Goal: Information Seeking & Learning: Check status

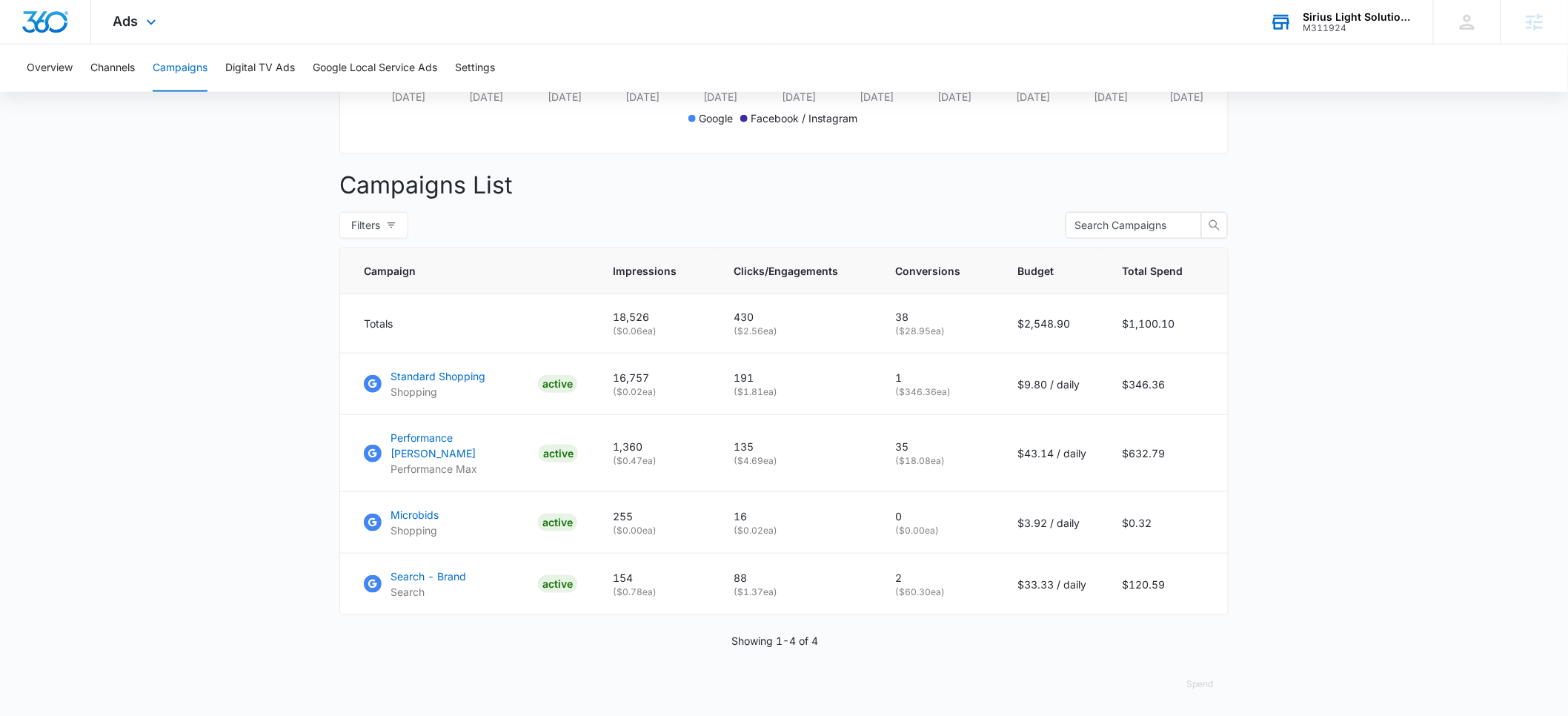
click at [1353, 23] on div "M311924" at bounding box center [1358, 28] width 108 height 11
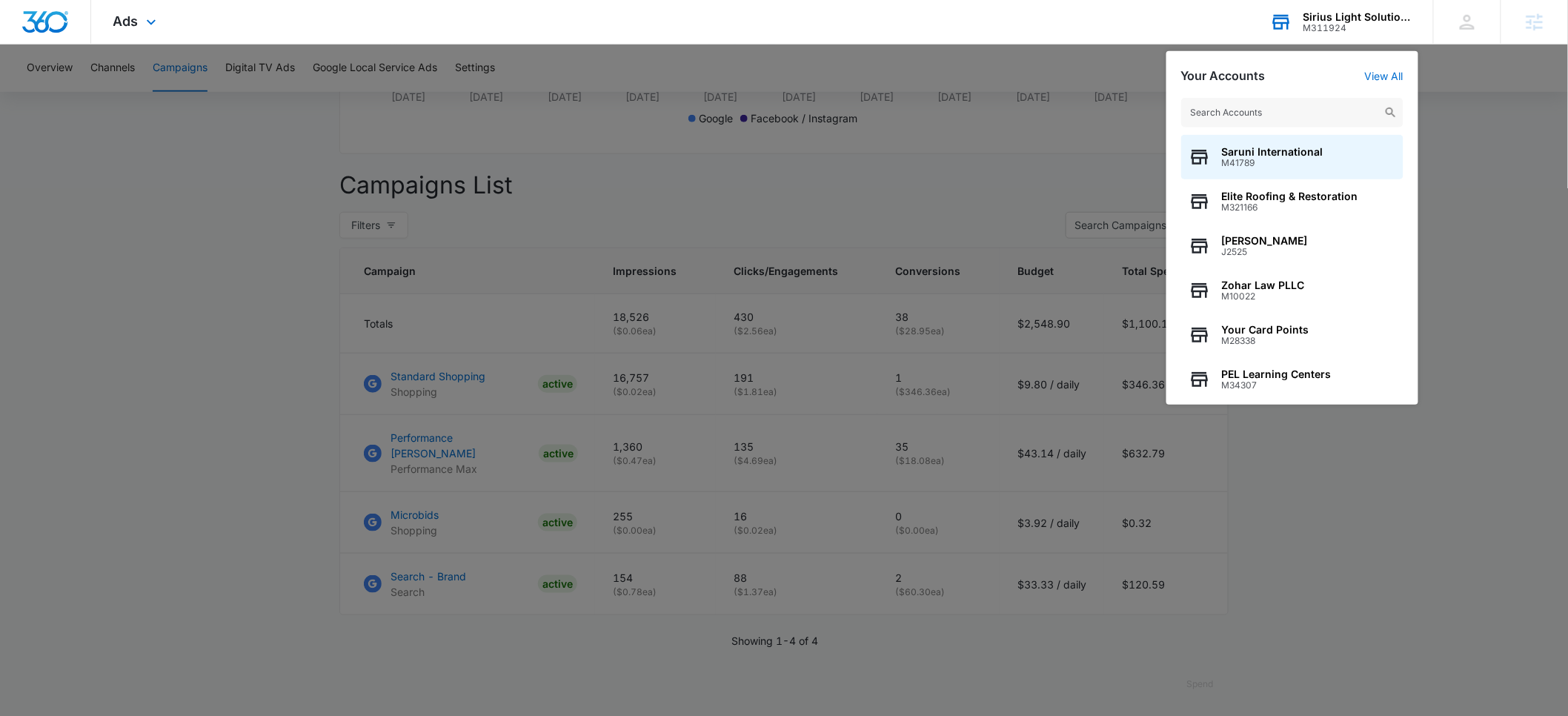
click at [1281, 108] on input "text" at bounding box center [1291, 113] width 222 height 30
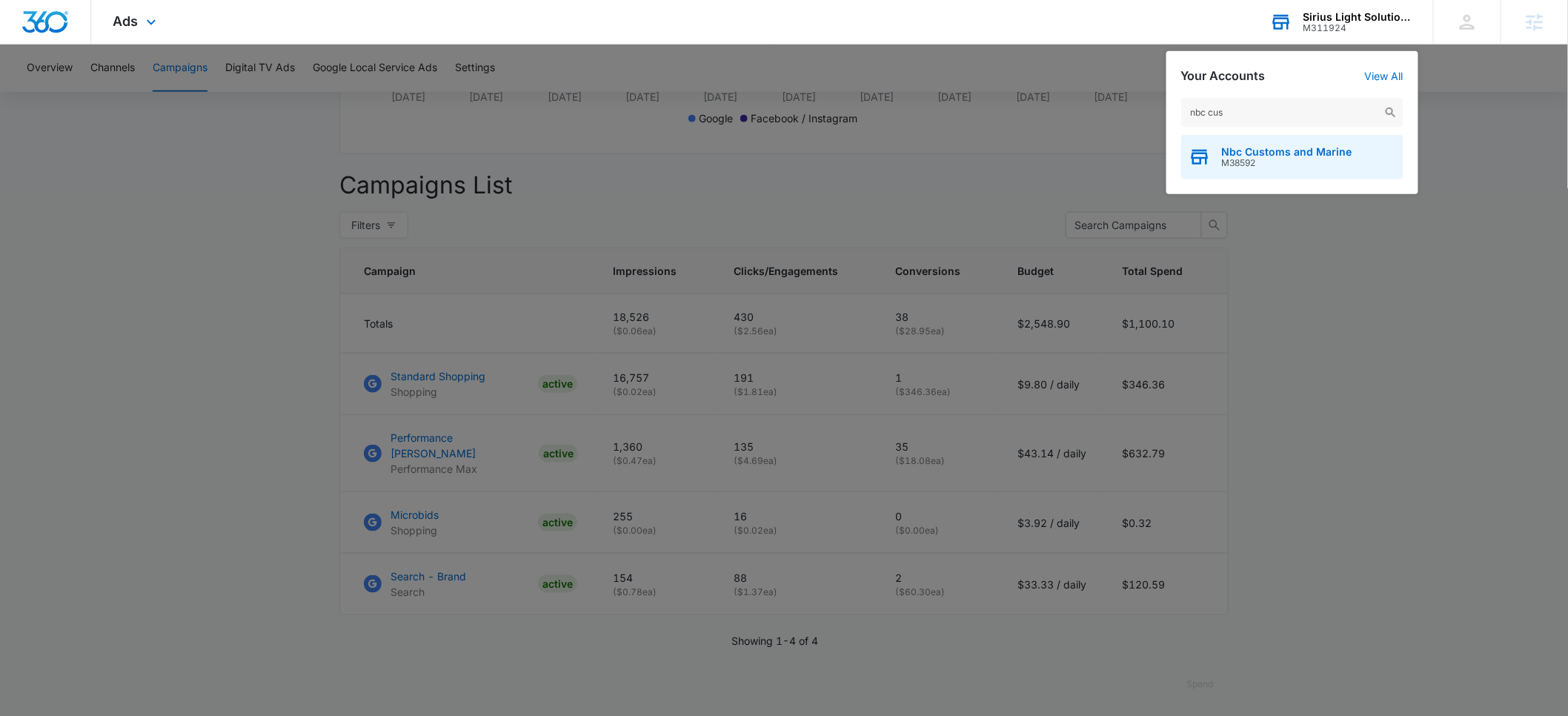
type input "nbc cus"
click at [1274, 156] on span "Nbc Customs and Marine" at bounding box center [1287, 151] width 131 height 11
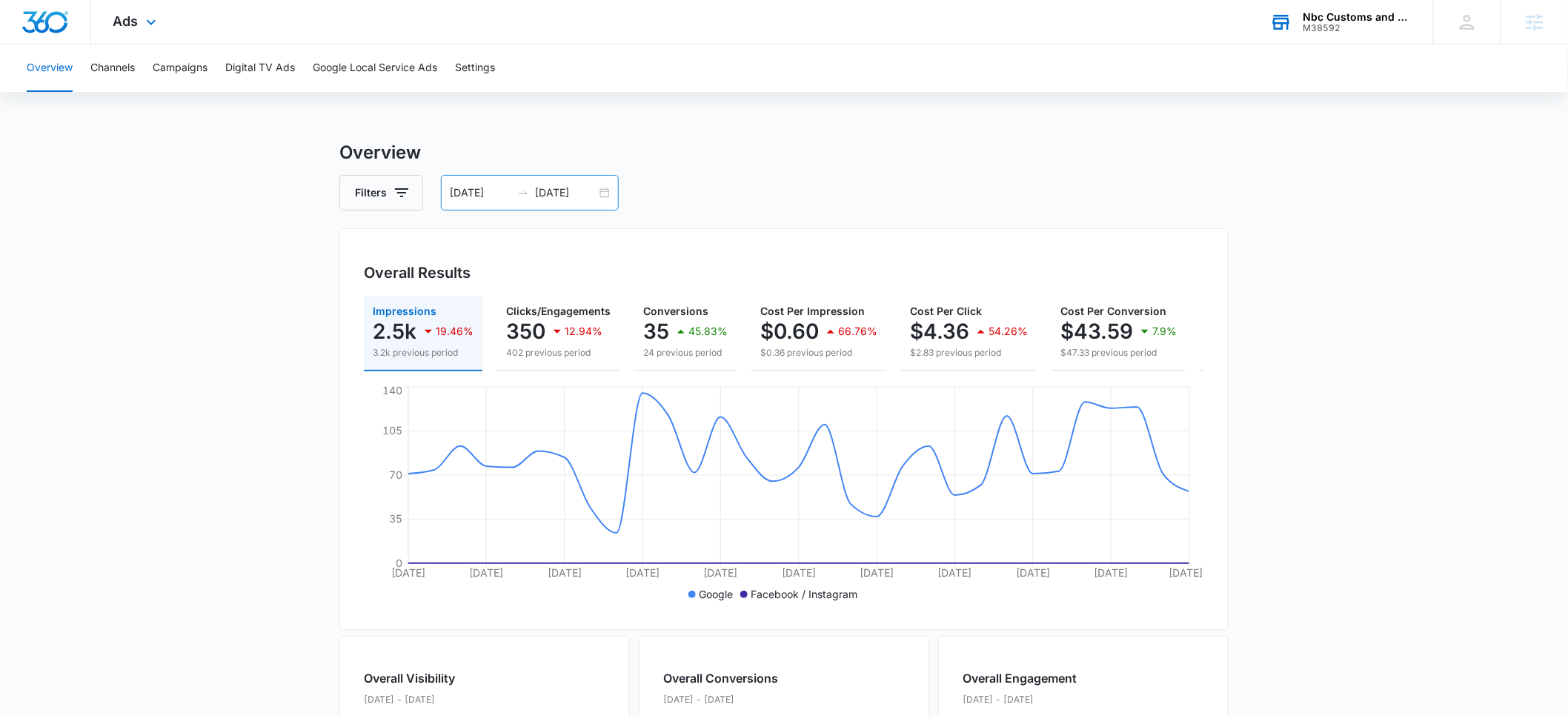
click at [476, 193] on input "08/01/2025" at bounding box center [481, 193] width 62 height 16
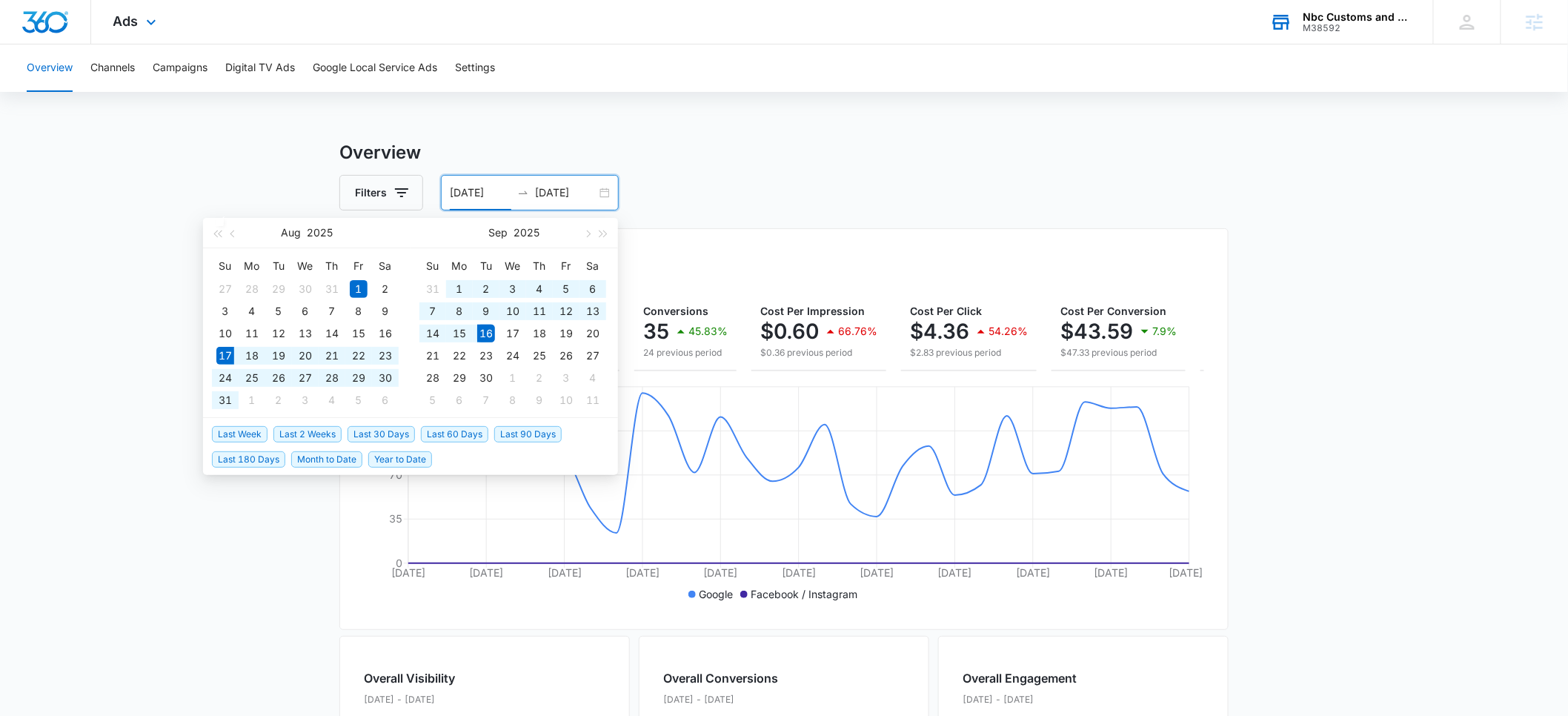
click at [383, 430] on span "Last 30 Days" at bounding box center [381, 434] width 67 height 16
type input "08/17/2025"
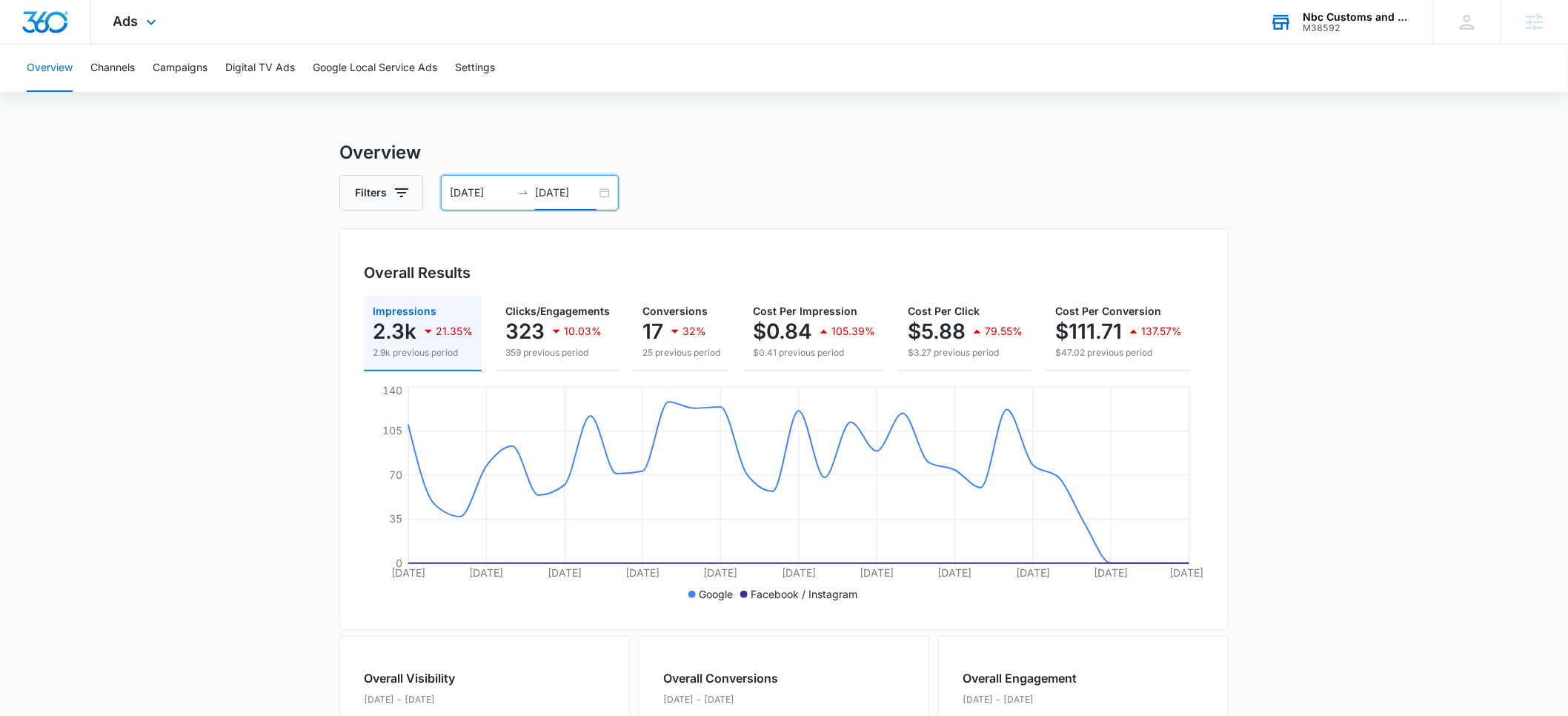
click at [552, 192] on input "09/16/2025" at bounding box center [566, 193] width 62 height 16
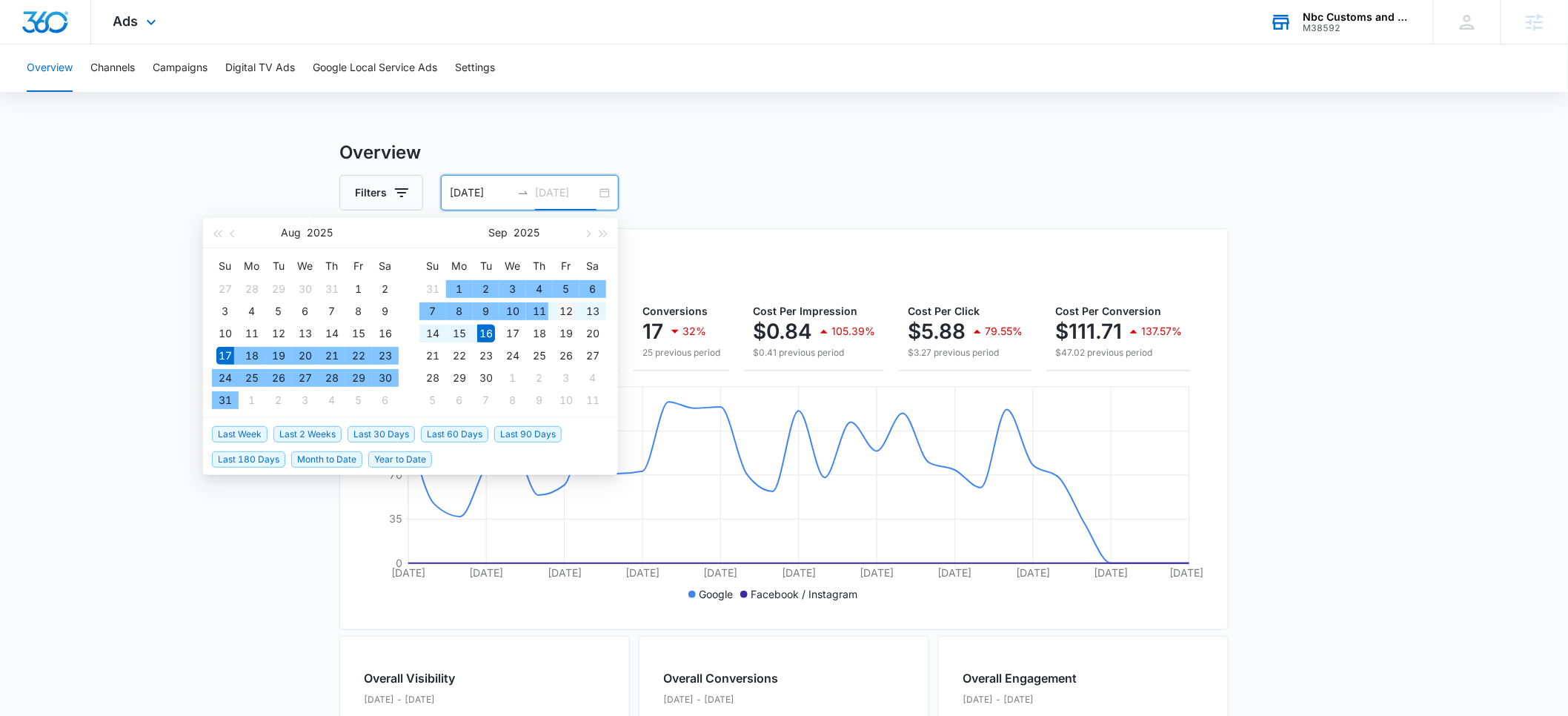
type input "09/12/2025"
click at [575, 312] on td "12" at bounding box center [566, 311] width 27 height 22
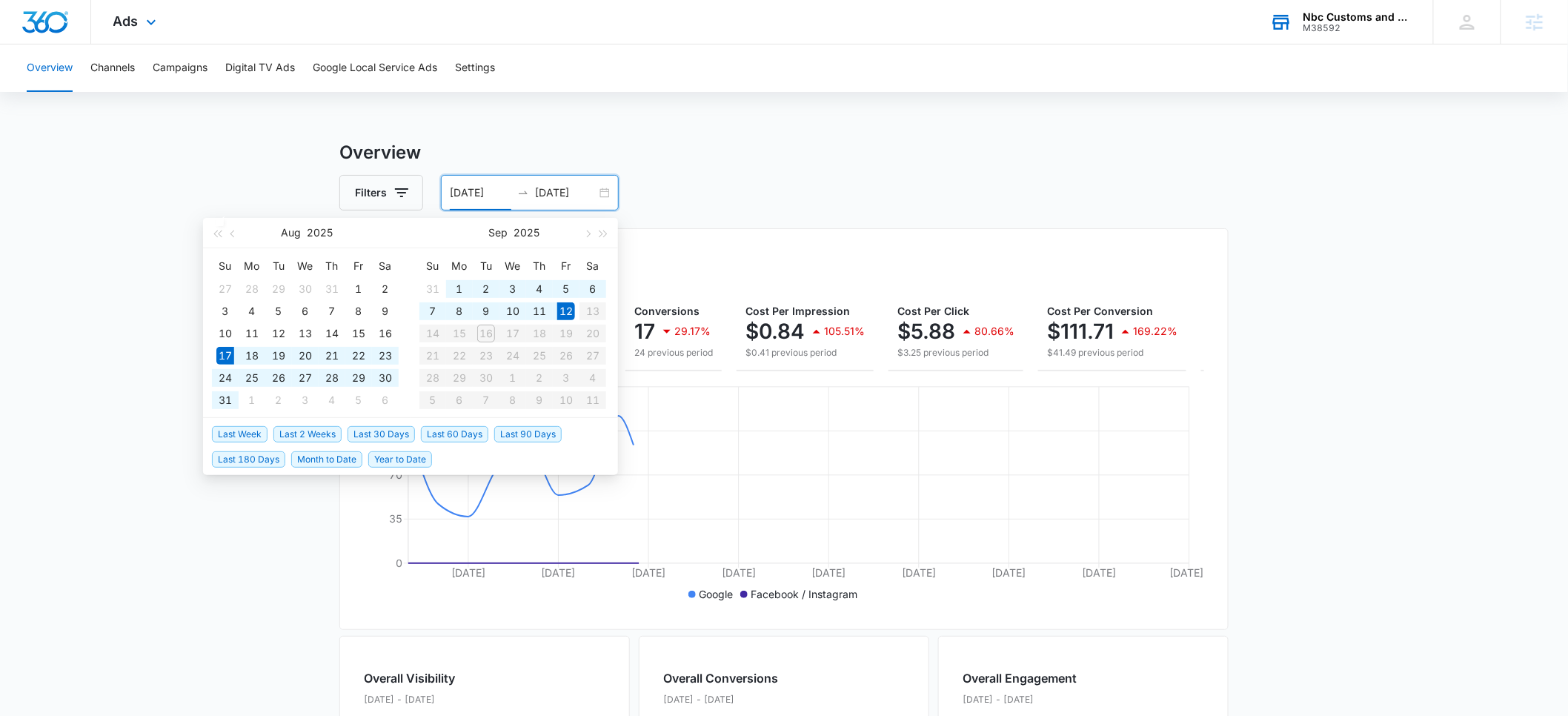
type input "08/17/2025"
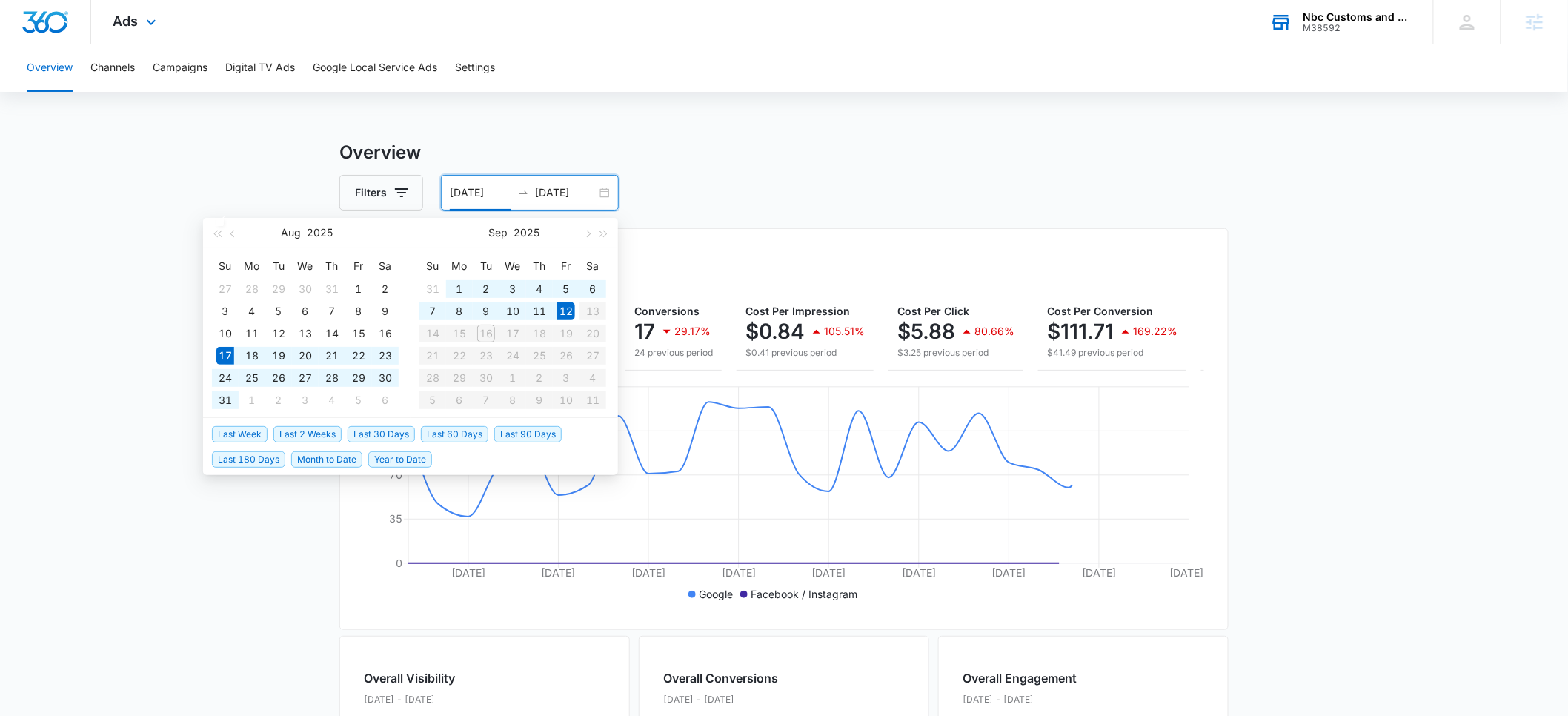
click at [787, 195] on div "Filters 08/17/2025 09/12/2025" at bounding box center [784, 193] width 889 height 35
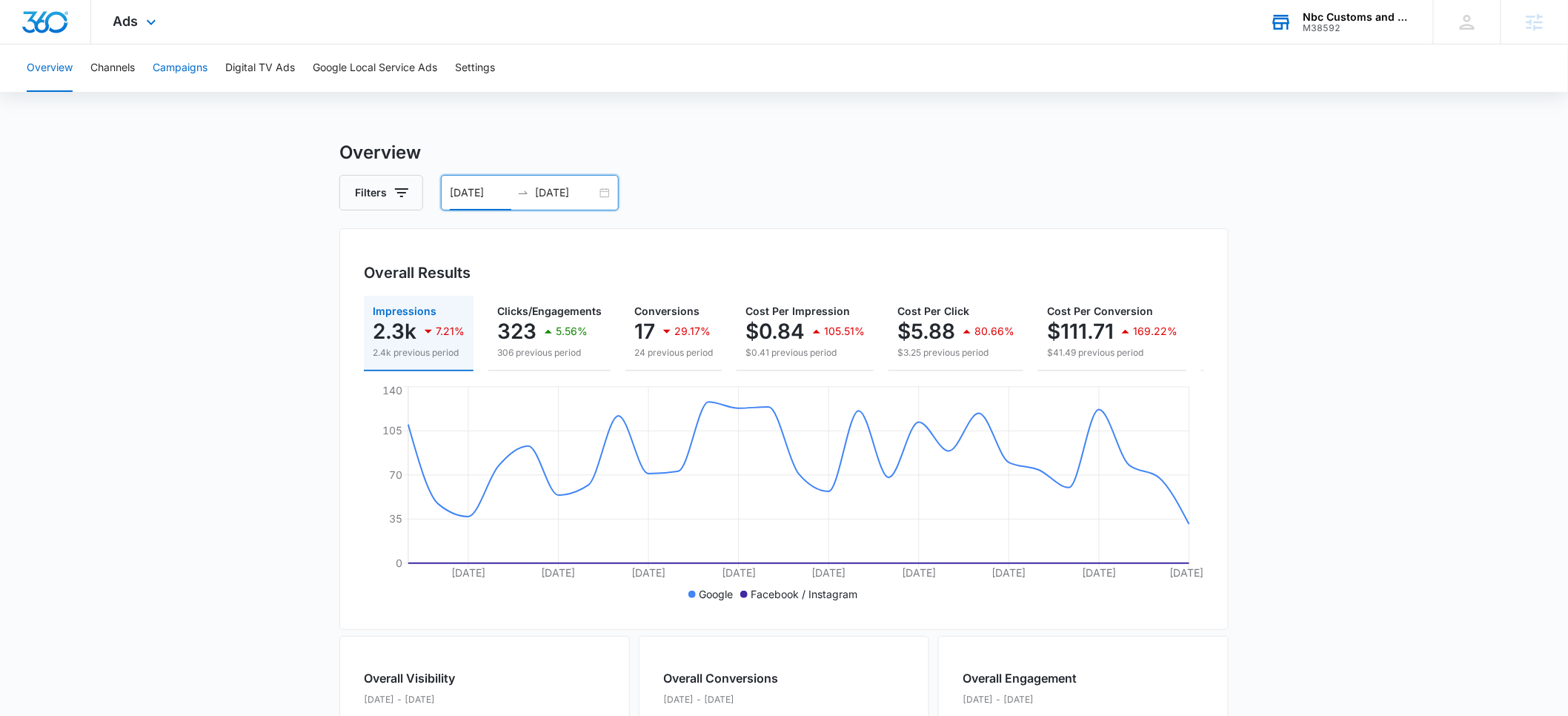
click at [193, 72] on button "Campaigns" at bounding box center [180, 68] width 55 height 48
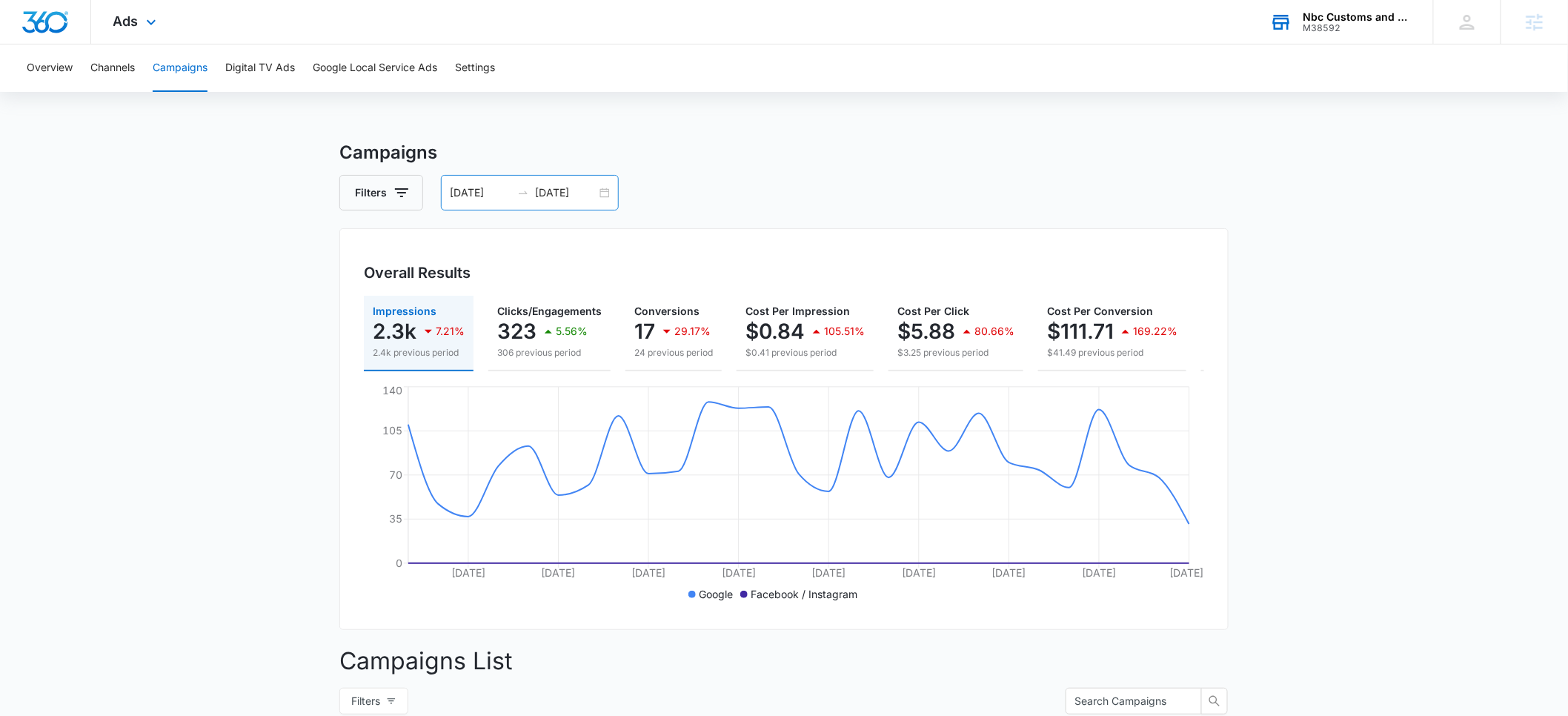
click at [461, 189] on input "08/17/2025" at bounding box center [481, 193] width 62 height 16
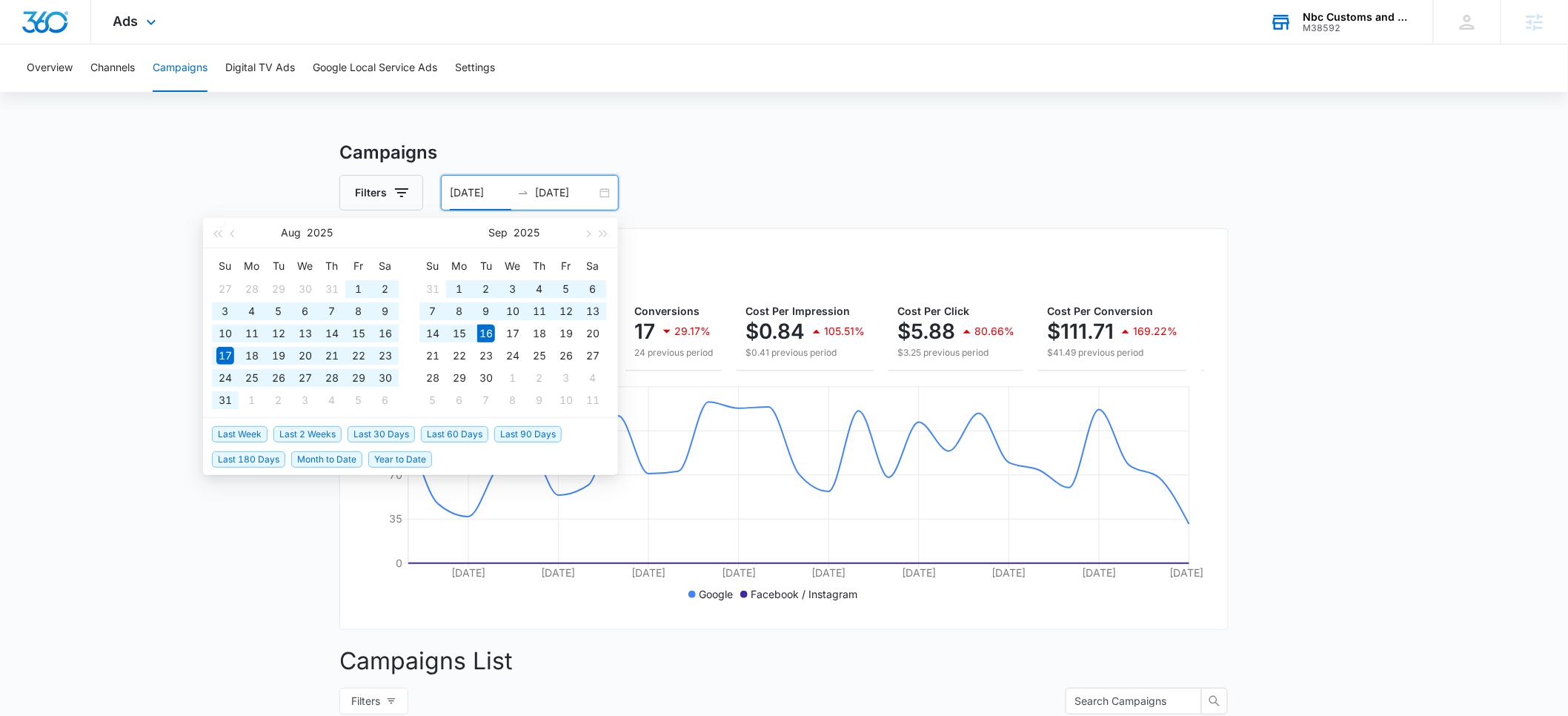
click at [445, 435] on span "Last 60 Days" at bounding box center [454, 434] width 67 height 16
type input "07/18/2025"
type input "09/16/2025"
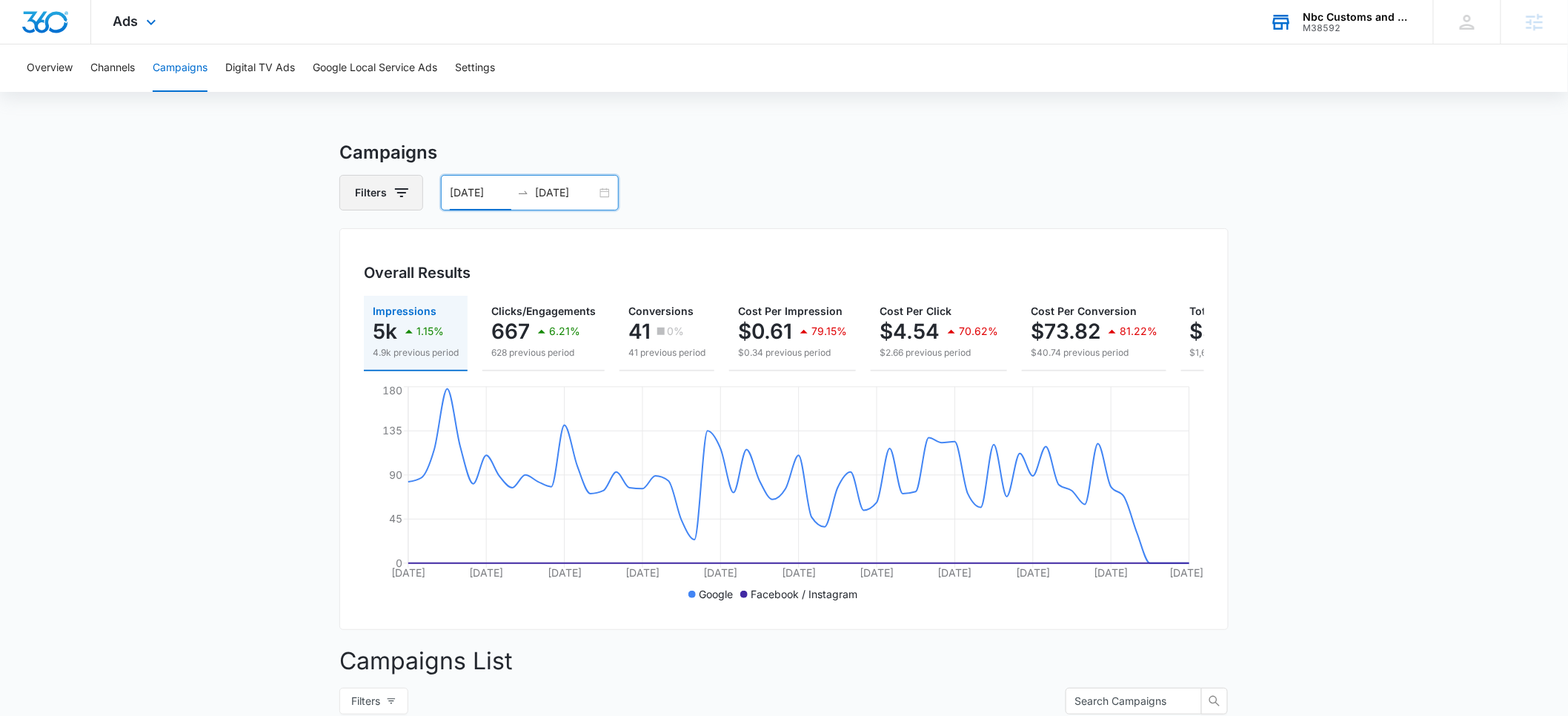
click at [392, 200] on button "Filters" at bounding box center [381, 193] width 84 height 35
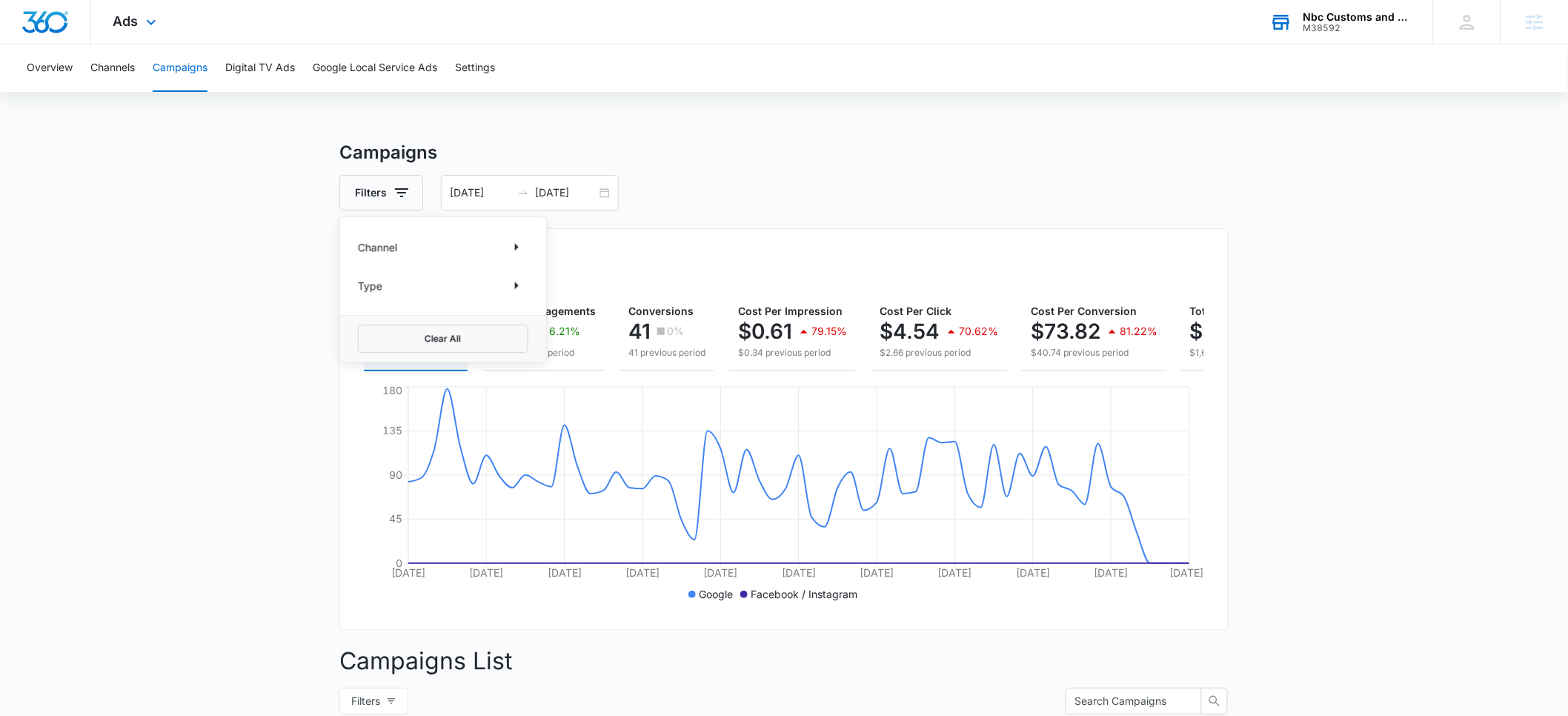
click at [410, 245] on div "Channel" at bounding box center [443, 247] width 171 height 24
click at [514, 245] on icon "Show Channel filters" at bounding box center [516, 247] width 18 height 18
click at [370, 297] on icon at bounding box center [366, 296] width 13 height 13
click at [359, 296] on input "Google" at bounding box center [358, 295] width 1 height 1
checkbox input "true"
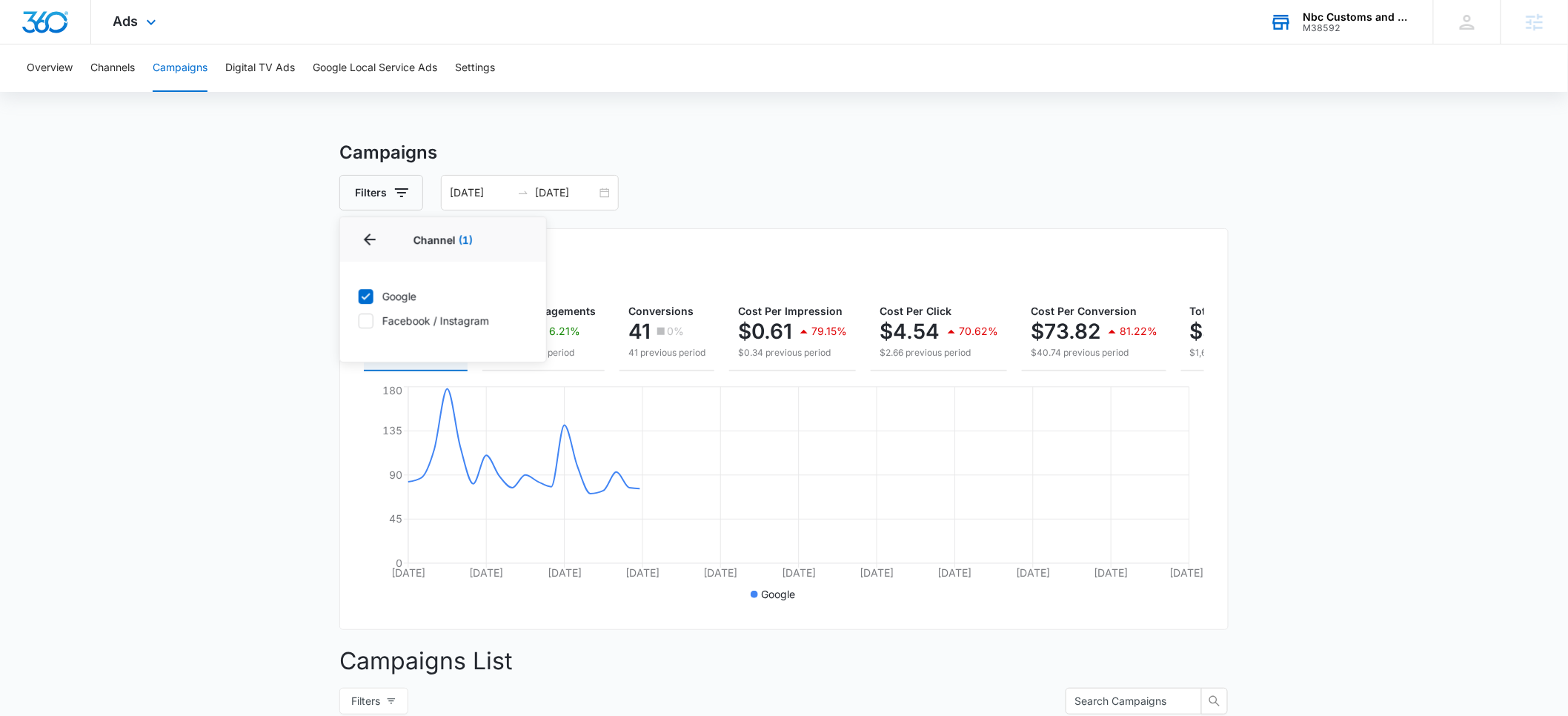
click at [367, 324] on icon at bounding box center [366, 320] width 13 height 13
click at [359, 321] on input "Facebook / Instagram" at bounding box center [358, 320] width 1 height 1
checkbox input "true"
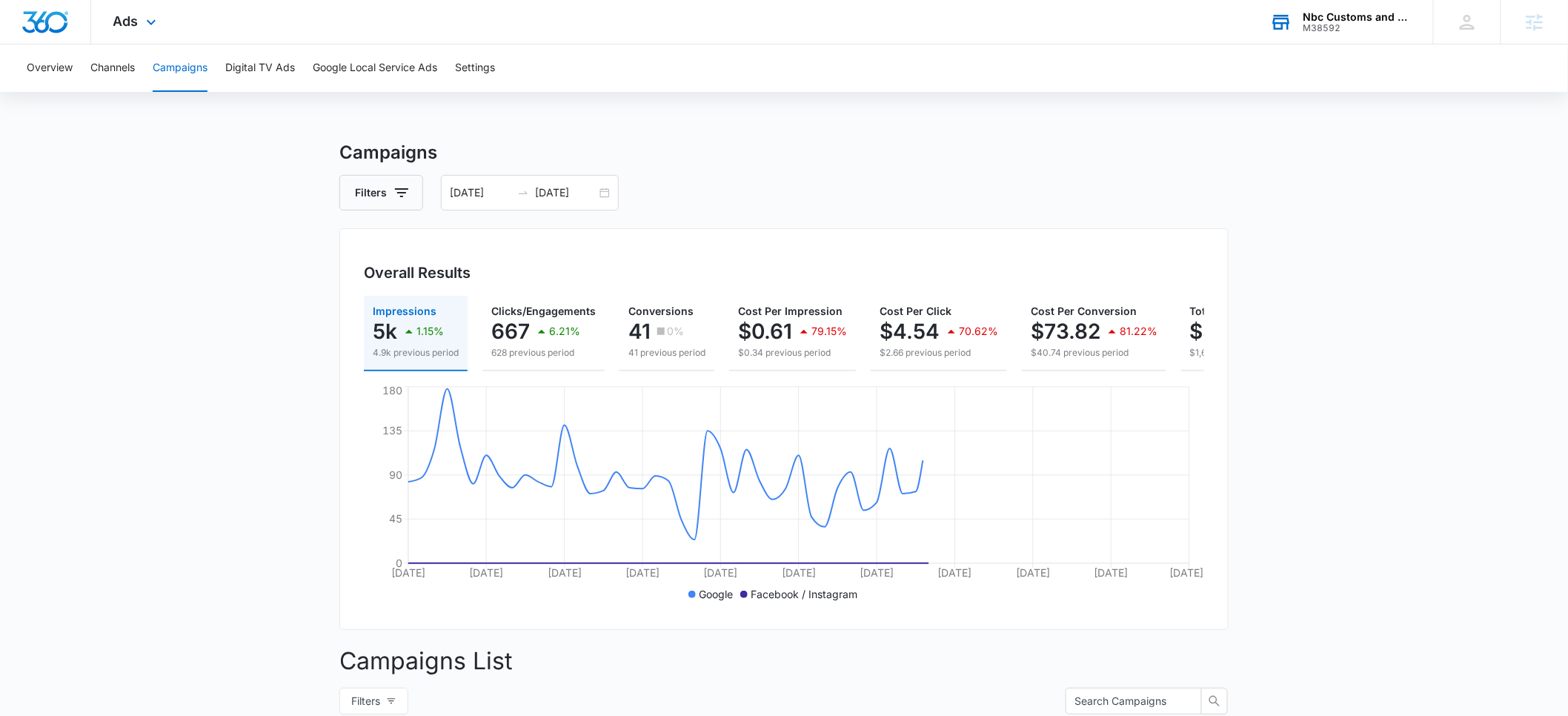
click at [177, 316] on main "Campaigns Filters 07/18/2025 09/16/2025 Overall Results Impressions 5k 1.15% 4.…" at bounding box center [784, 706] width 1568 height 1133
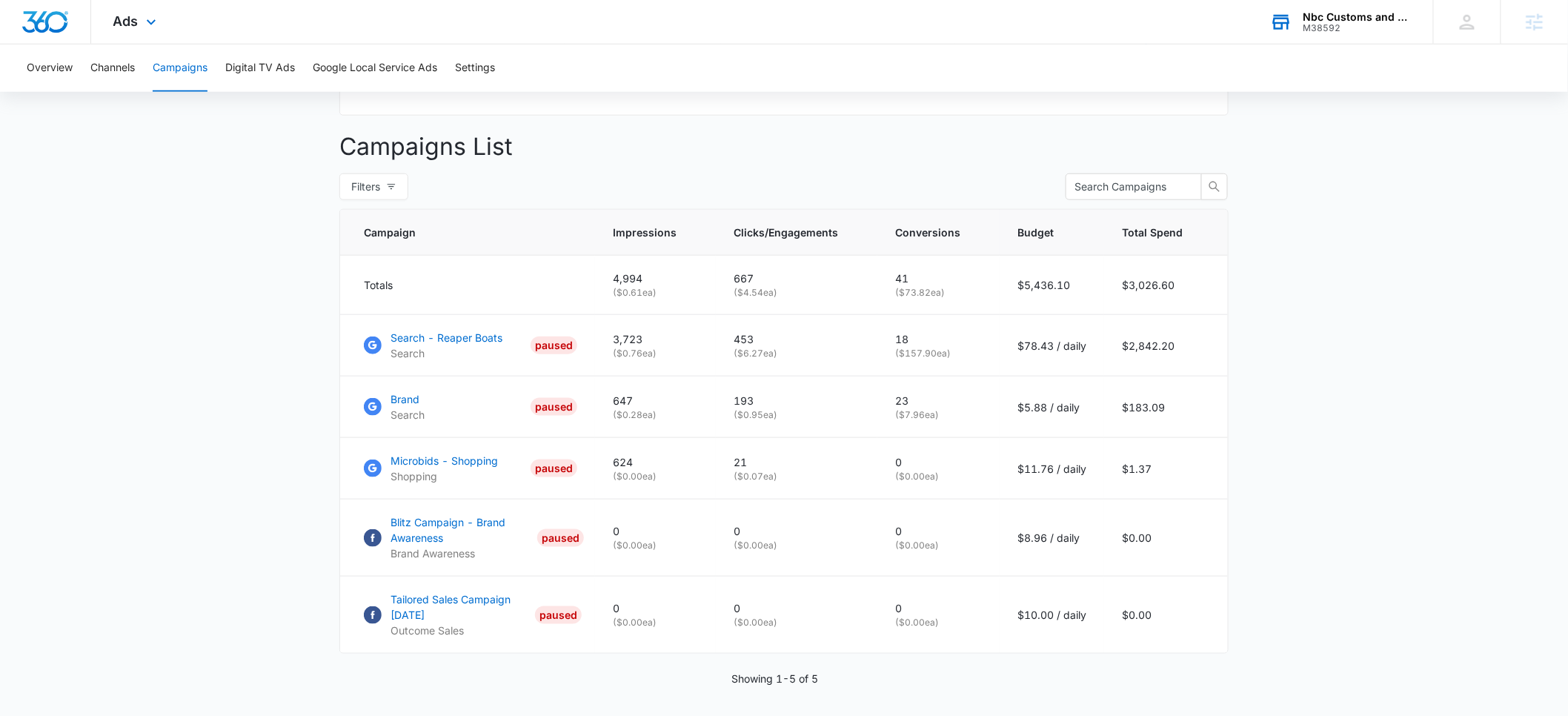
scroll to position [524, 0]
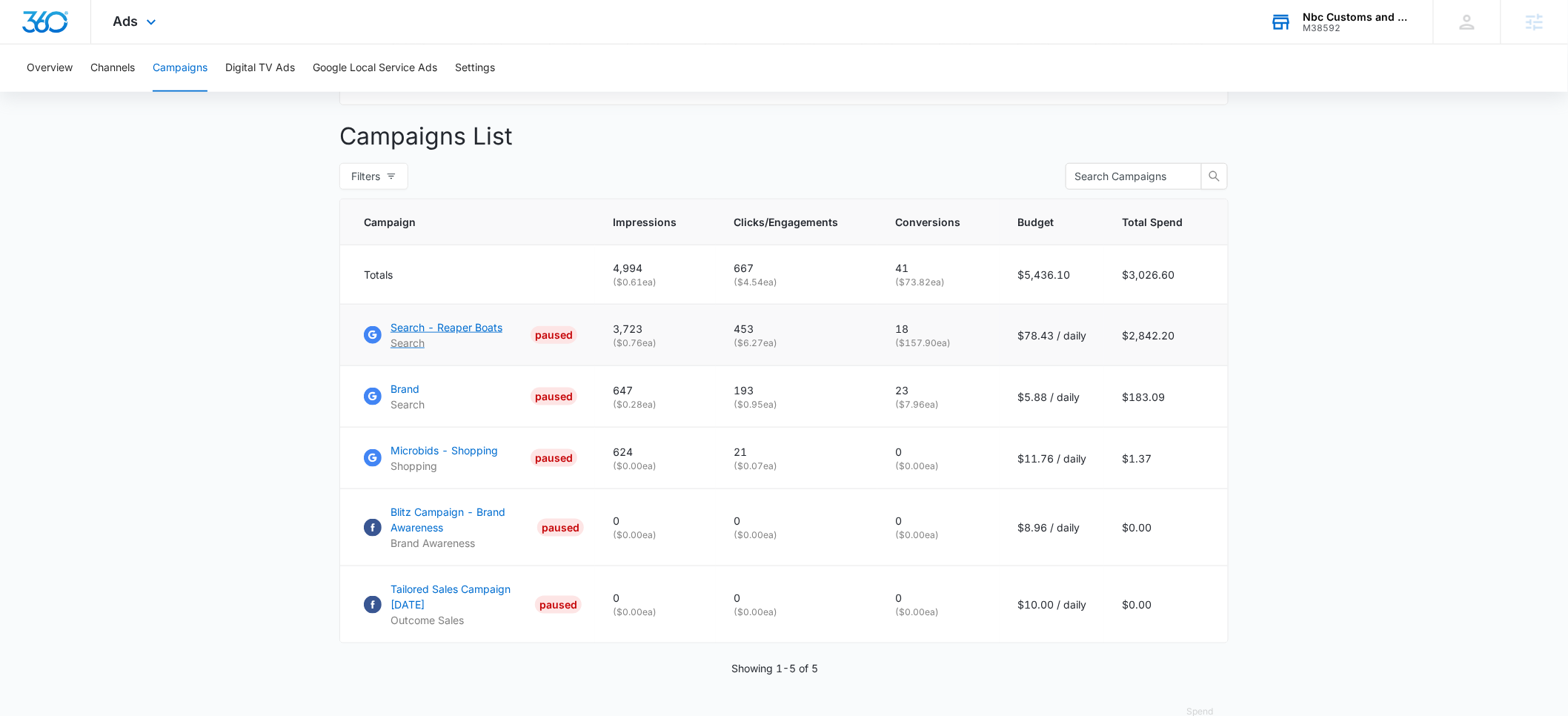
click at [423, 335] on p "Search - Reaper Boats" at bounding box center [446, 327] width 112 height 16
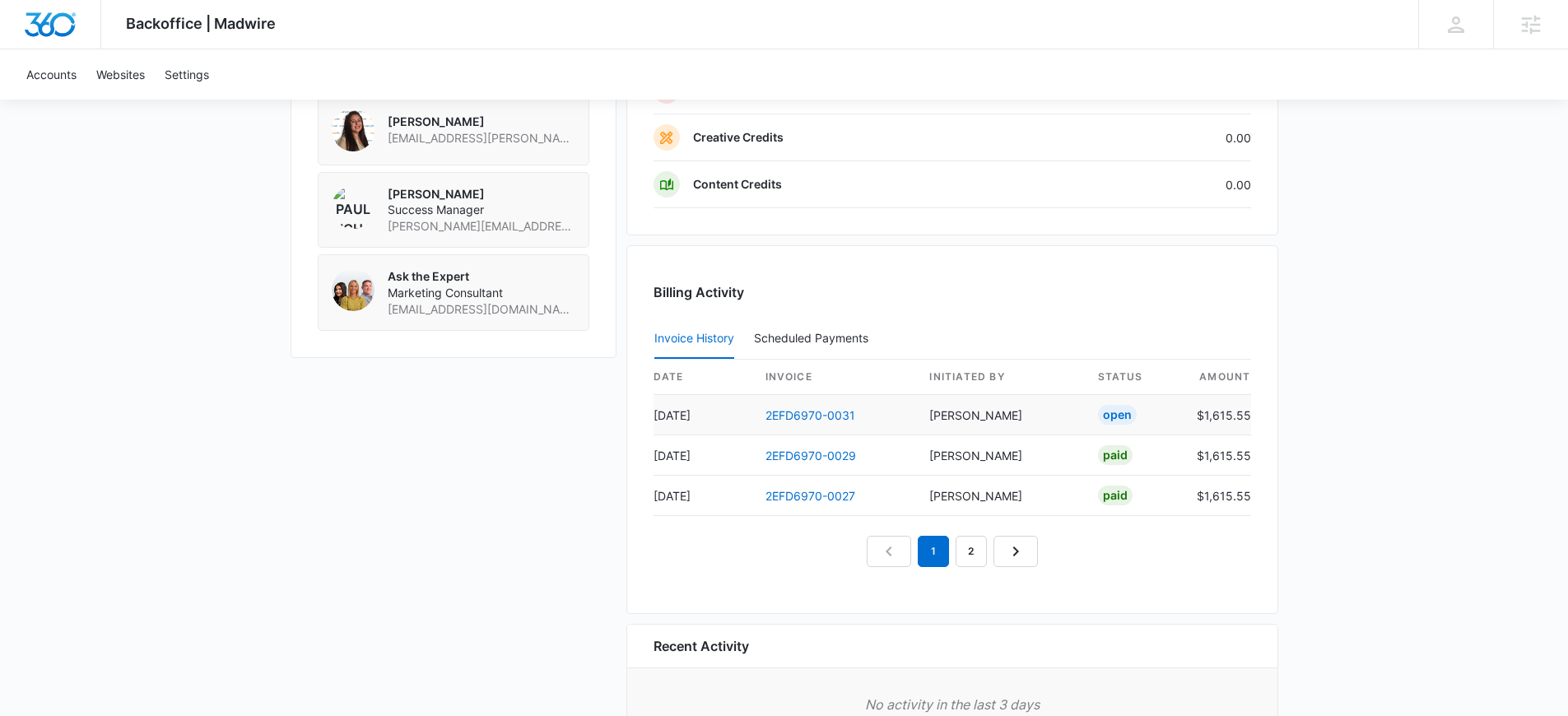
scroll to position [1401, 0]
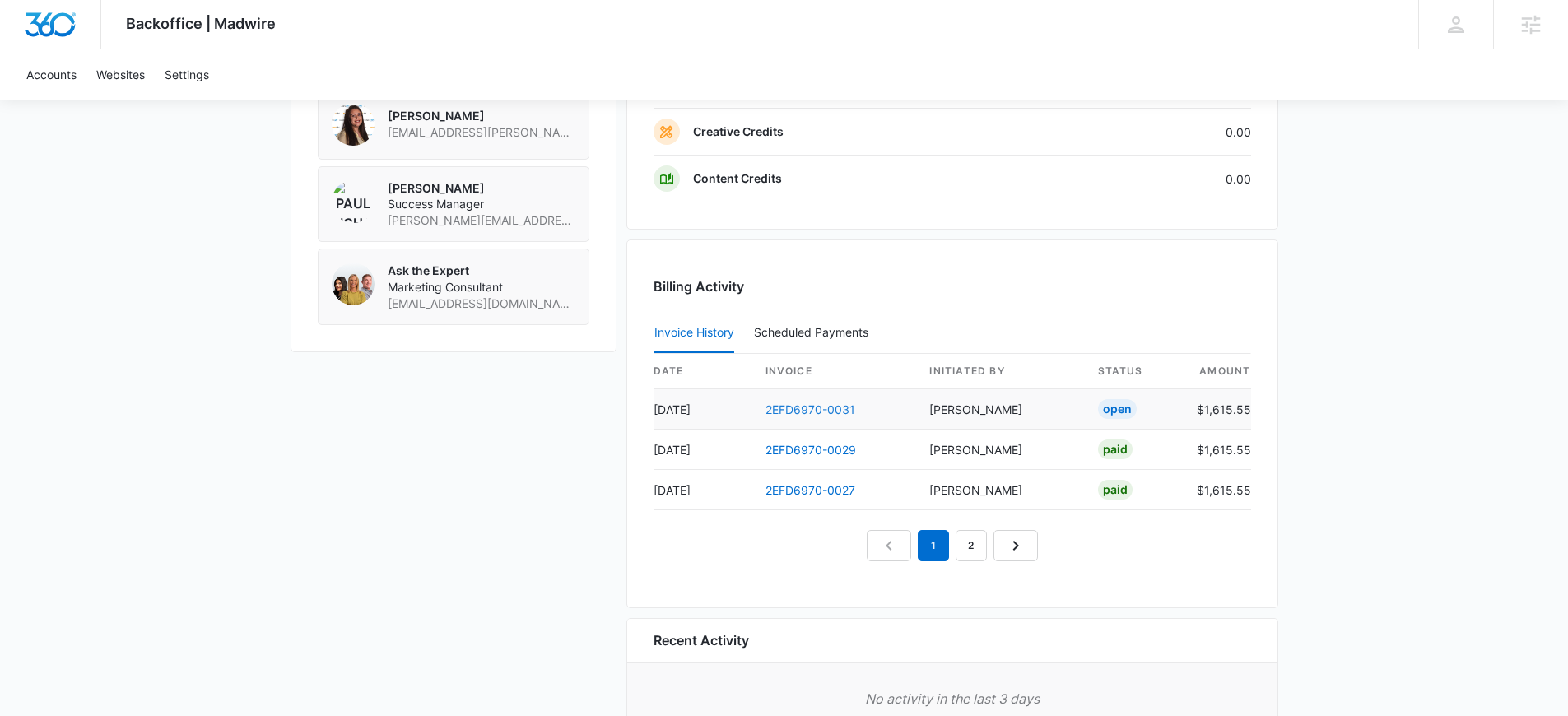
click at [817, 410] on link "2EFD6970-0031" at bounding box center [810, 410] width 89 height 14
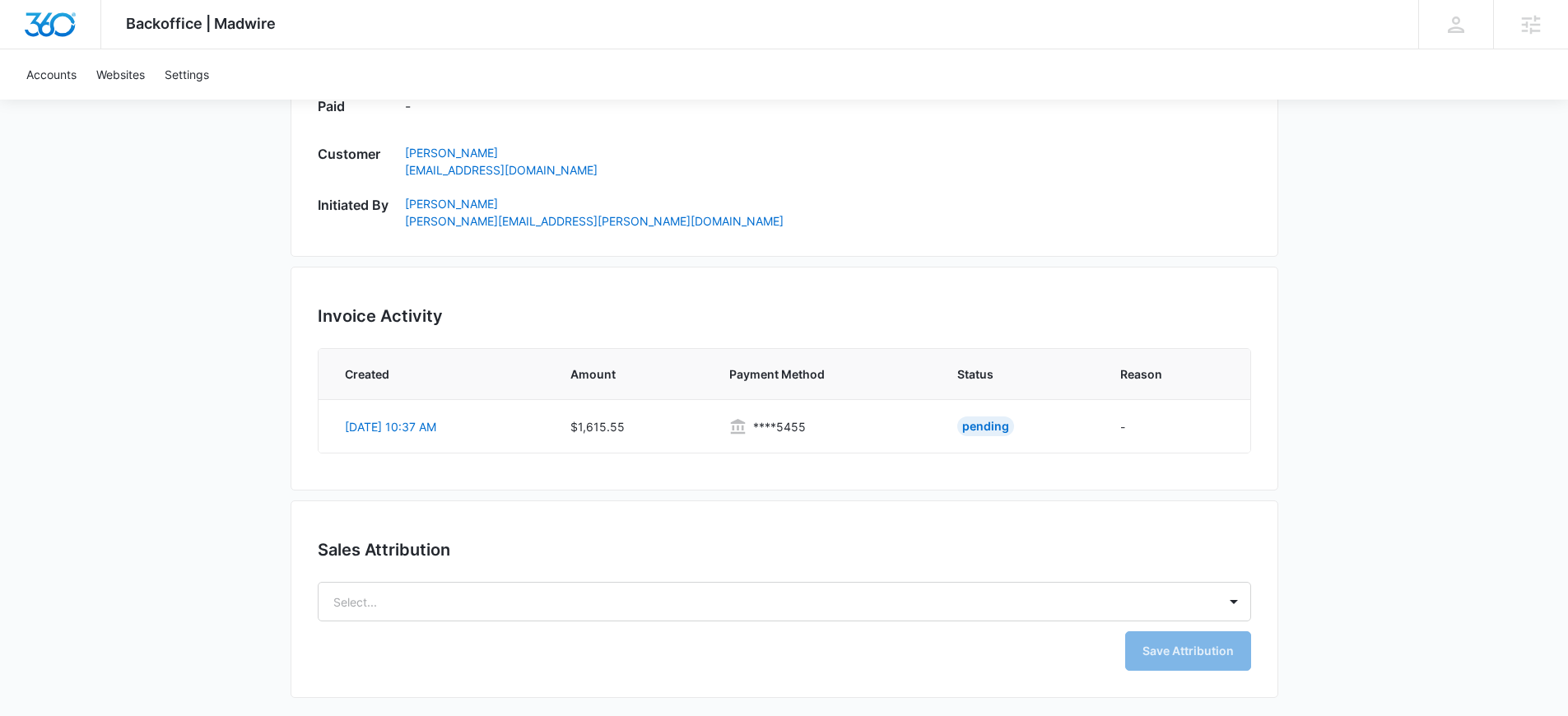
scroll to position [899, 0]
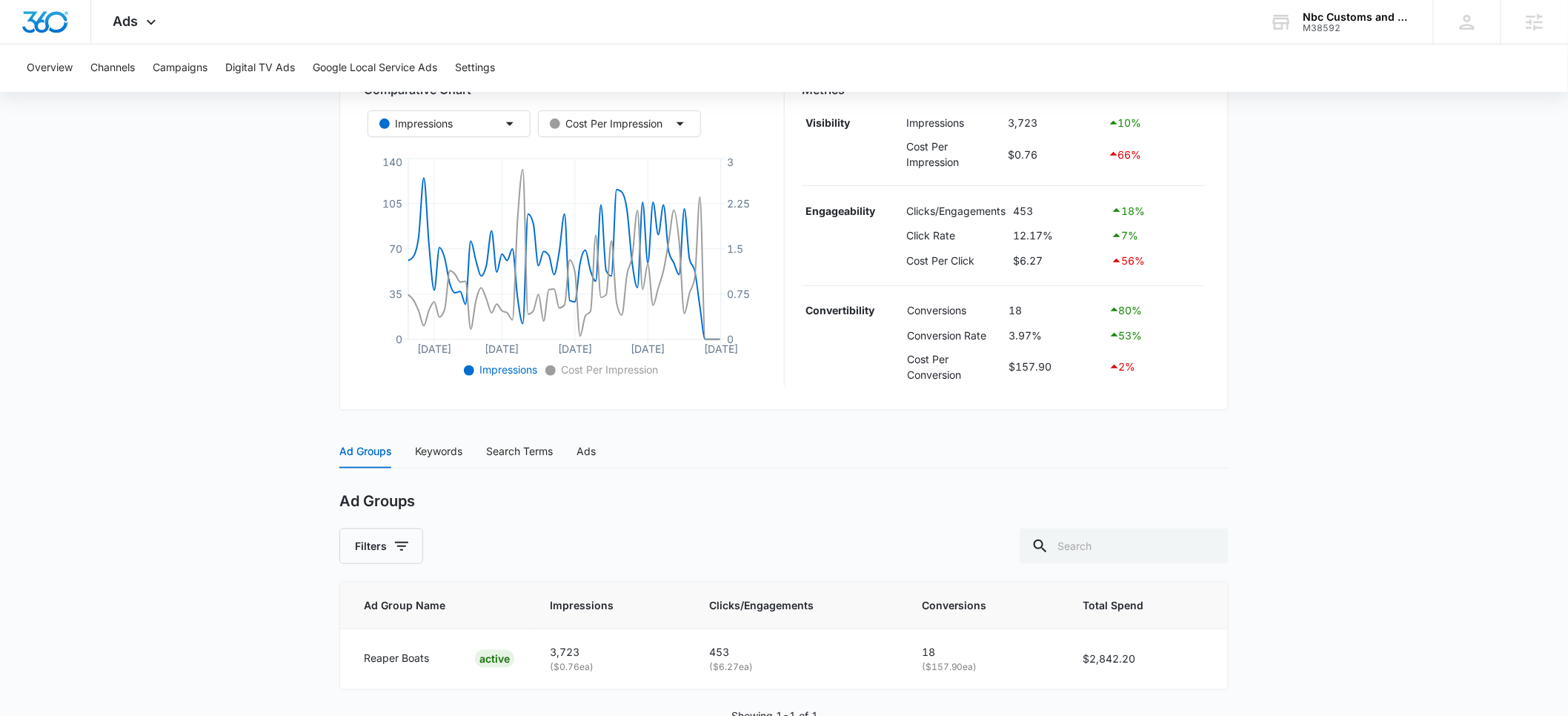
scroll to position [317, 0]
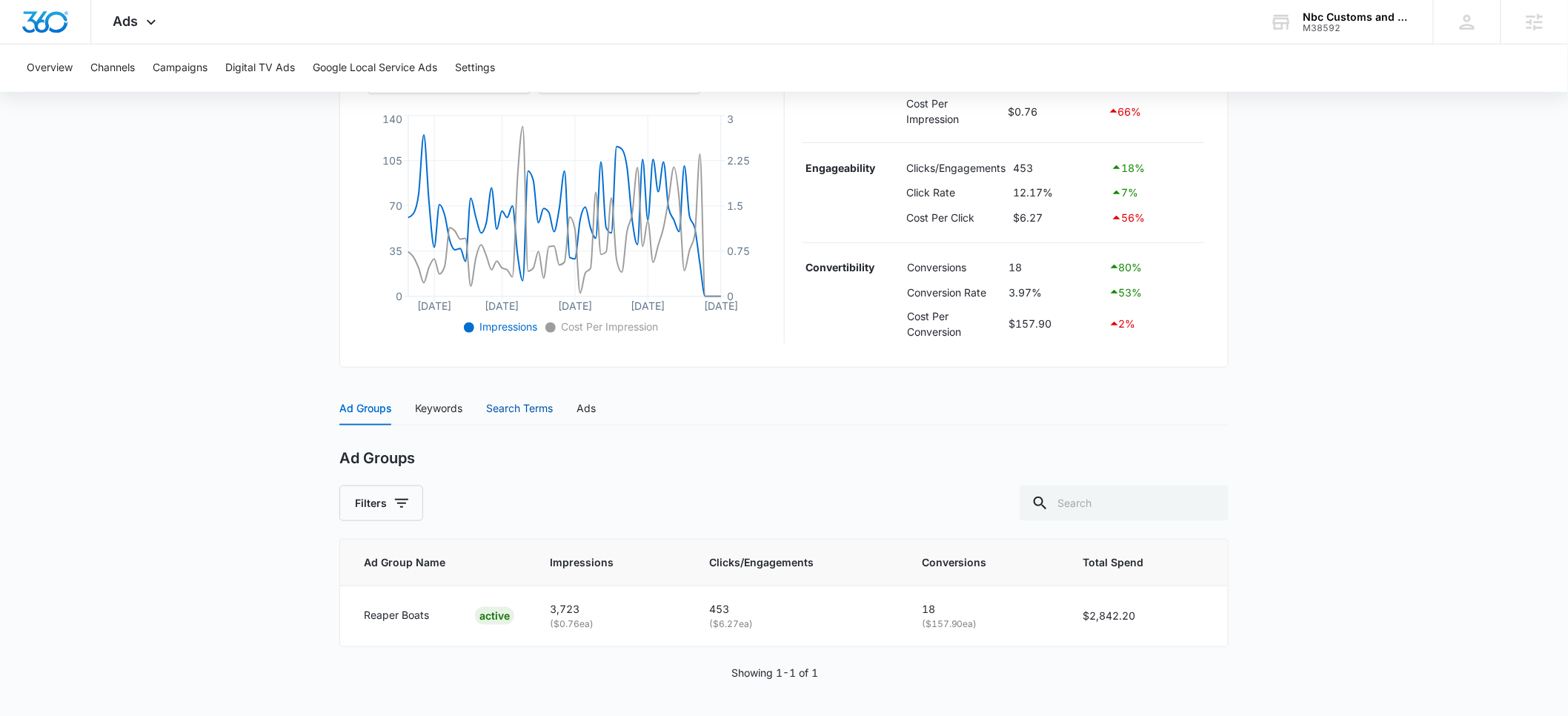
click at [524, 402] on div "Search Terms" at bounding box center [519, 408] width 66 height 16
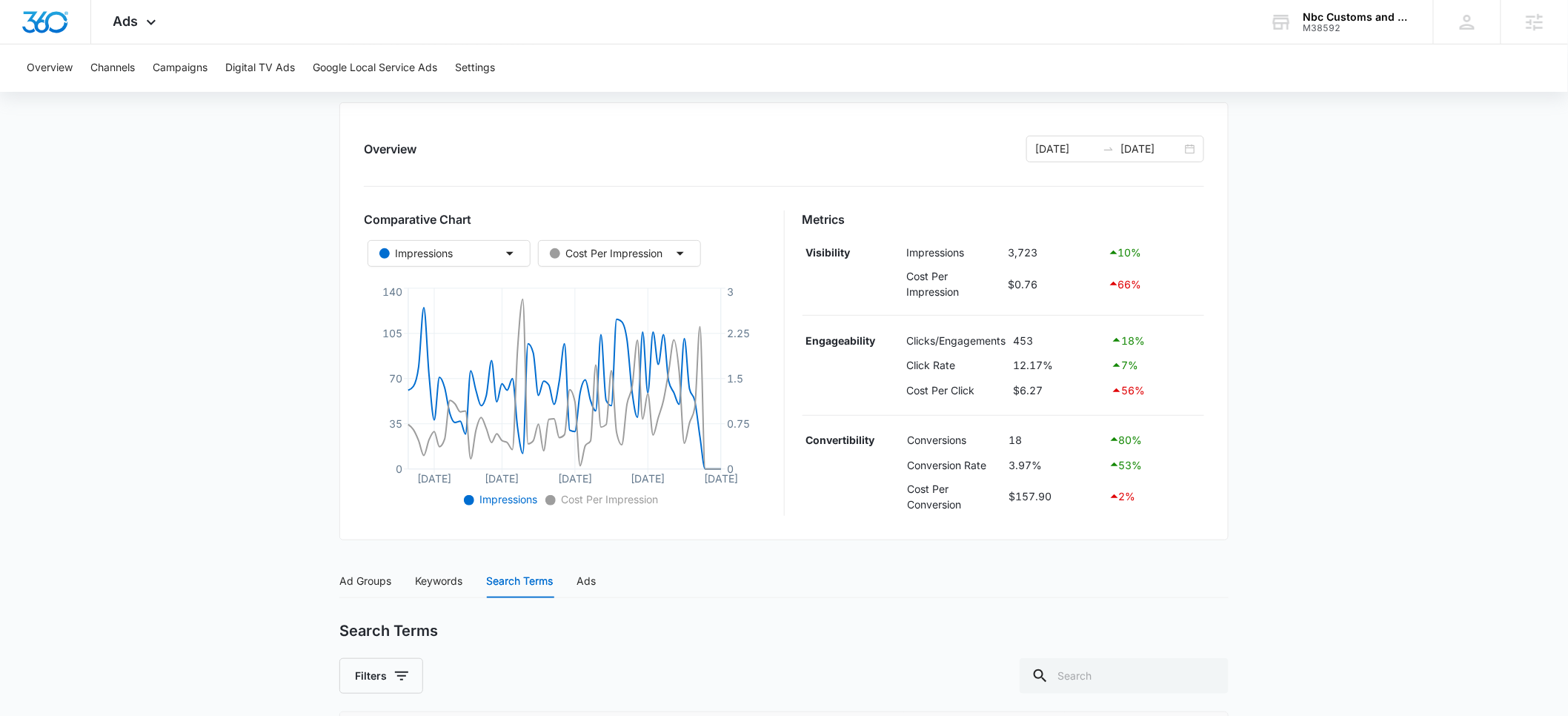
scroll to position [0, 0]
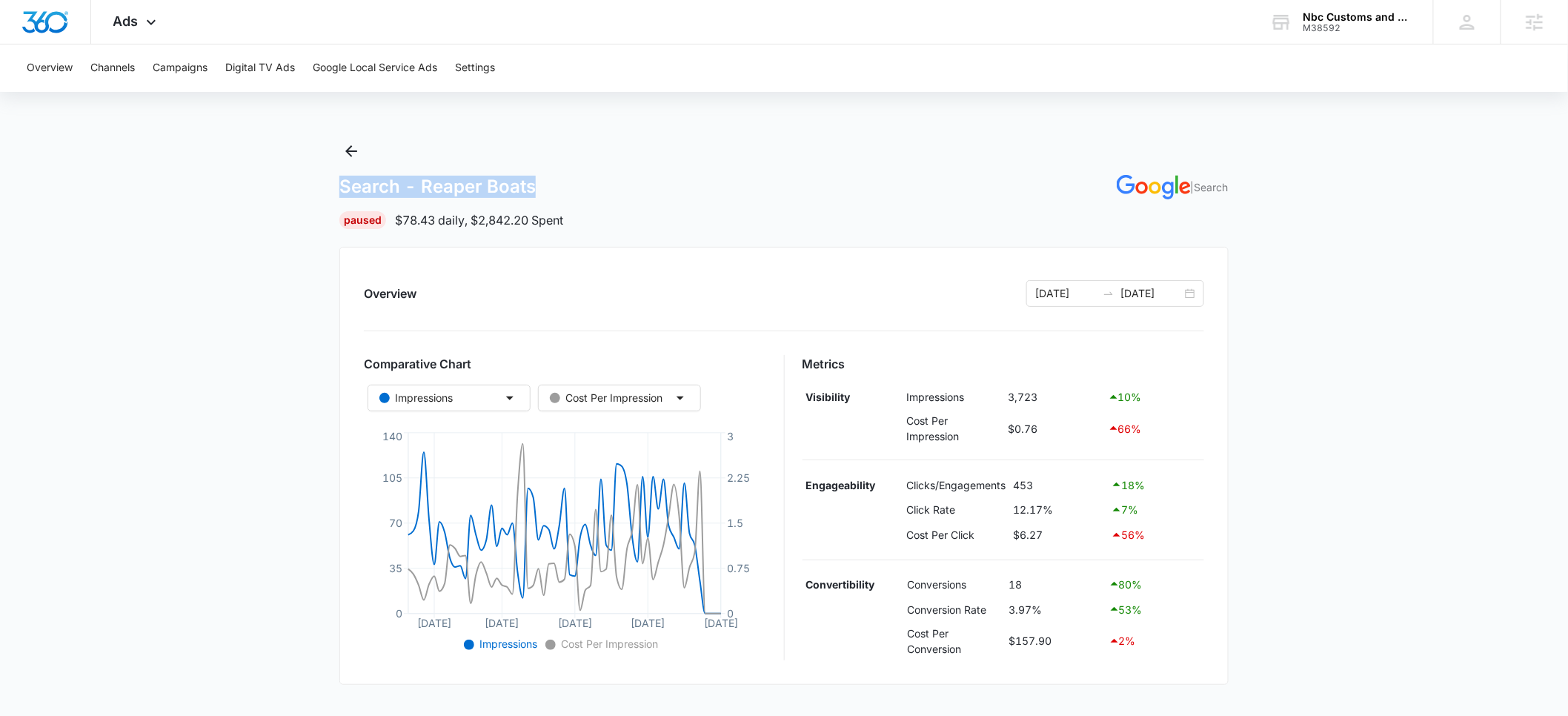
drag, startPoint x: 337, startPoint y: 189, endPoint x: 534, endPoint y: 187, distance: 197.0
copy h1 "Search - Reaper Boats"
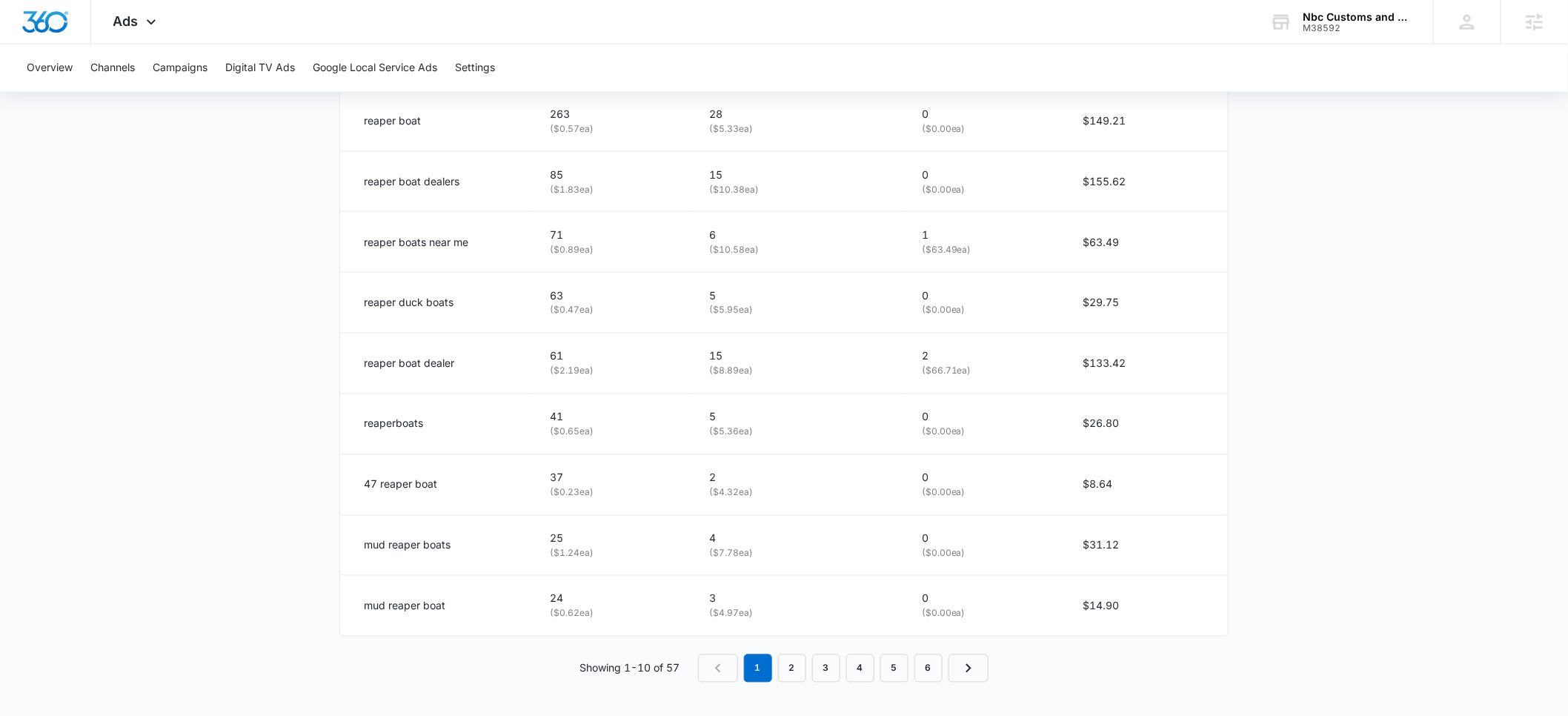
scroll to position [876, 0]
click at [795, 671] on link "2" at bounding box center [792, 666] width 28 height 28
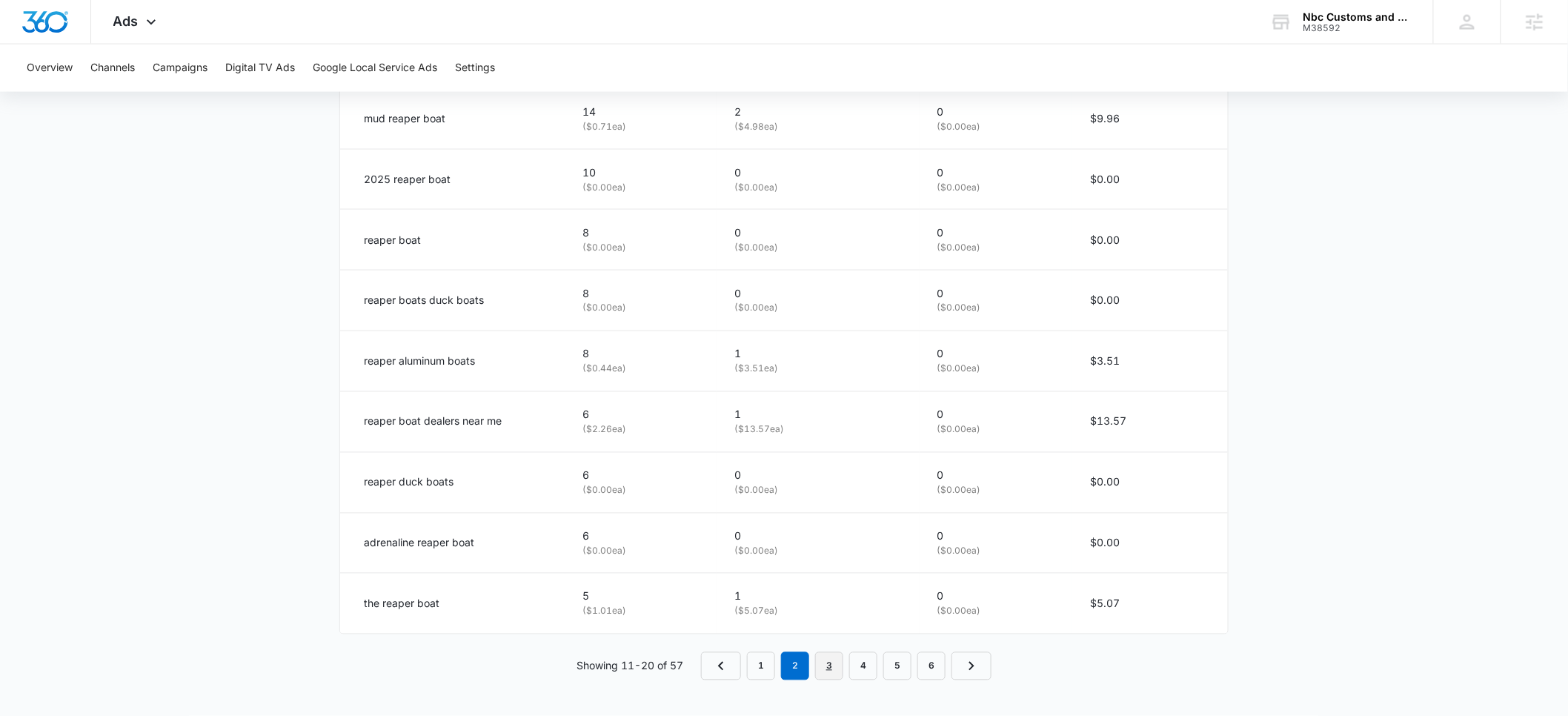
click at [833, 673] on link "3" at bounding box center [829, 666] width 28 height 28
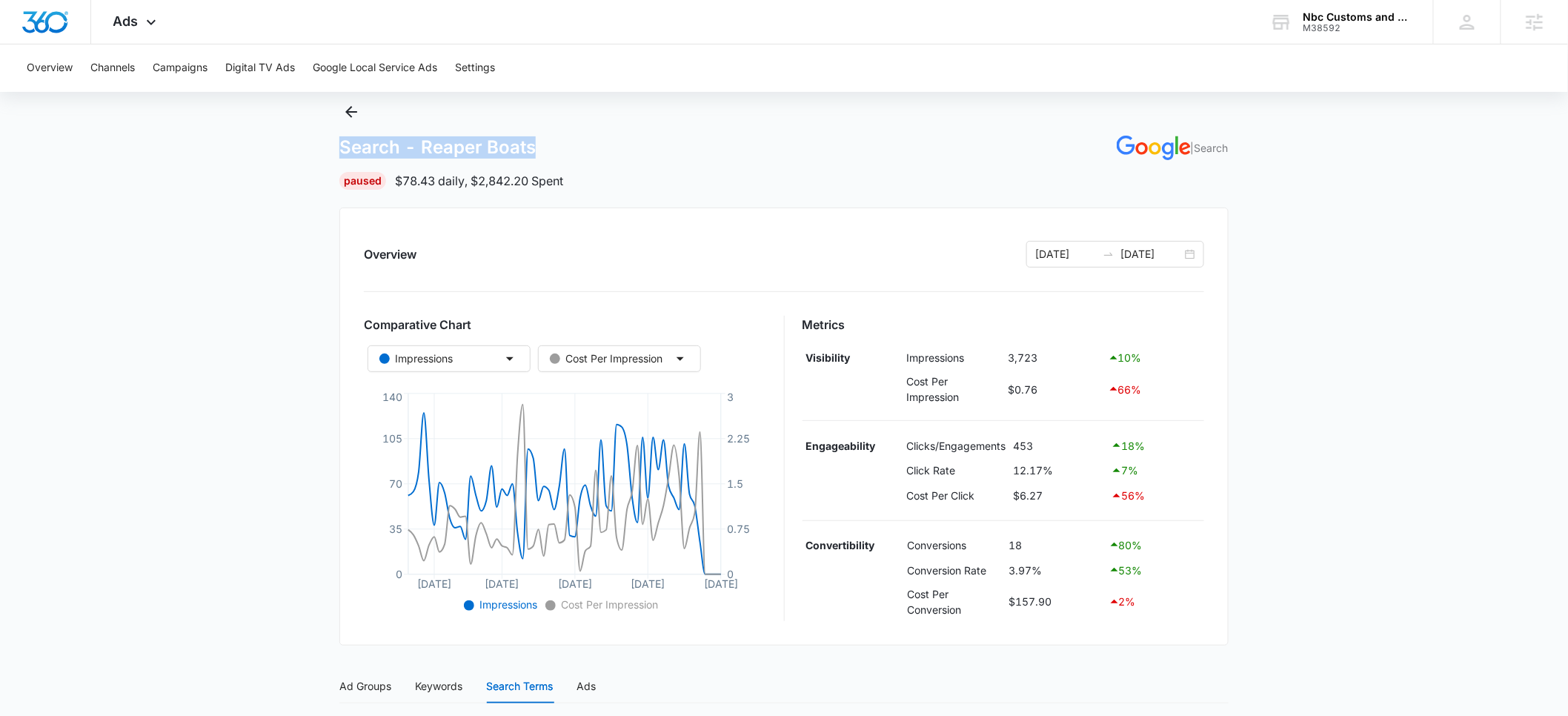
scroll to position [0, 0]
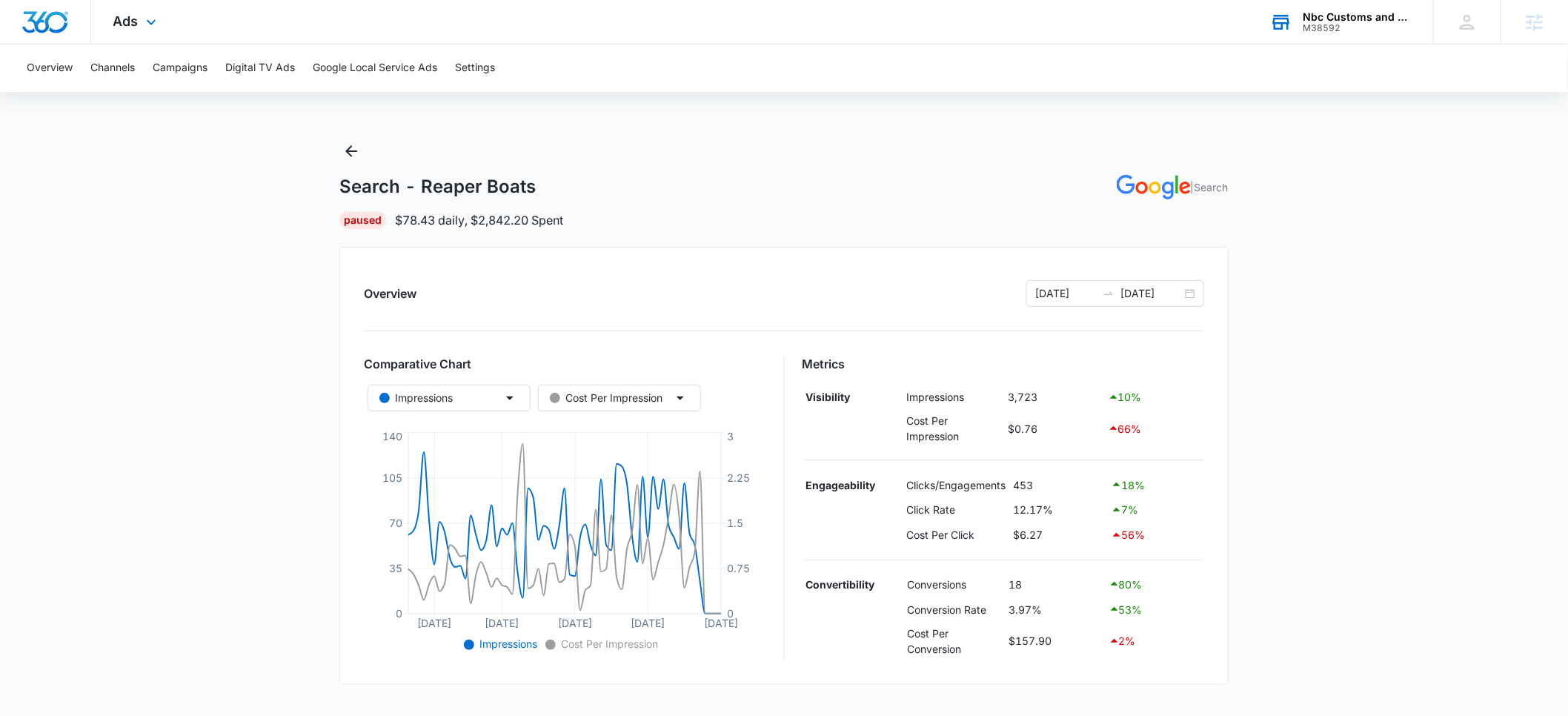
click at [1321, 25] on div "M38592" at bounding box center [1358, 28] width 108 height 11
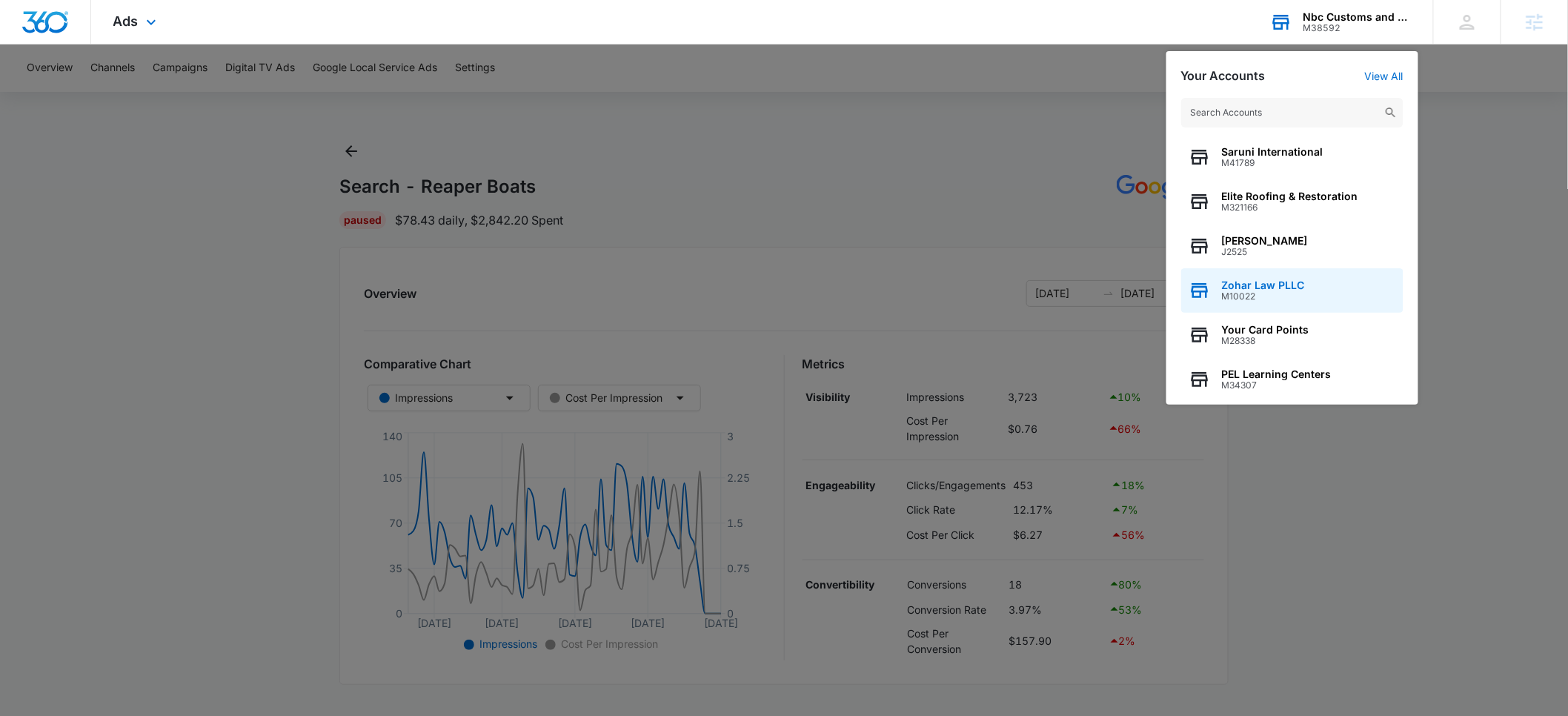
click at [1245, 286] on span "Zohar Law PLLC" at bounding box center [1263, 285] width 83 height 11
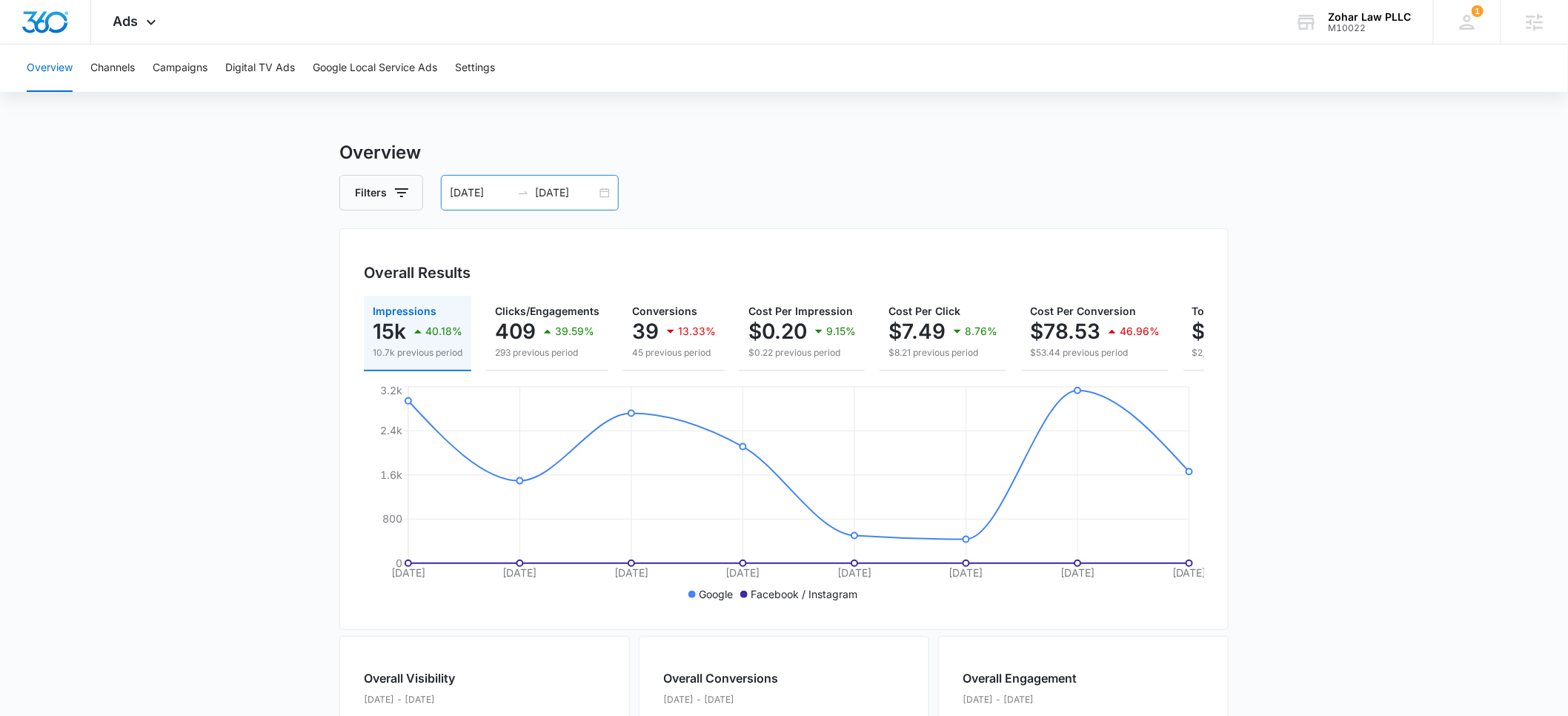
click at [472, 191] on input "09/02/2025" at bounding box center [481, 193] width 62 height 16
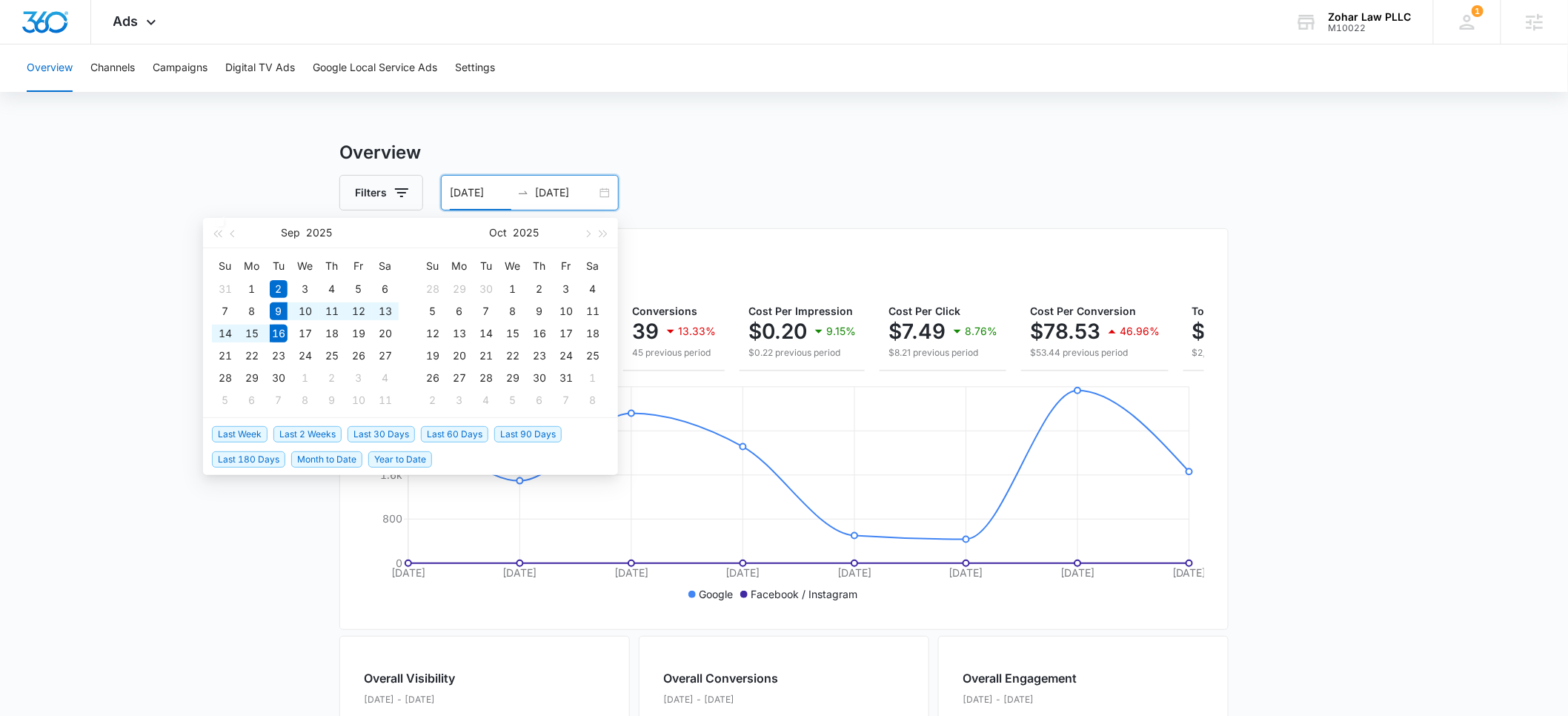
click at [240, 434] on span "Last Week" at bounding box center [240, 434] width 56 height 16
type input "09/09/2025"
type input "09/16/2025"
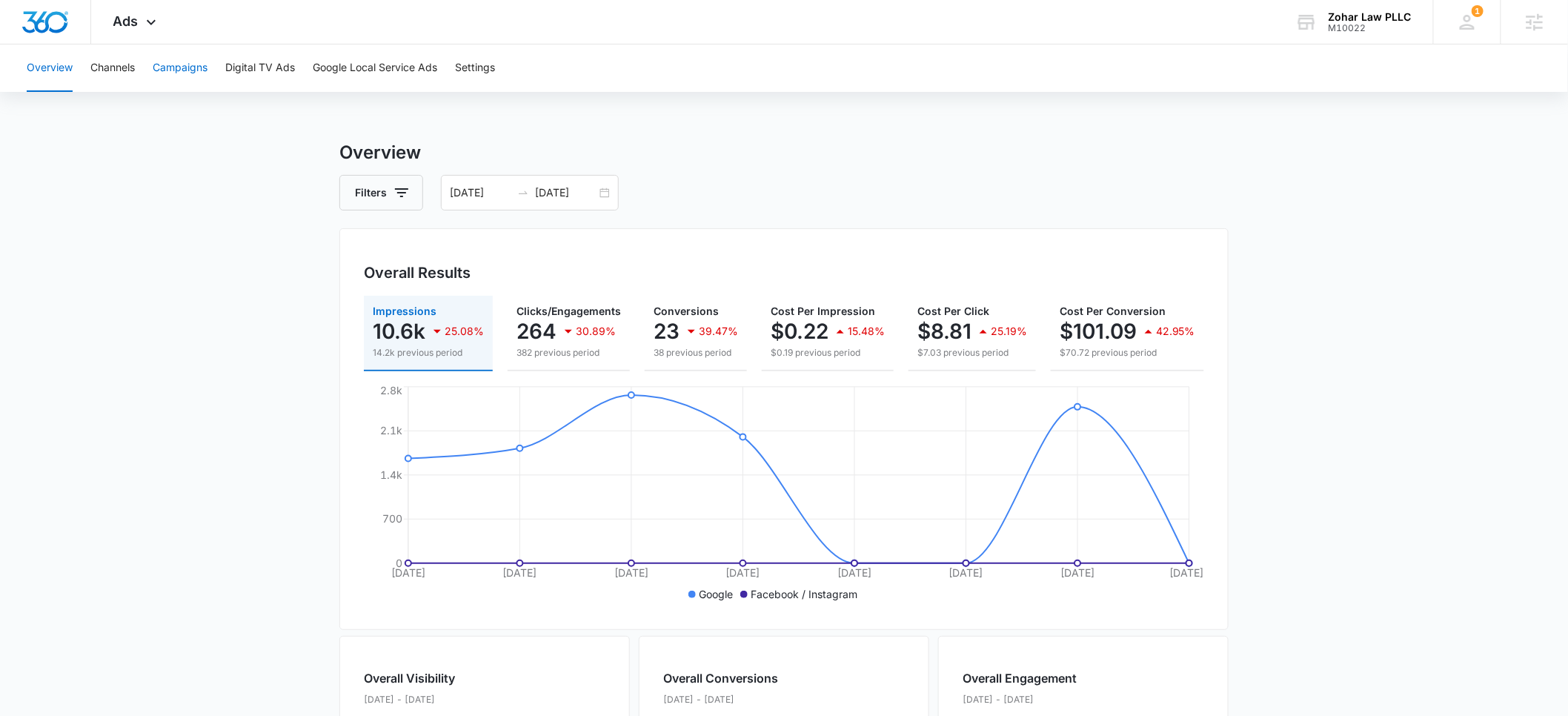
click at [184, 71] on button "Campaigns" at bounding box center [180, 68] width 55 height 48
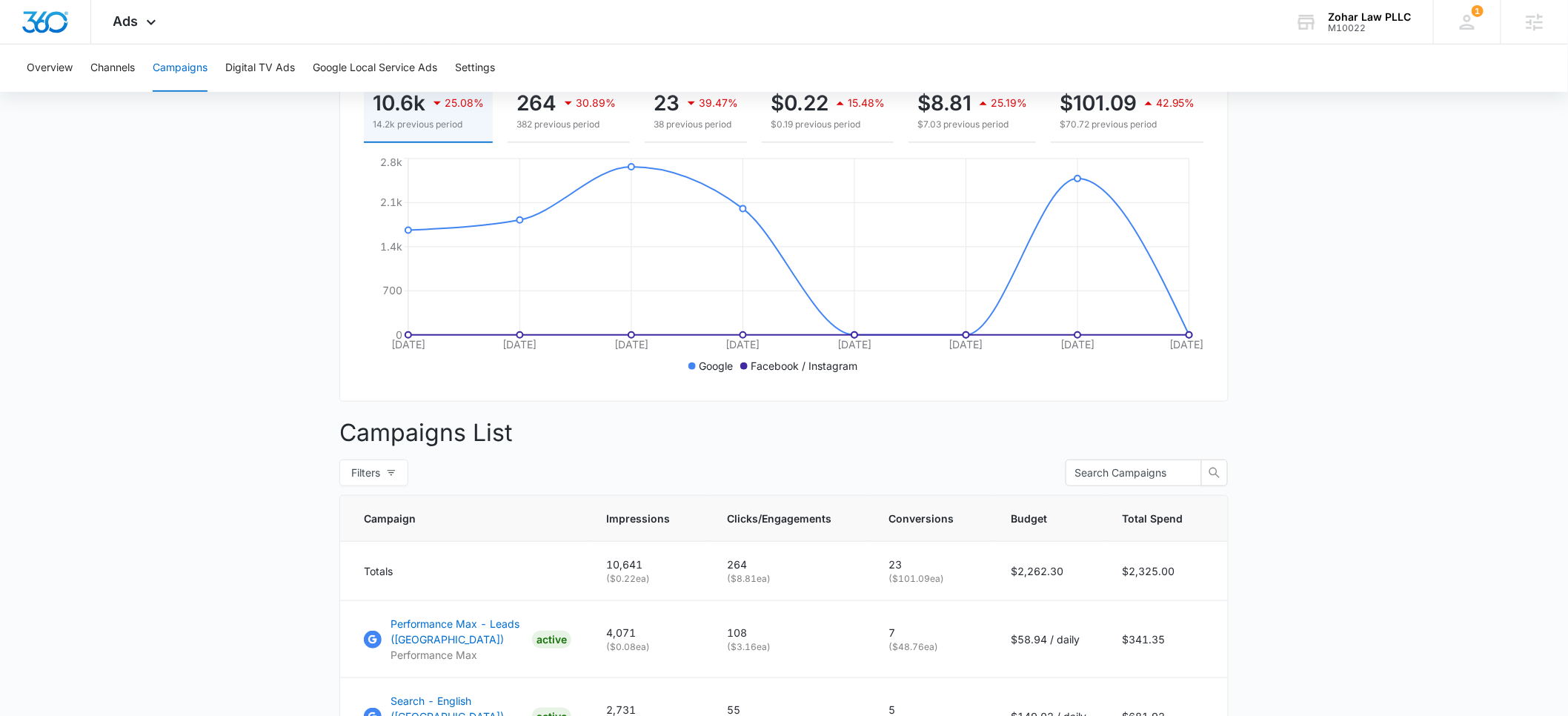
scroll to position [16, 0]
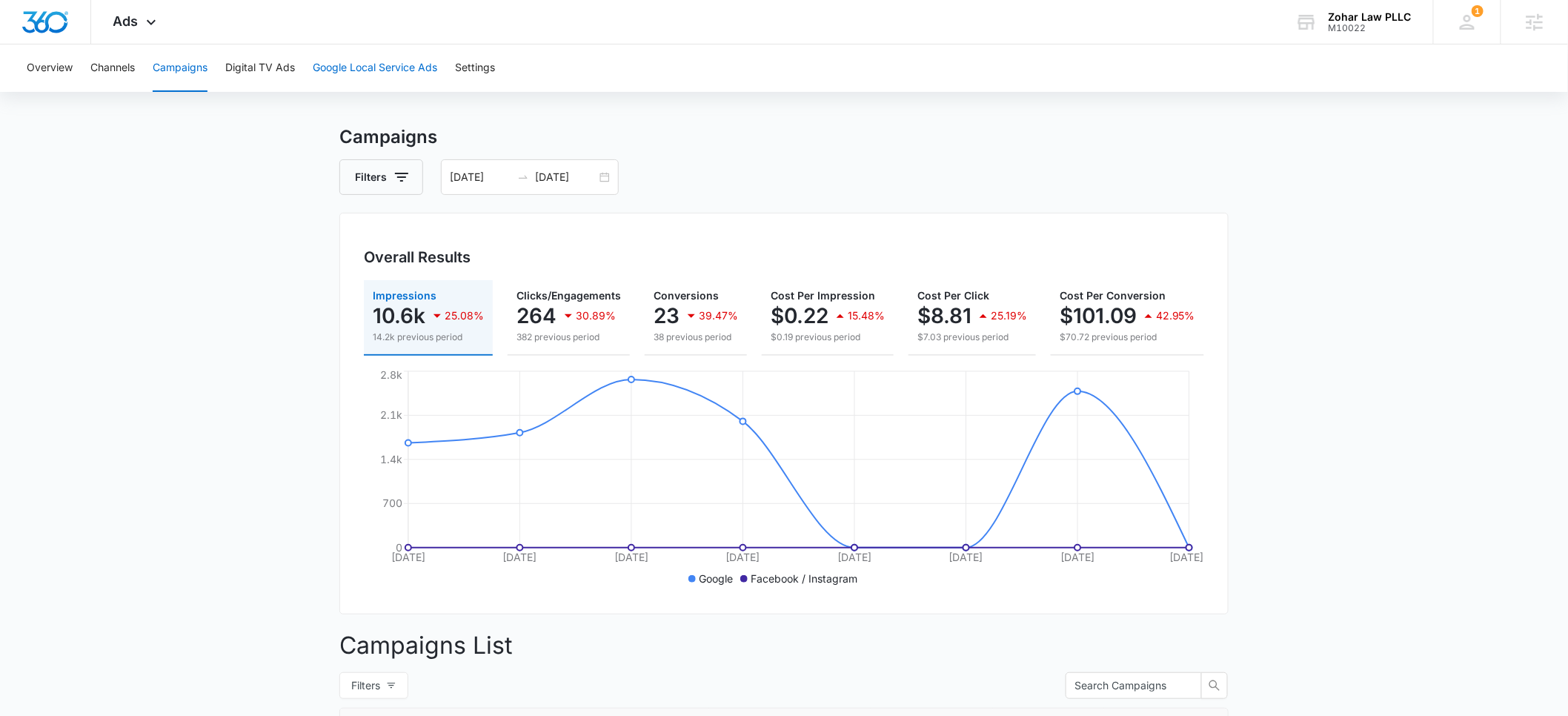
click at [357, 72] on button "Google Local Service Ads" at bounding box center [375, 68] width 125 height 48
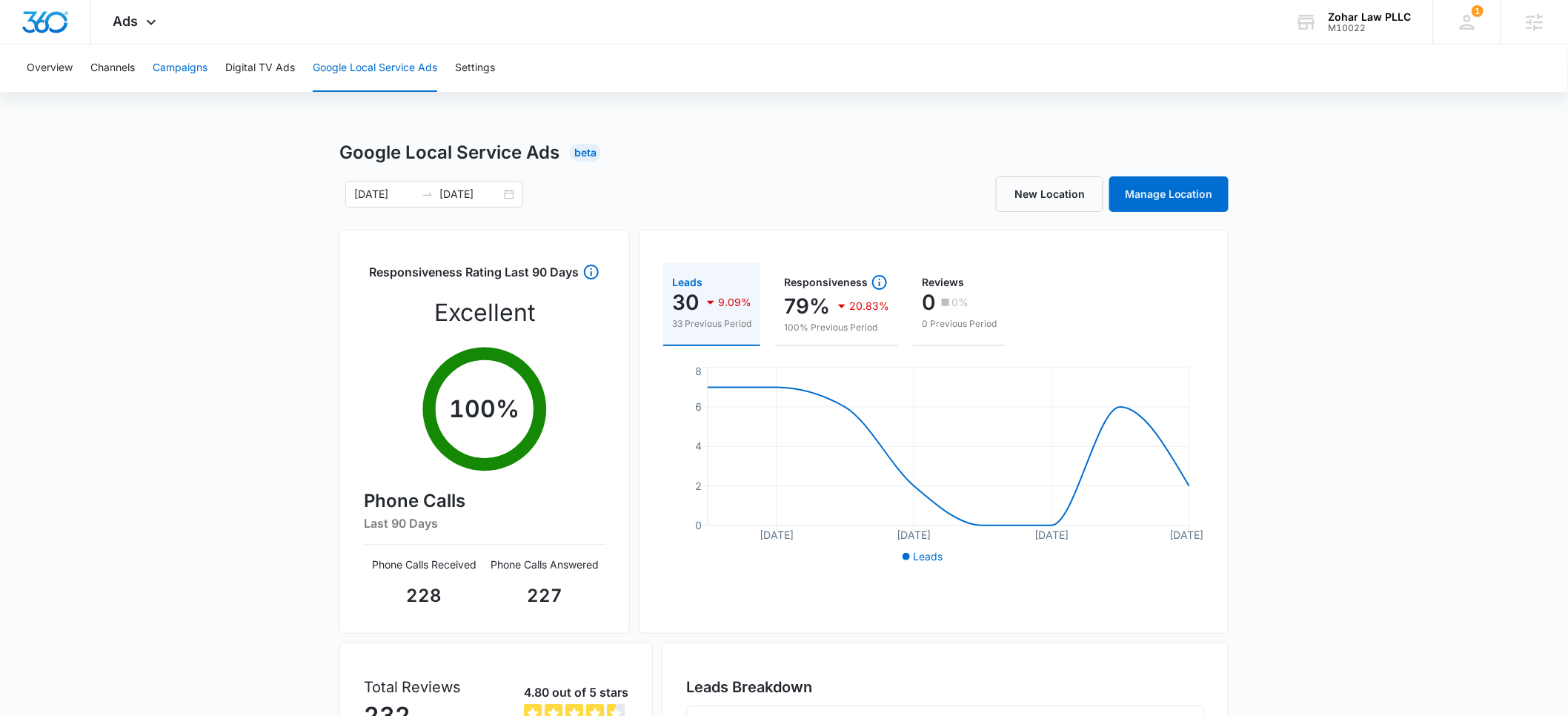
click at [184, 74] on button "Campaigns" at bounding box center [180, 68] width 55 height 48
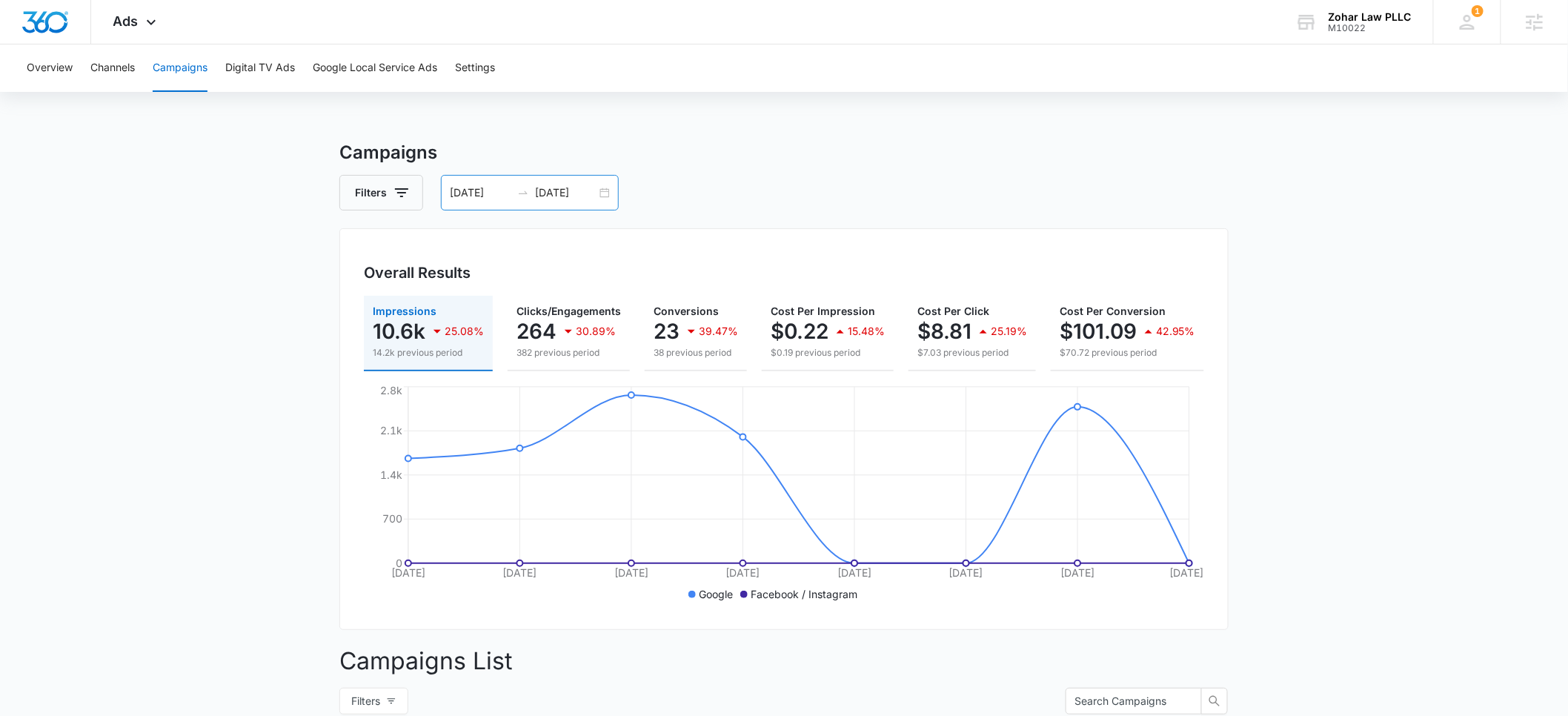
click at [475, 195] on input "09/09/2025" at bounding box center [481, 193] width 62 height 16
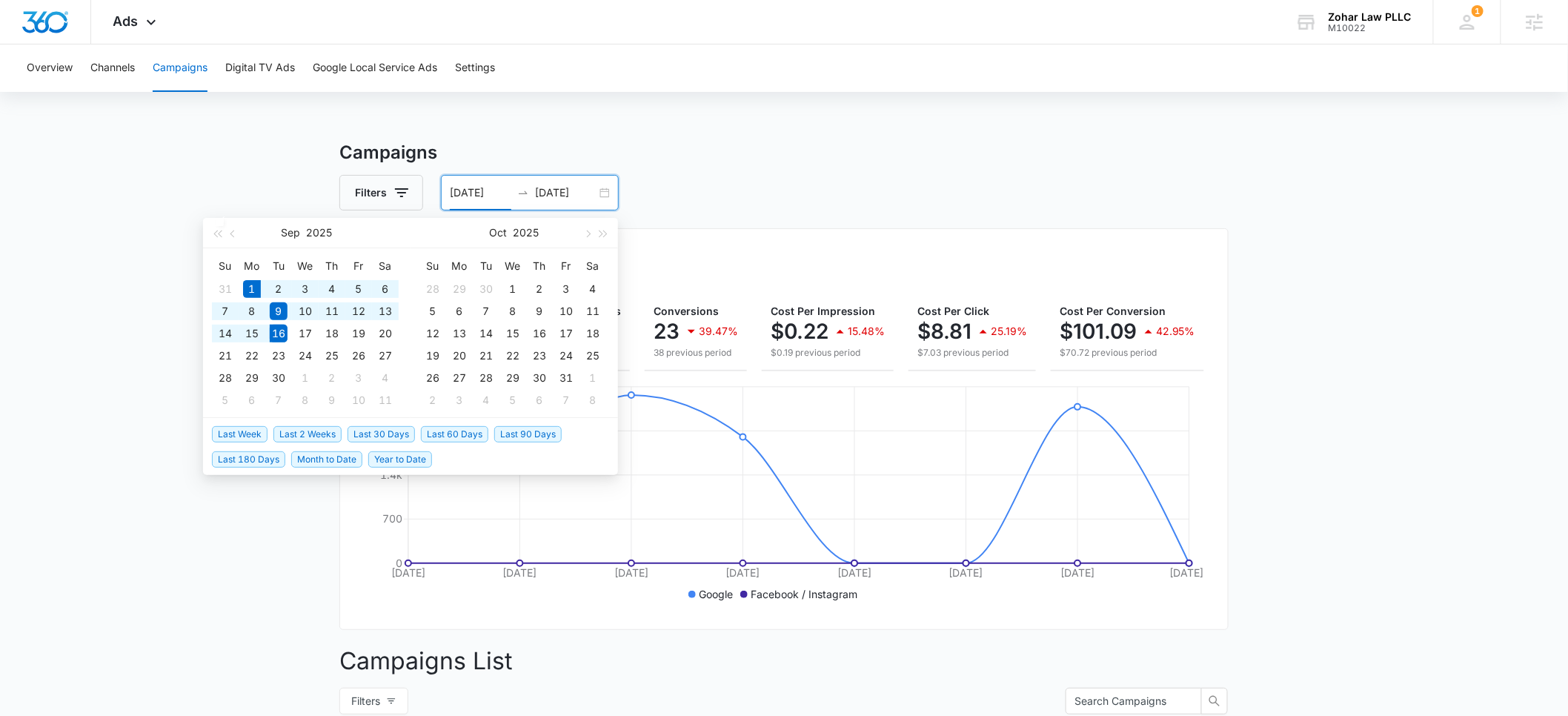
click at [337, 456] on span "Month to Date" at bounding box center [326, 460] width 71 height 16
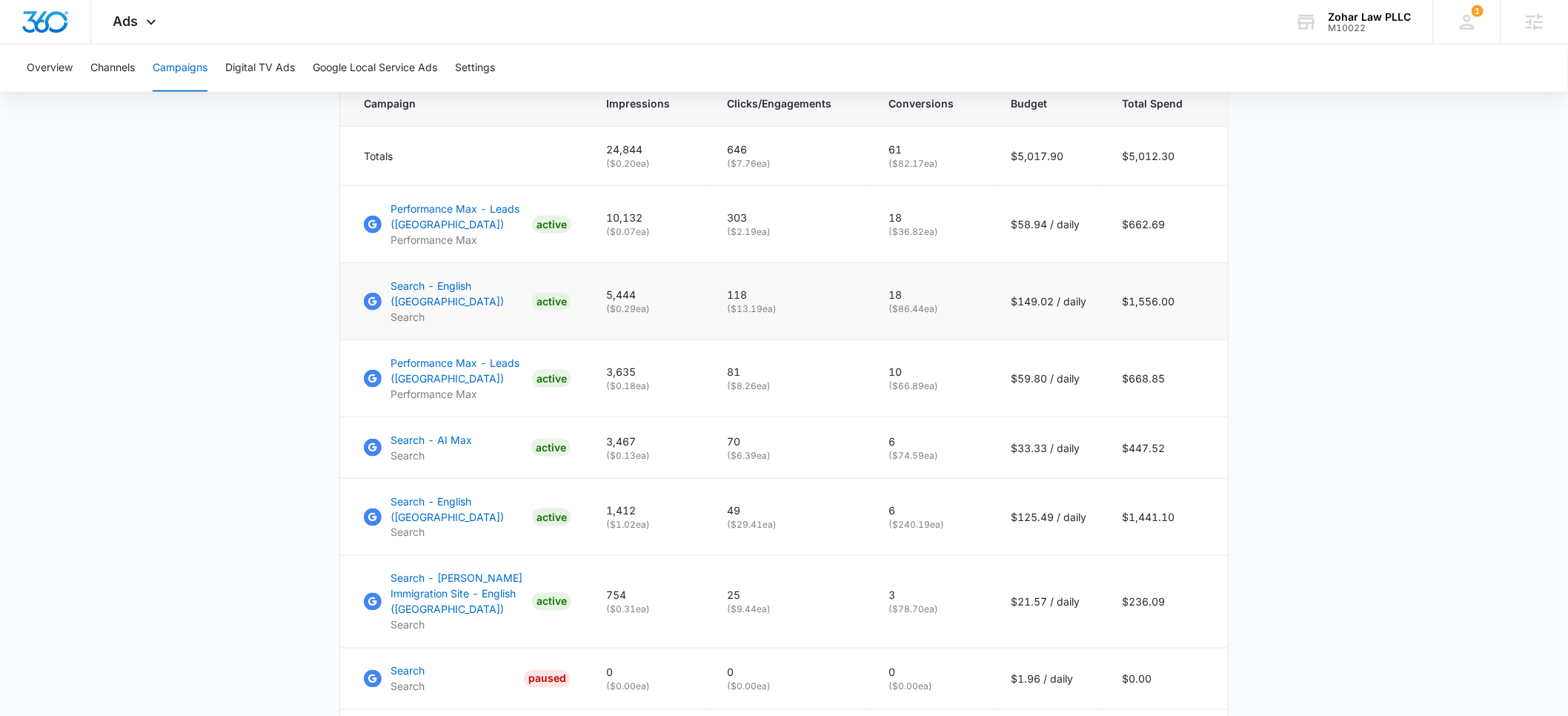
scroll to position [85, 0]
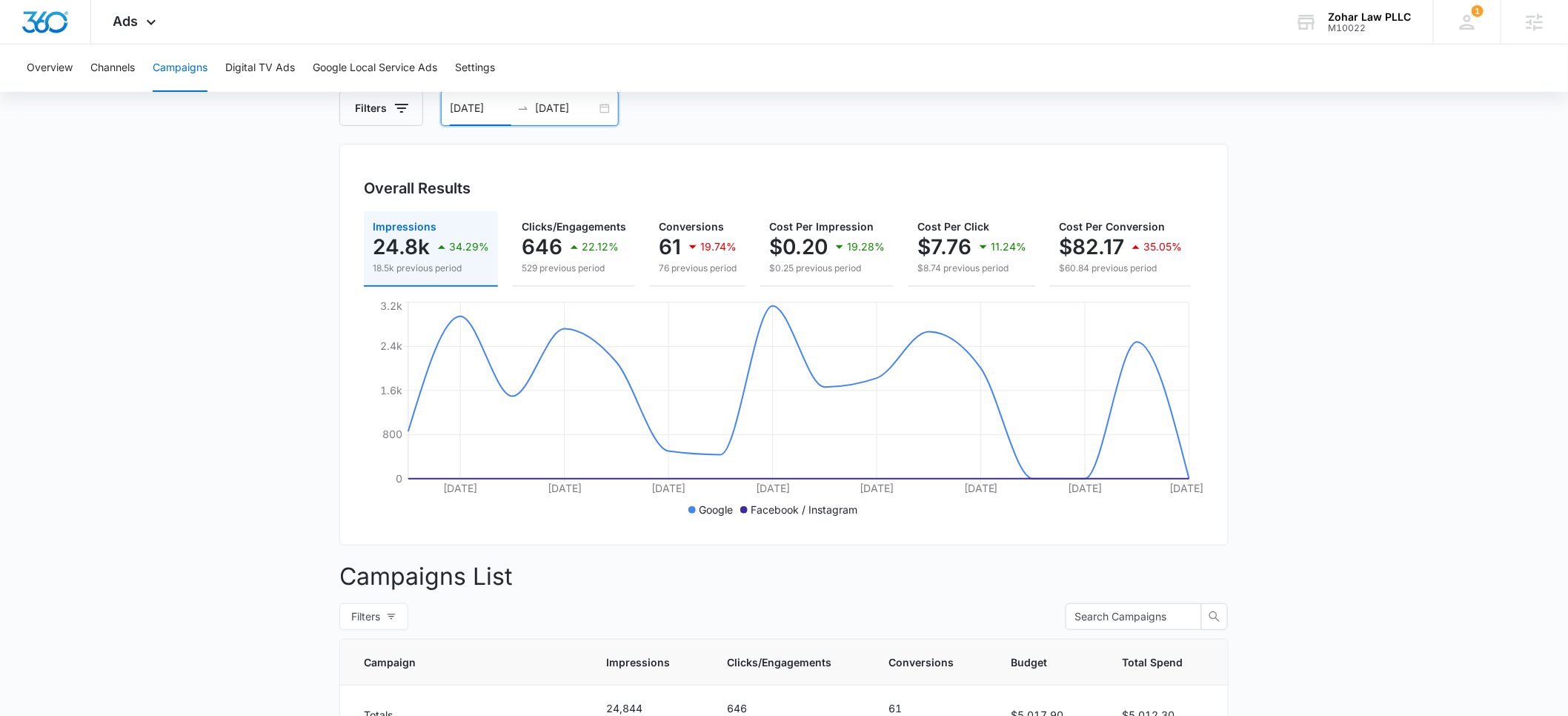
click at [484, 112] on input "09/01/2025" at bounding box center [481, 108] width 62 height 16
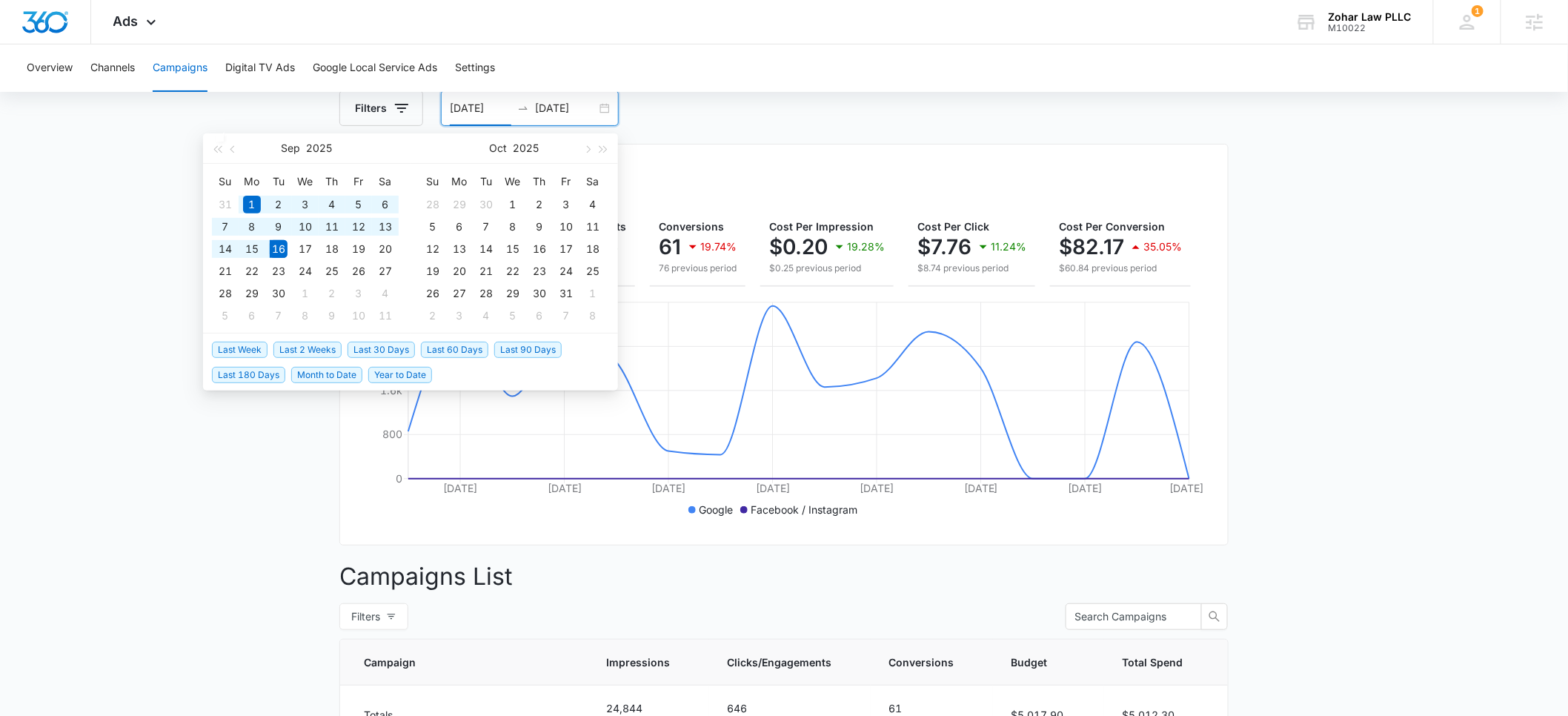
click at [394, 347] on span "Last 30 Days" at bounding box center [381, 349] width 67 height 16
type input "08/17/2025"
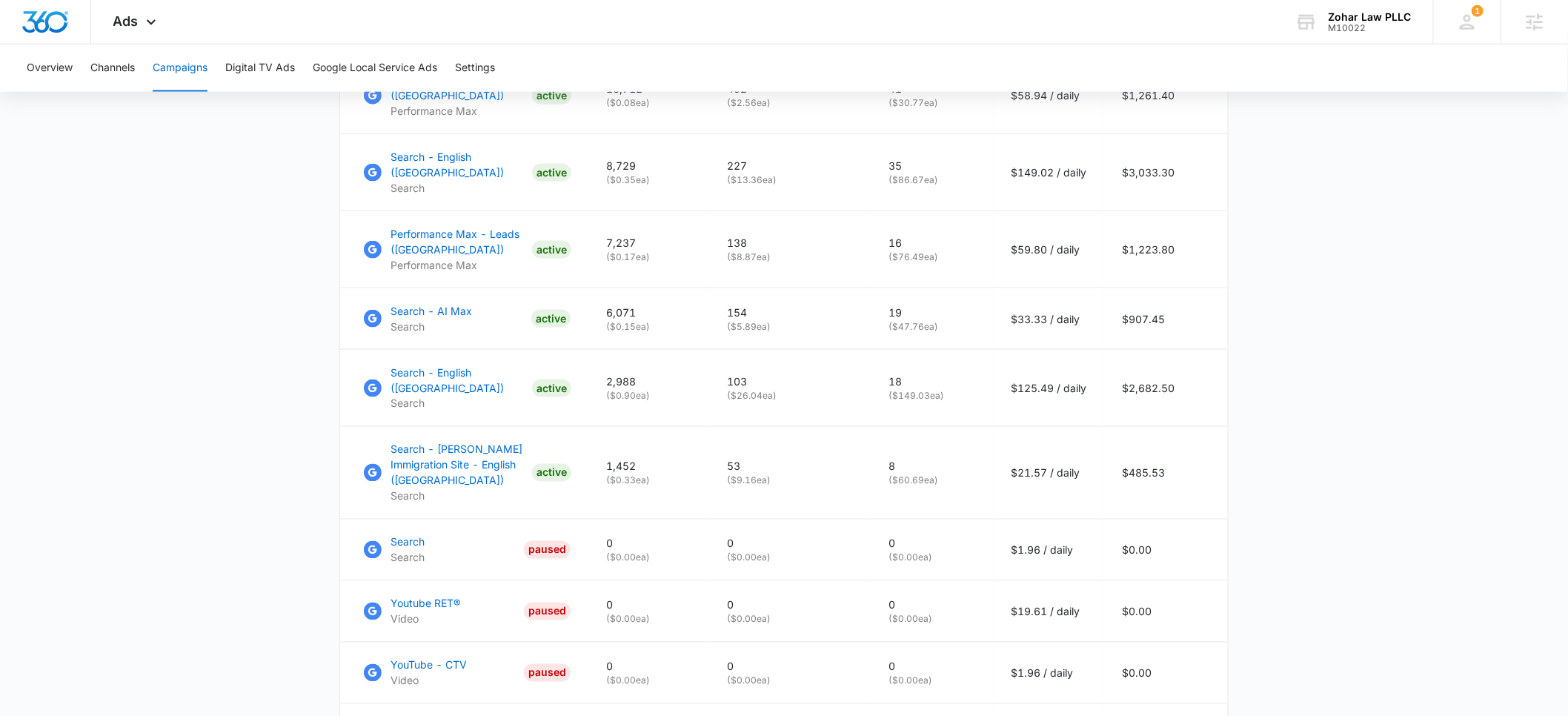
scroll to position [787, 0]
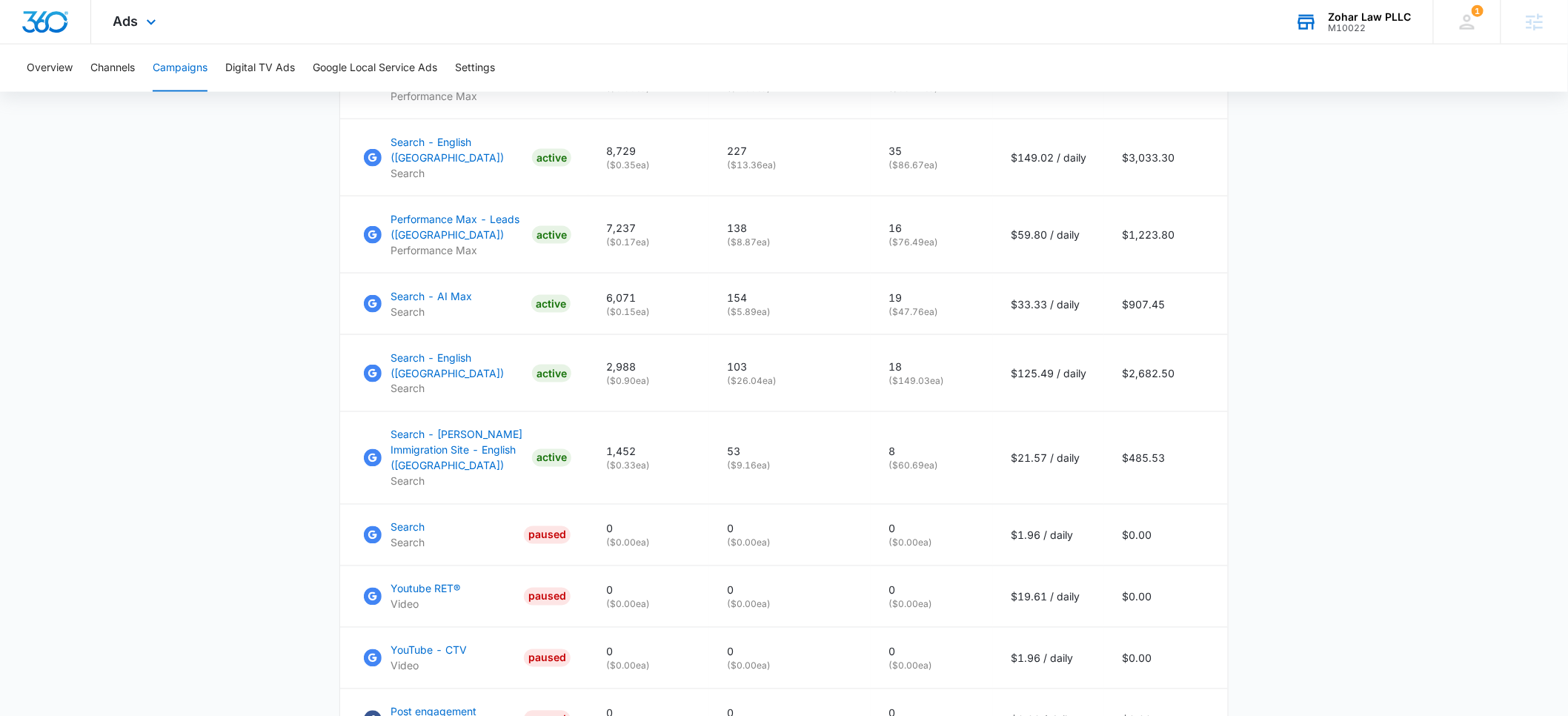
click at [1361, 27] on div "M10022" at bounding box center [1370, 28] width 83 height 11
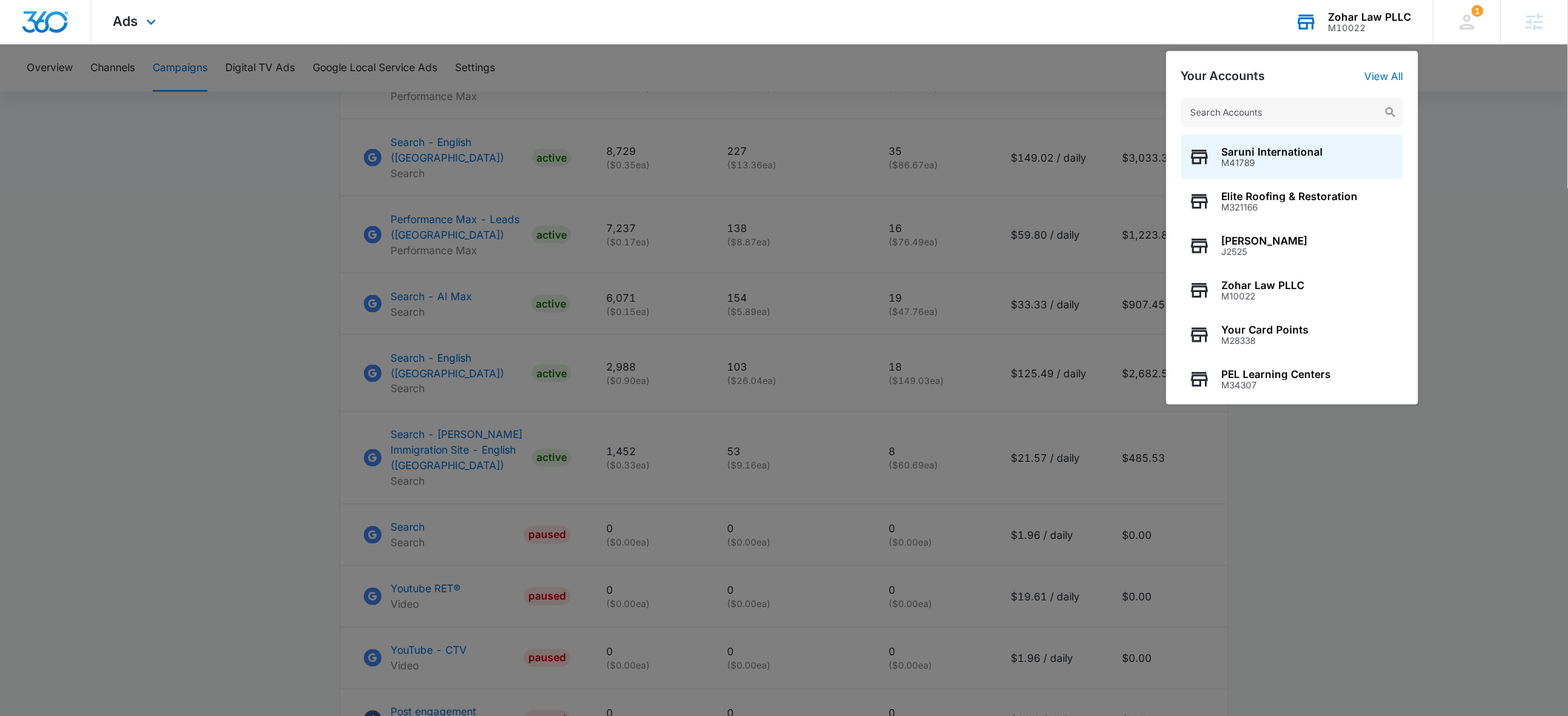
click at [1287, 112] on input "text" at bounding box center [1291, 113] width 222 height 30
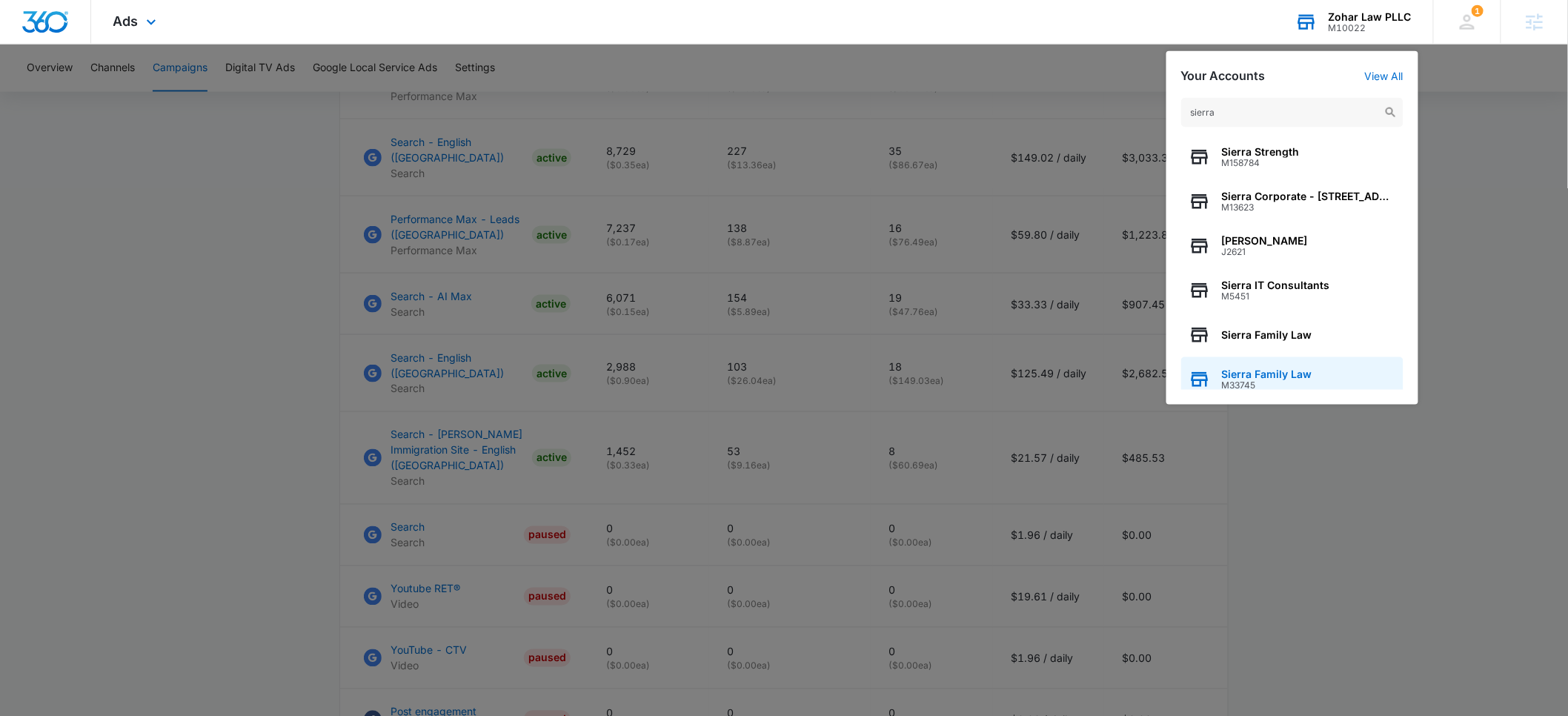
type input "sierra"
click at [1255, 382] on span "M33745" at bounding box center [1267, 385] width 90 height 11
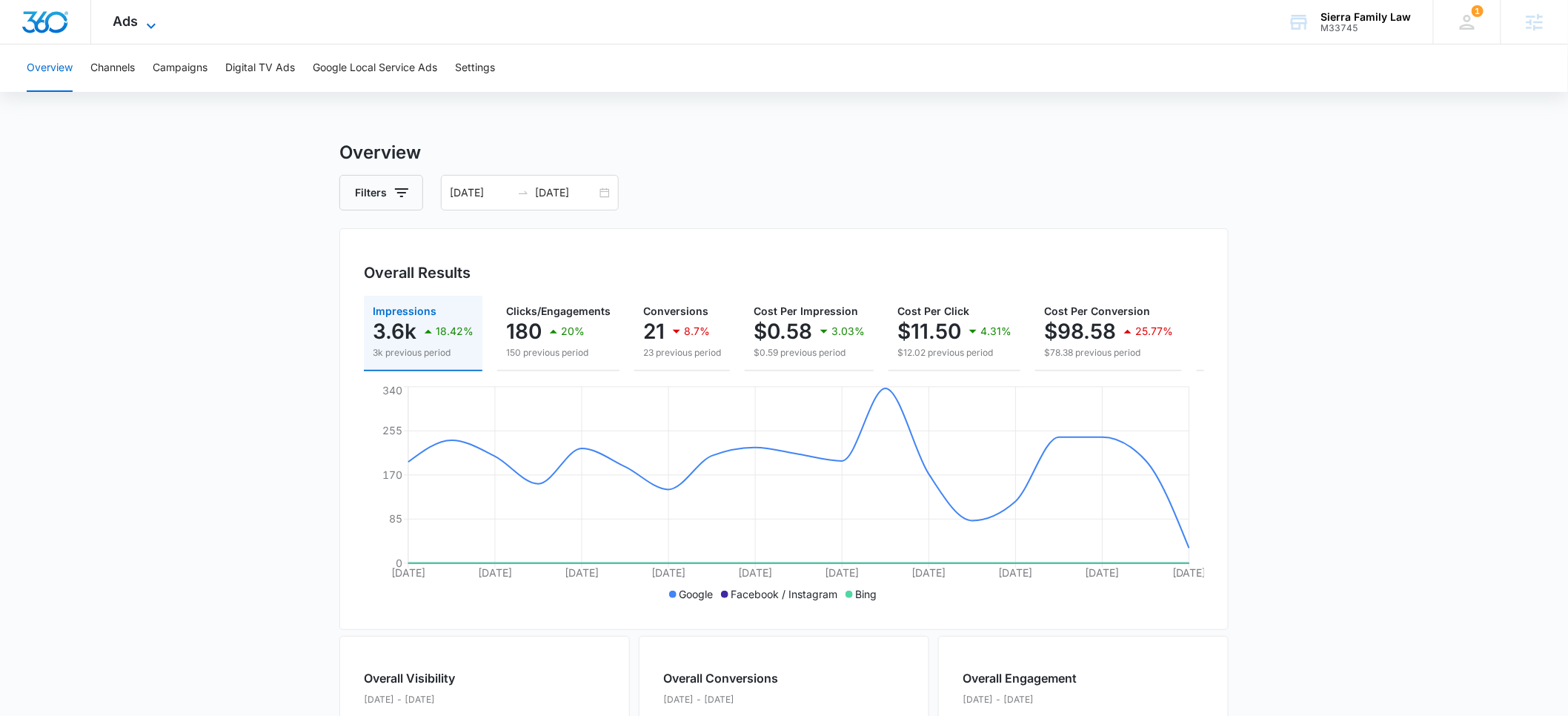
click at [127, 17] on span "Ads" at bounding box center [126, 21] width 26 height 16
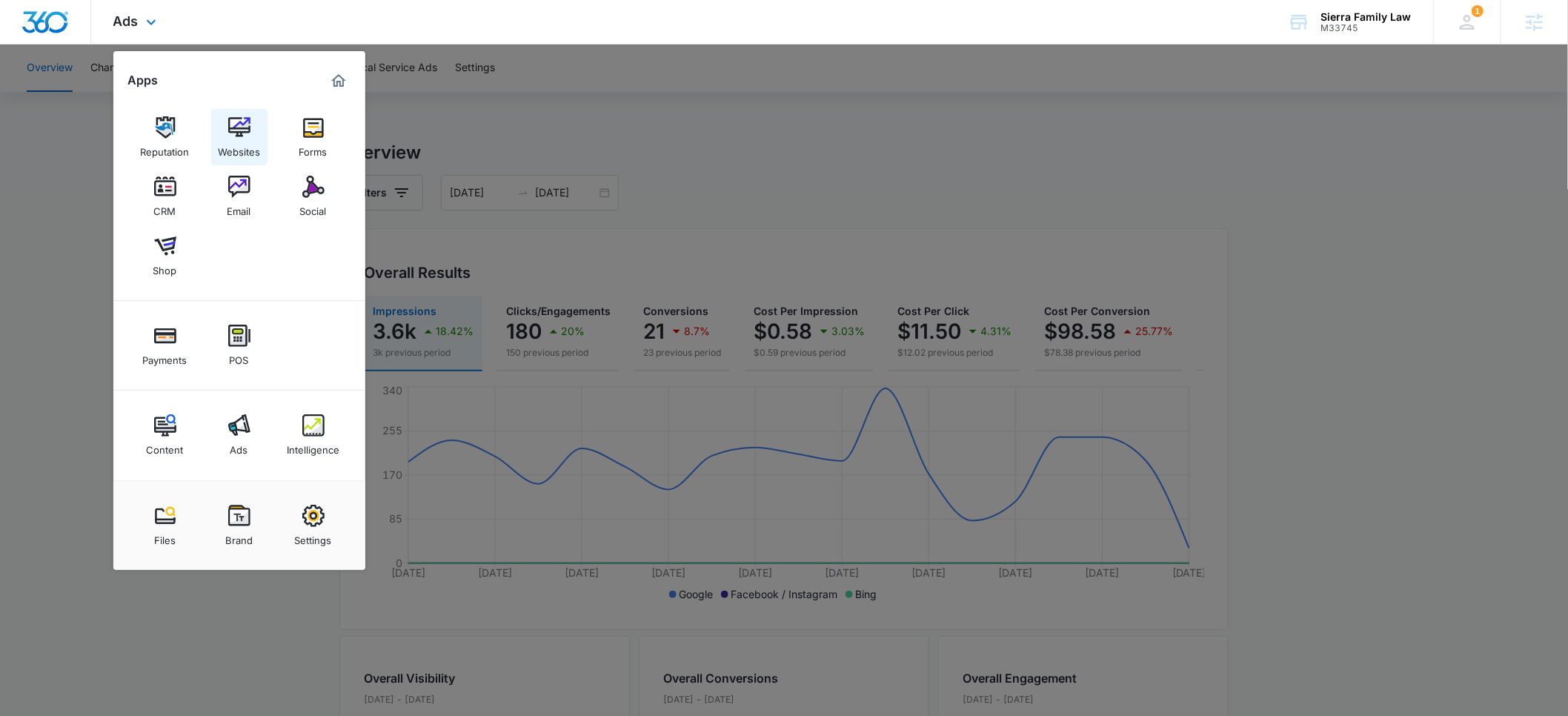
click at [242, 148] on div "Websites" at bounding box center [239, 149] width 42 height 19
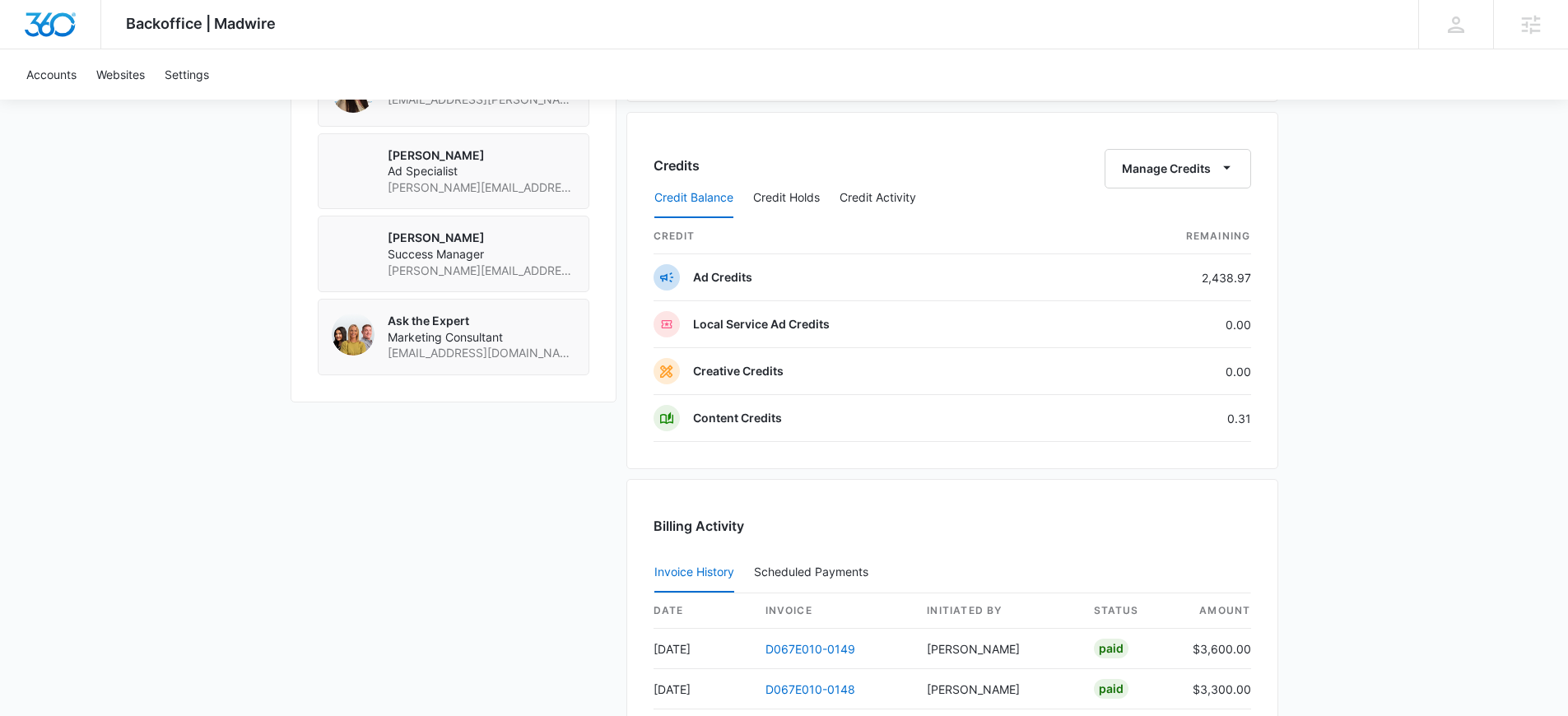
scroll to position [1473, 0]
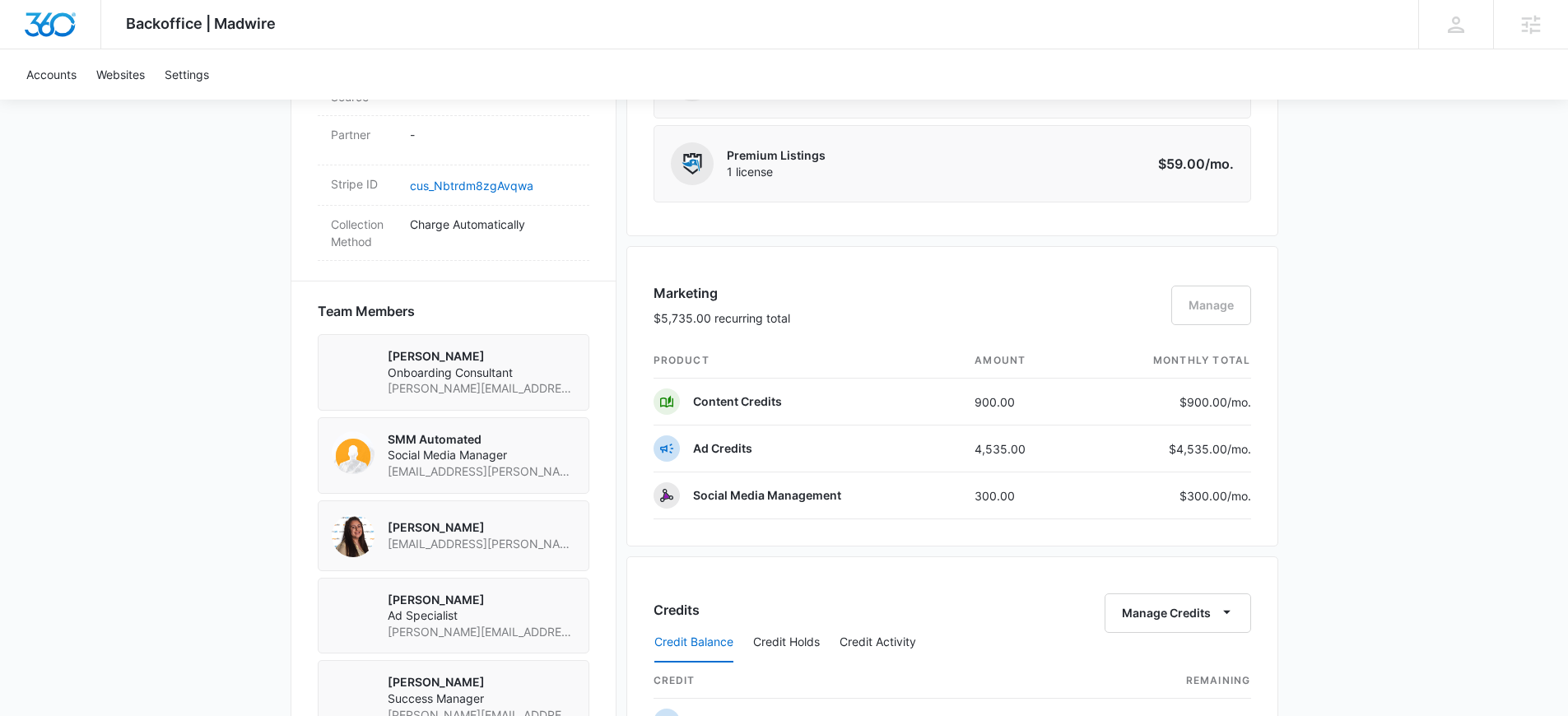
scroll to position [850, 0]
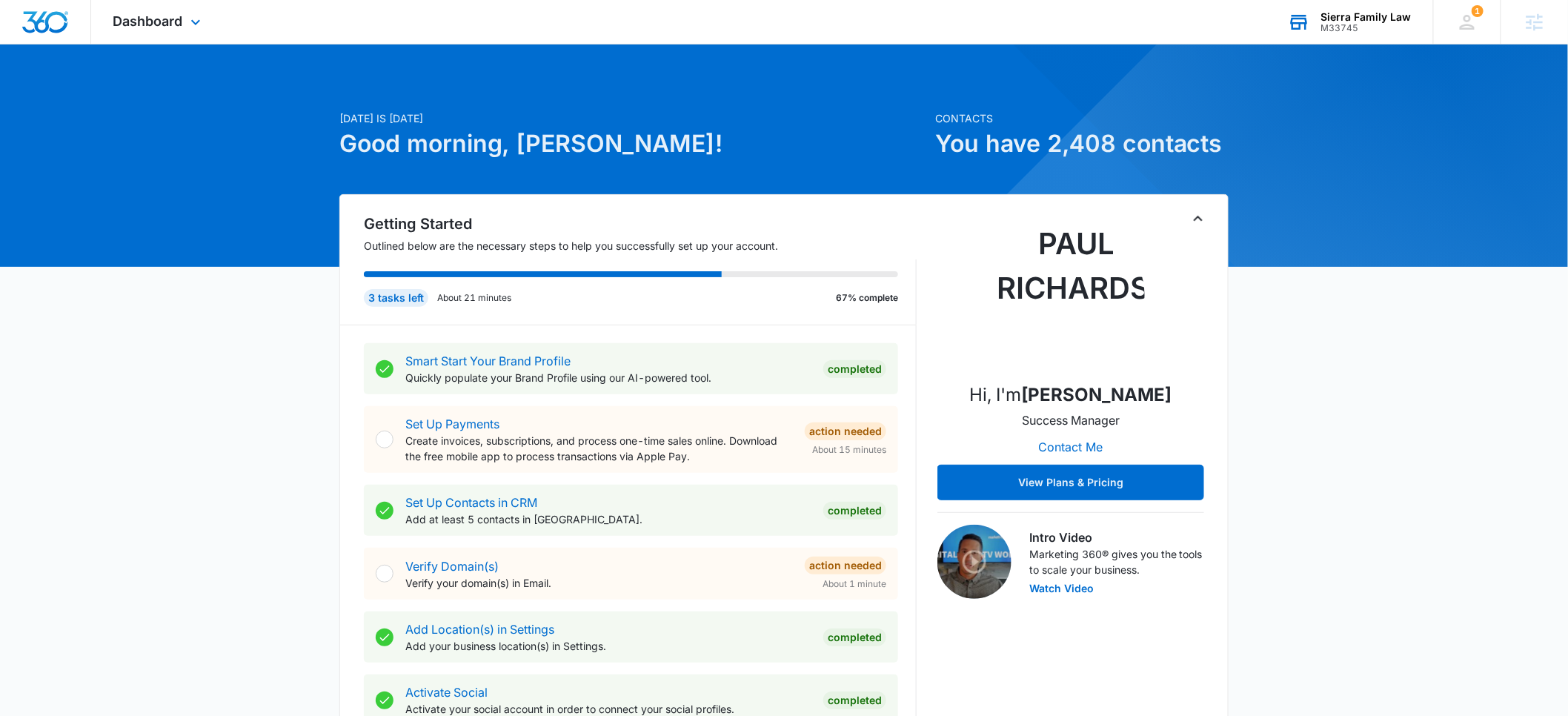
click at [1372, 17] on div "Sierra Family Law" at bounding box center [1366, 17] width 90 height 11
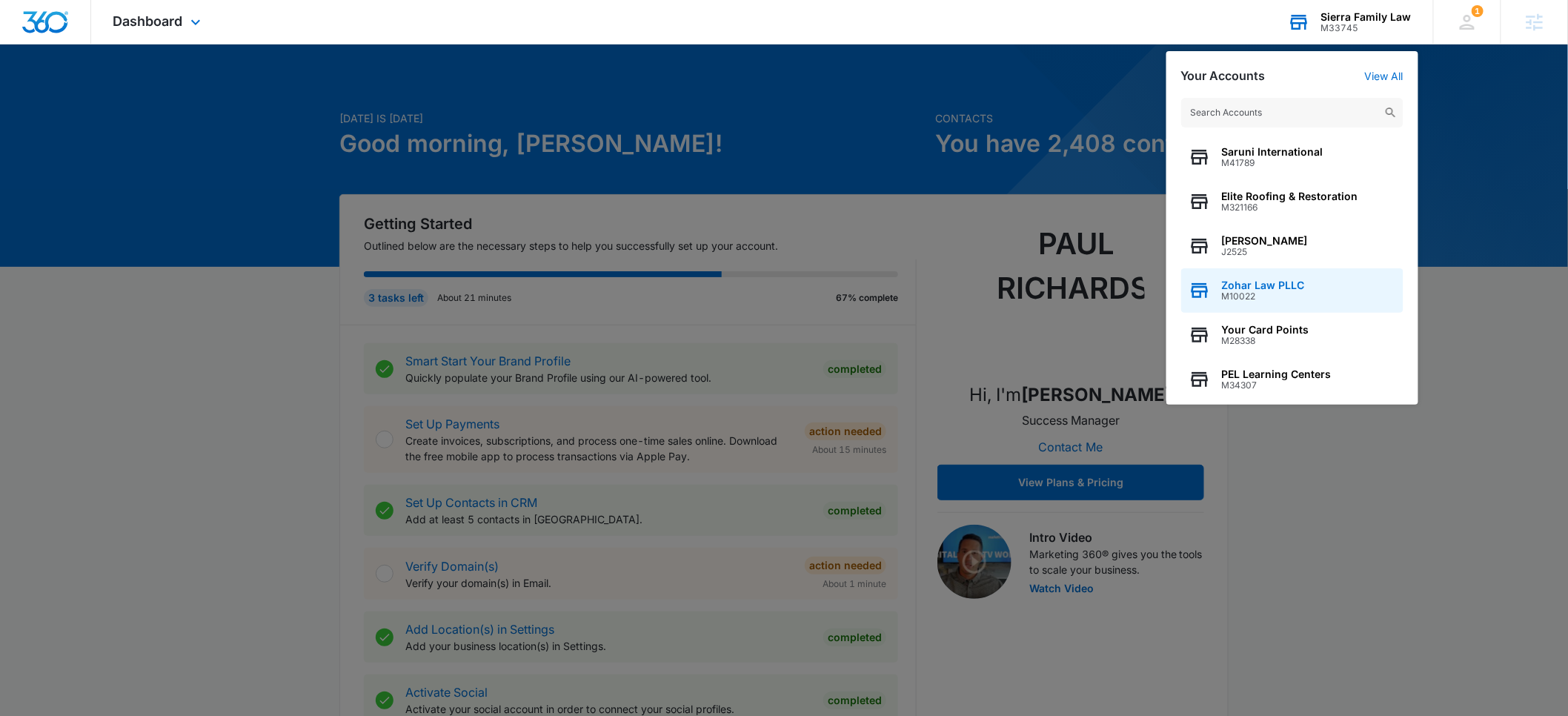
click at [1250, 282] on span "Zohar Law PLLC" at bounding box center [1263, 285] width 83 height 11
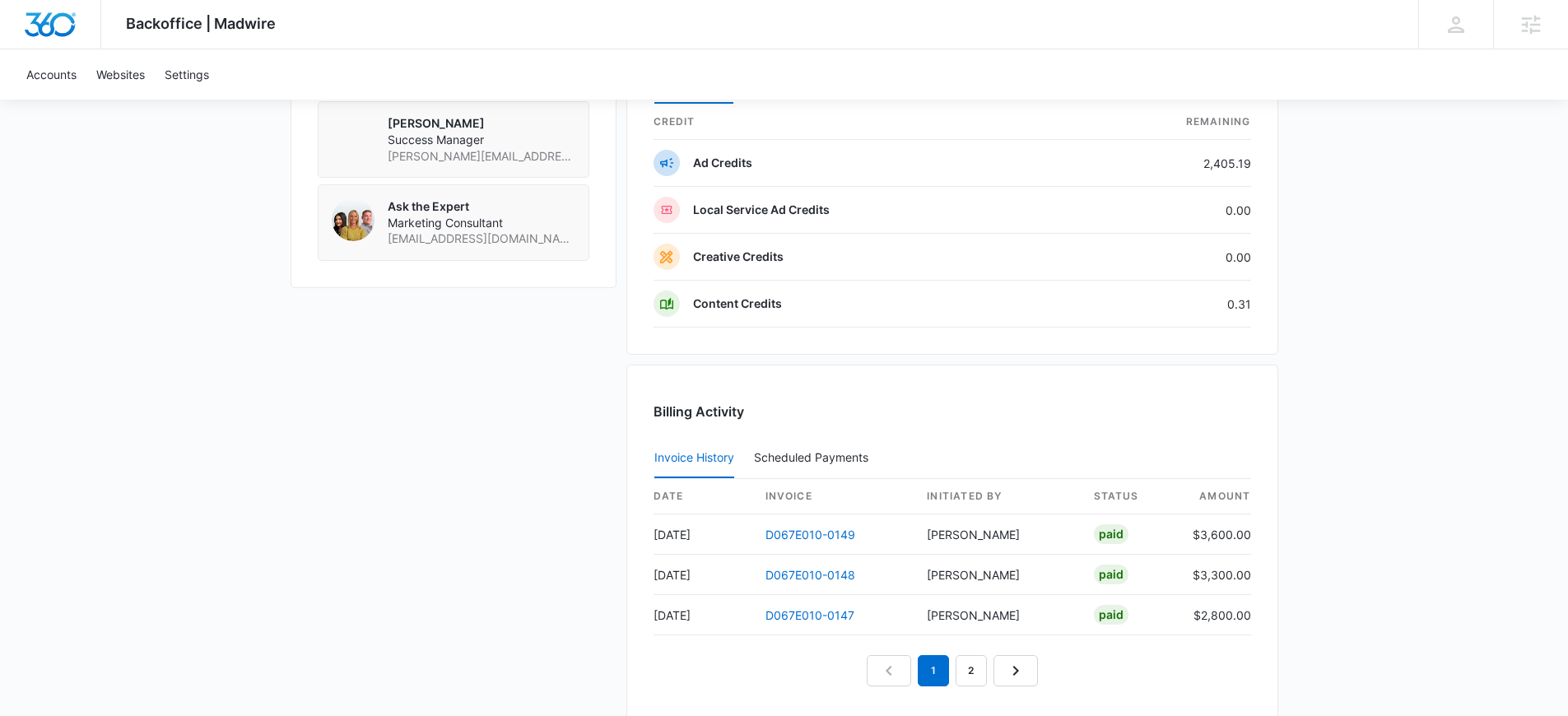
scroll to position [1512, 0]
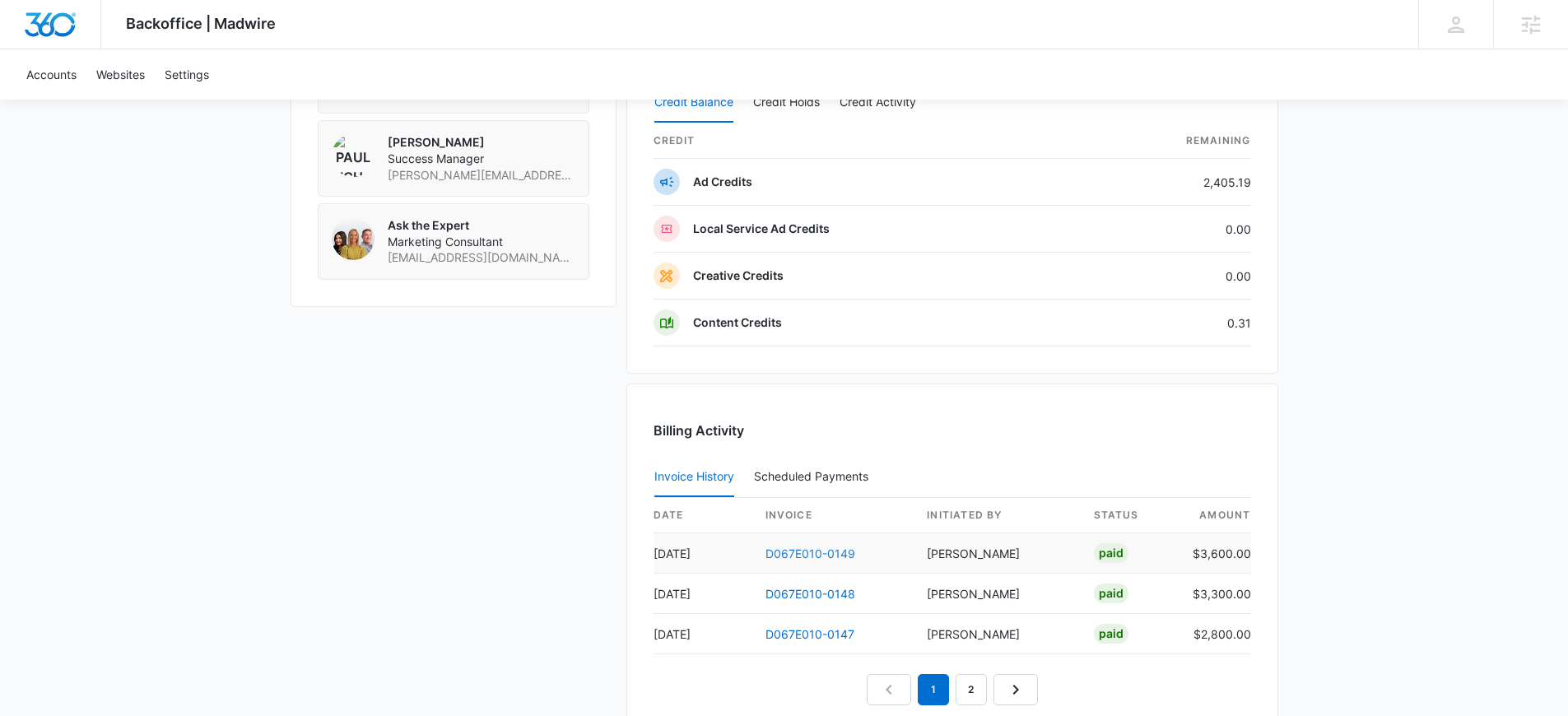
click at [799, 557] on link "D067E010-0149" at bounding box center [810, 554] width 89 height 14
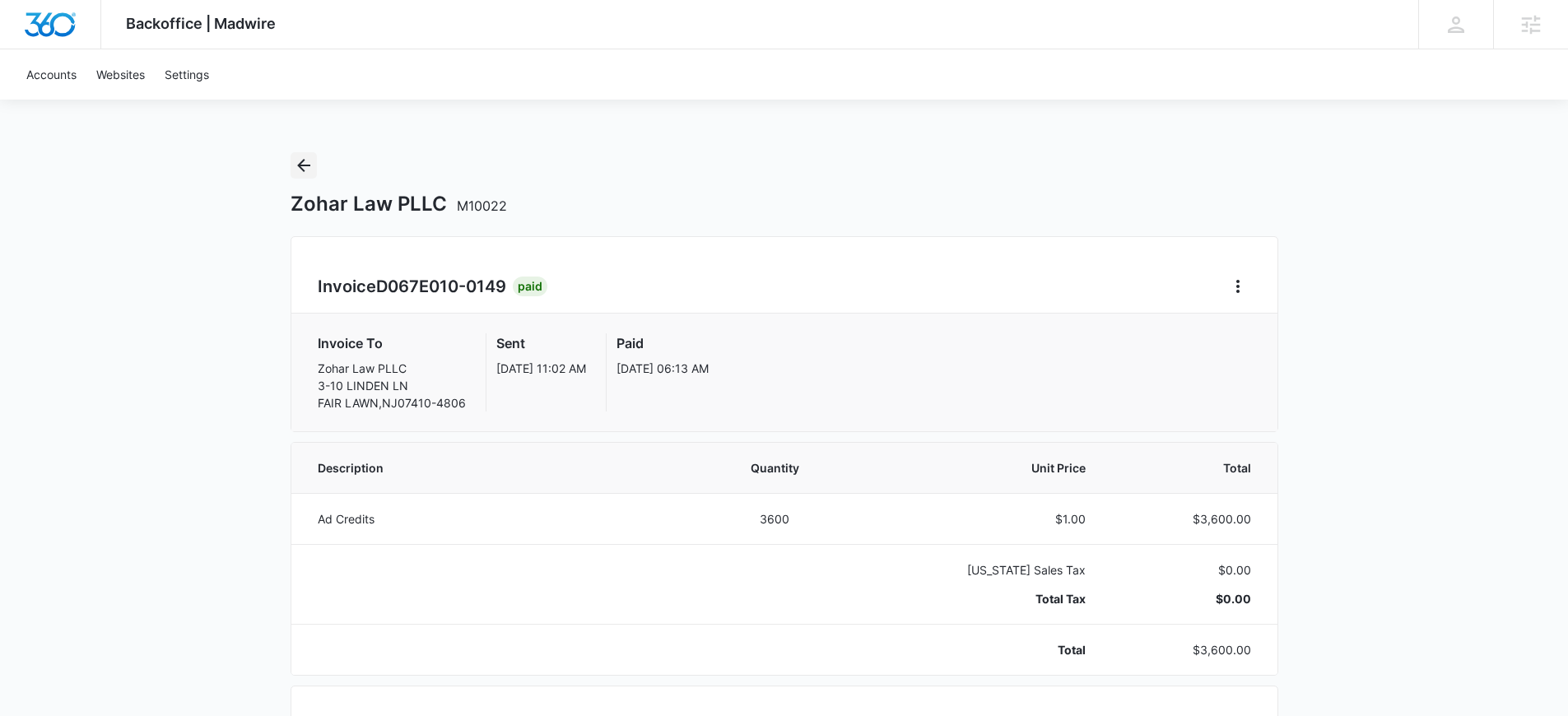
click at [301, 162] on icon "Back" at bounding box center [303, 165] width 13 height 13
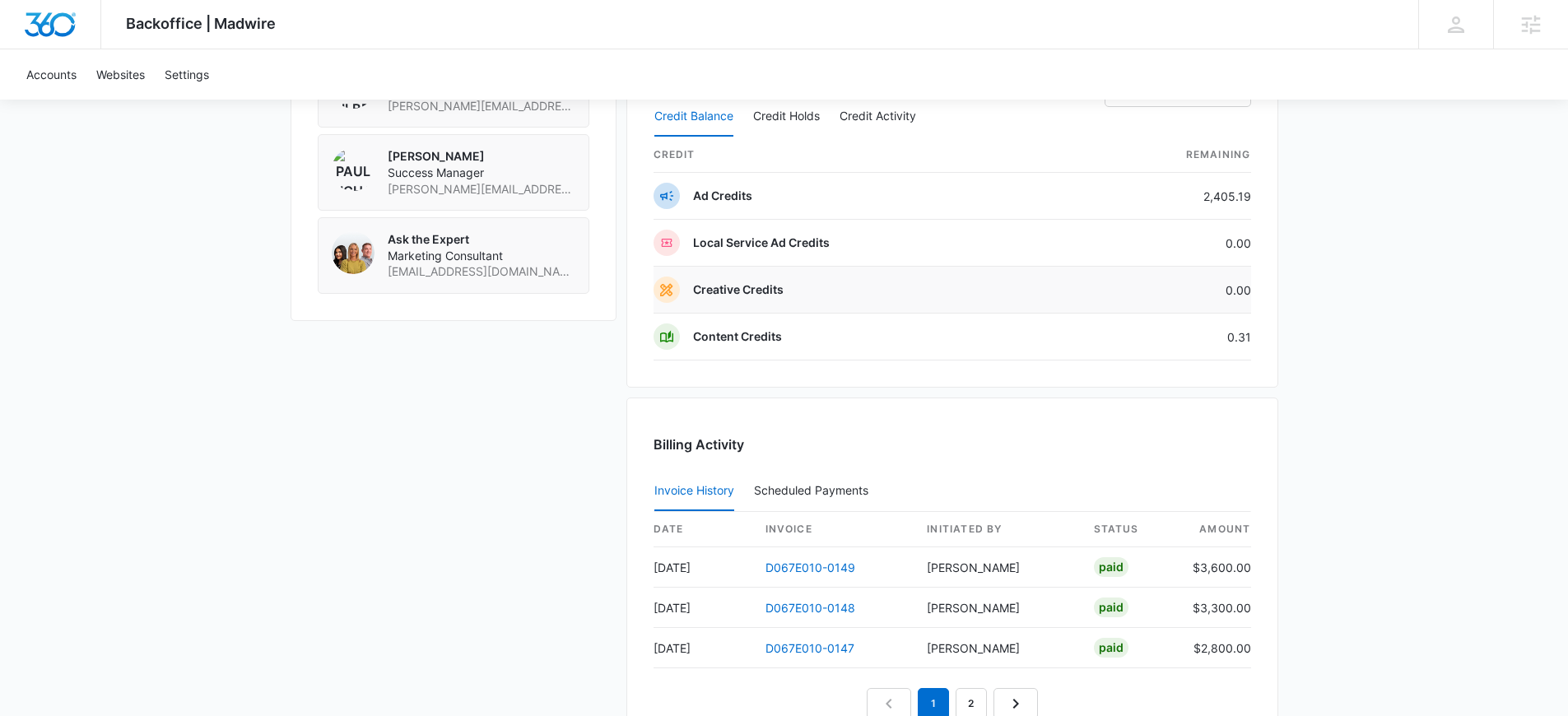
scroll to position [1471, 0]
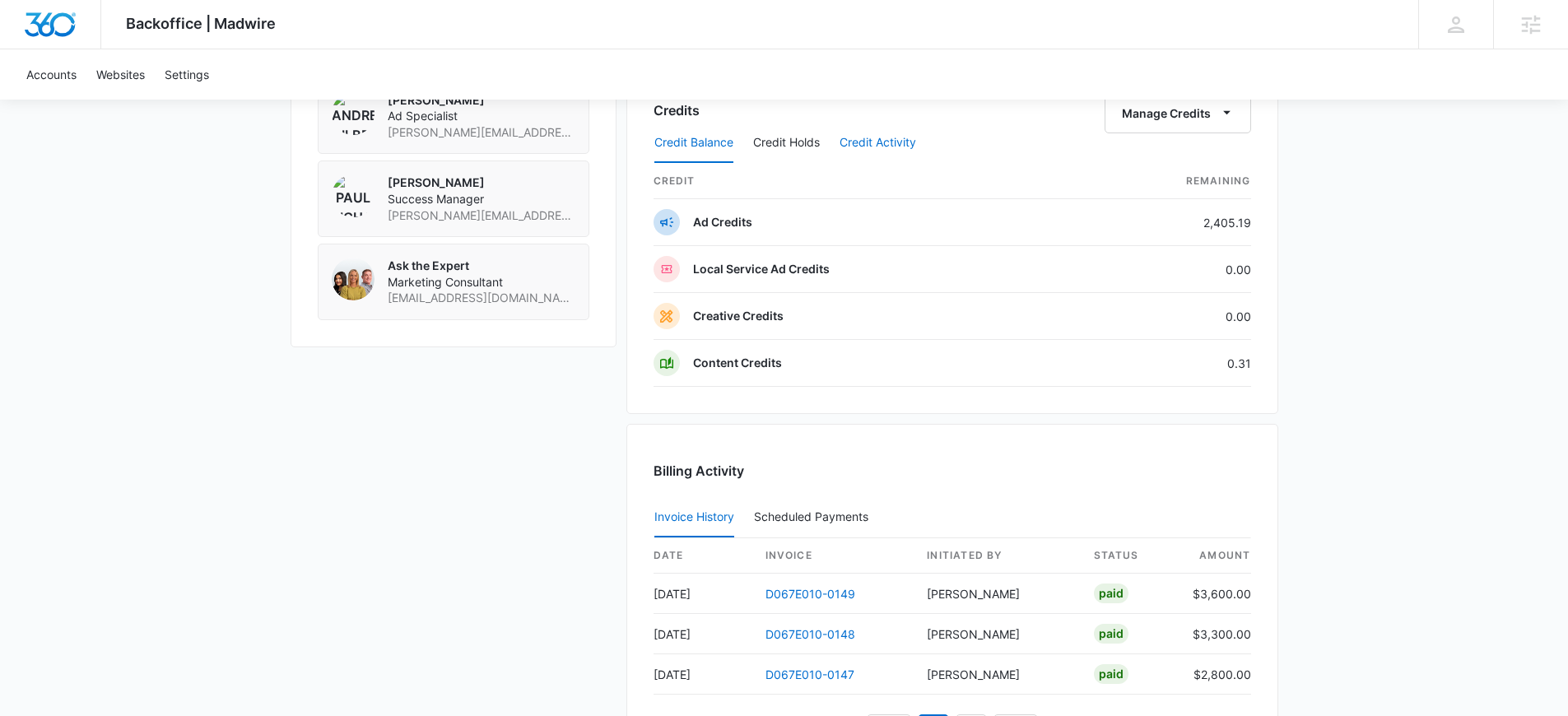
click at [870, 155] on button "Credit Activity" at bounding box center [878, 143] width 77 height 39
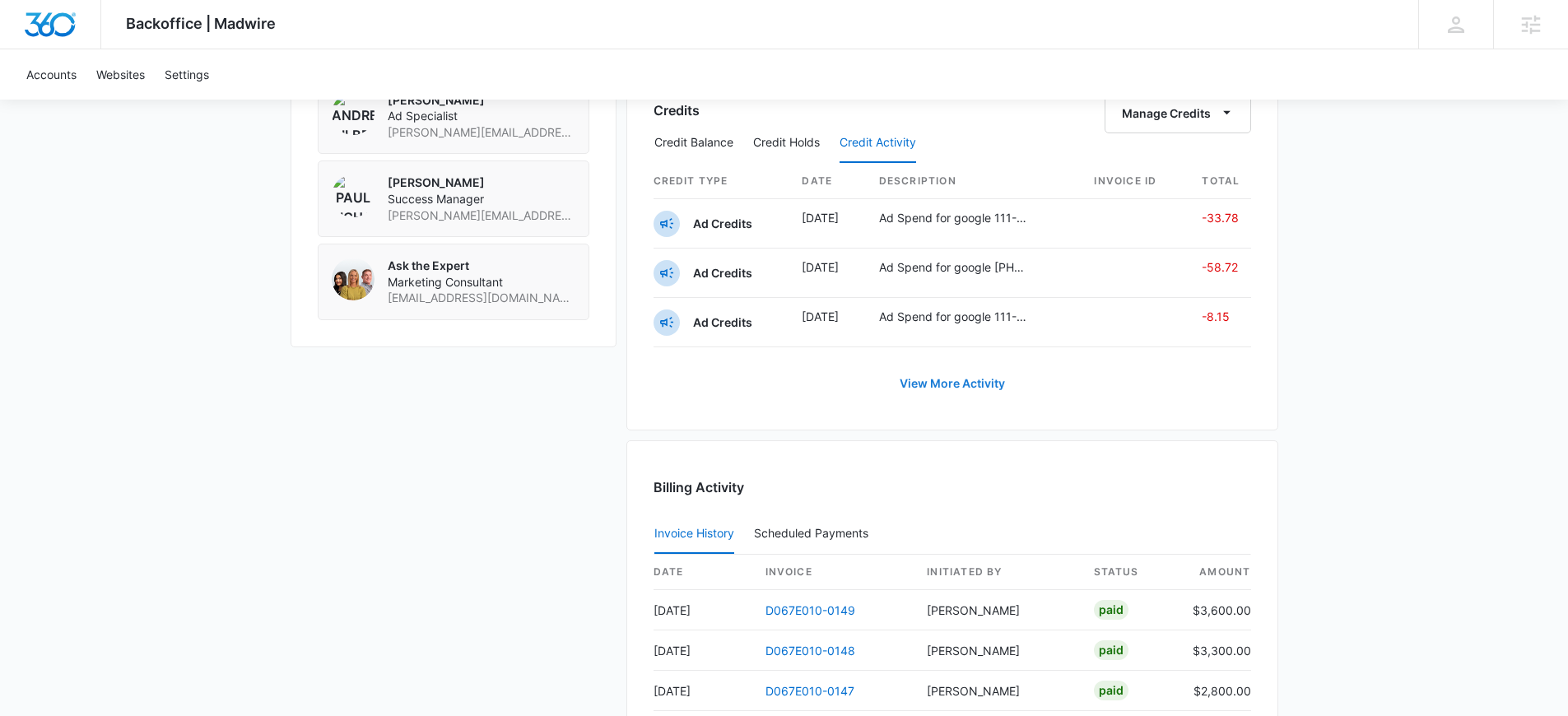
click at [937, 383] on link "View More Activity" at bounding box center [951, 384] width 138 height 39
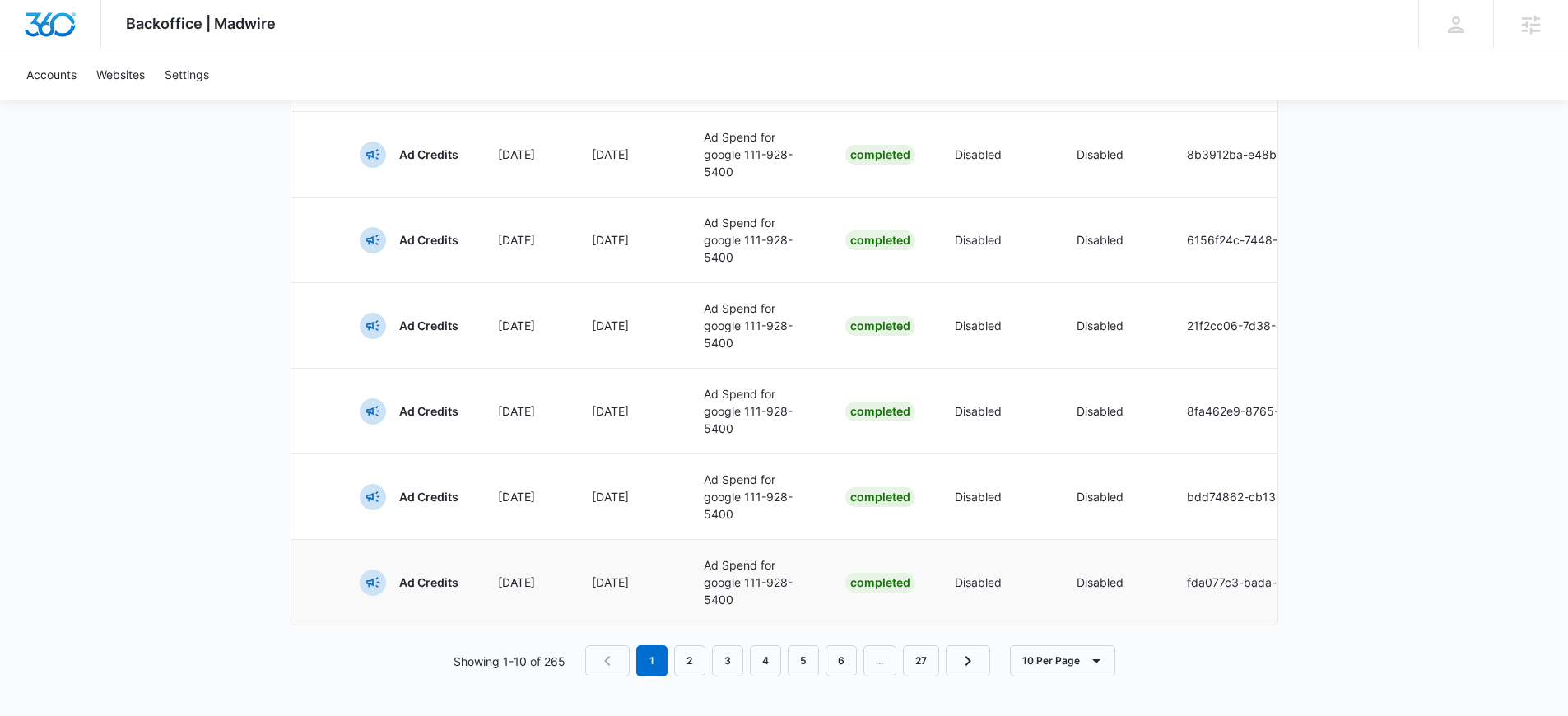
scroll to position [1060, 0]
click at [1052, 657] on button "10 Per Page" at bounding box center [1062, 661] width 105 height 31
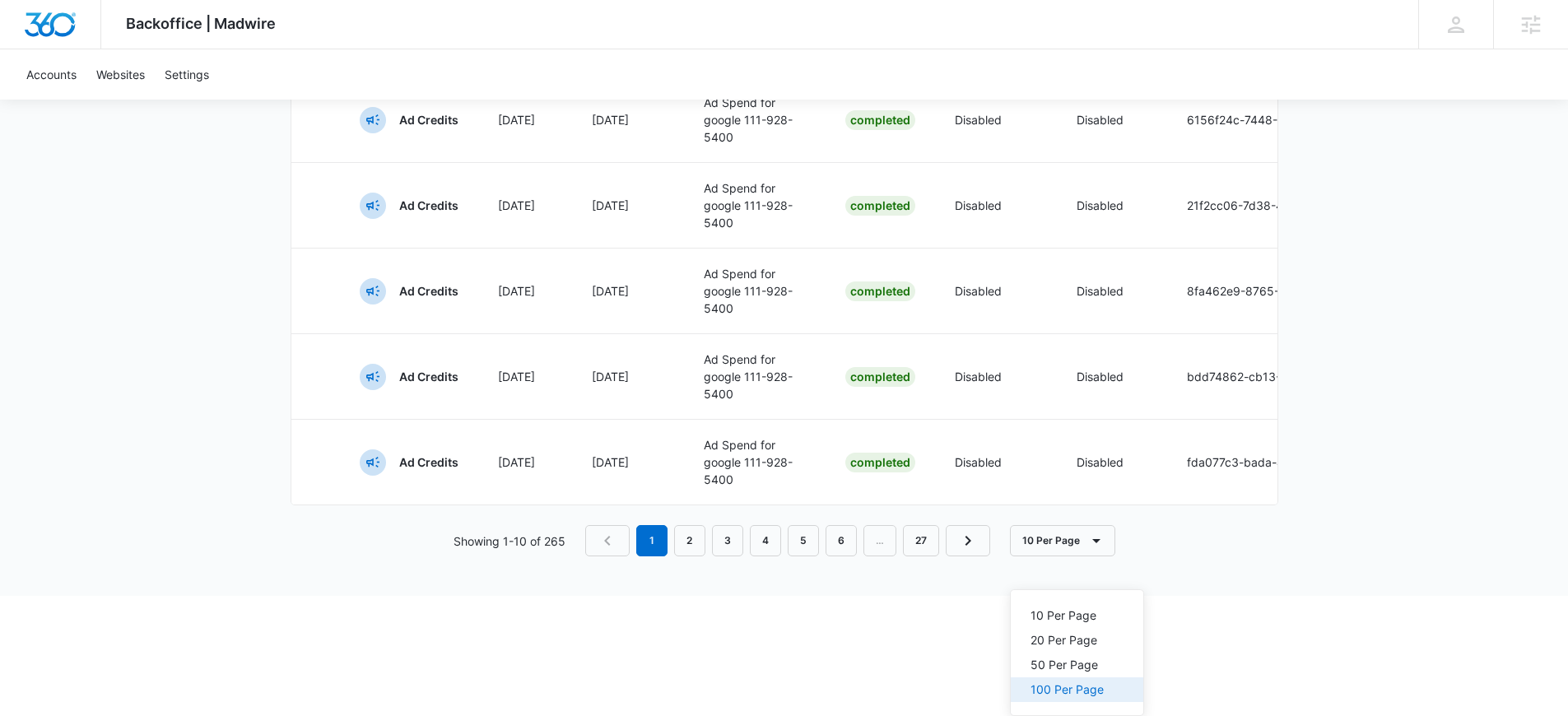
click at [1056, 678] on button "100 Per Page" at bounding box center [1076, 689] width 133 height 25
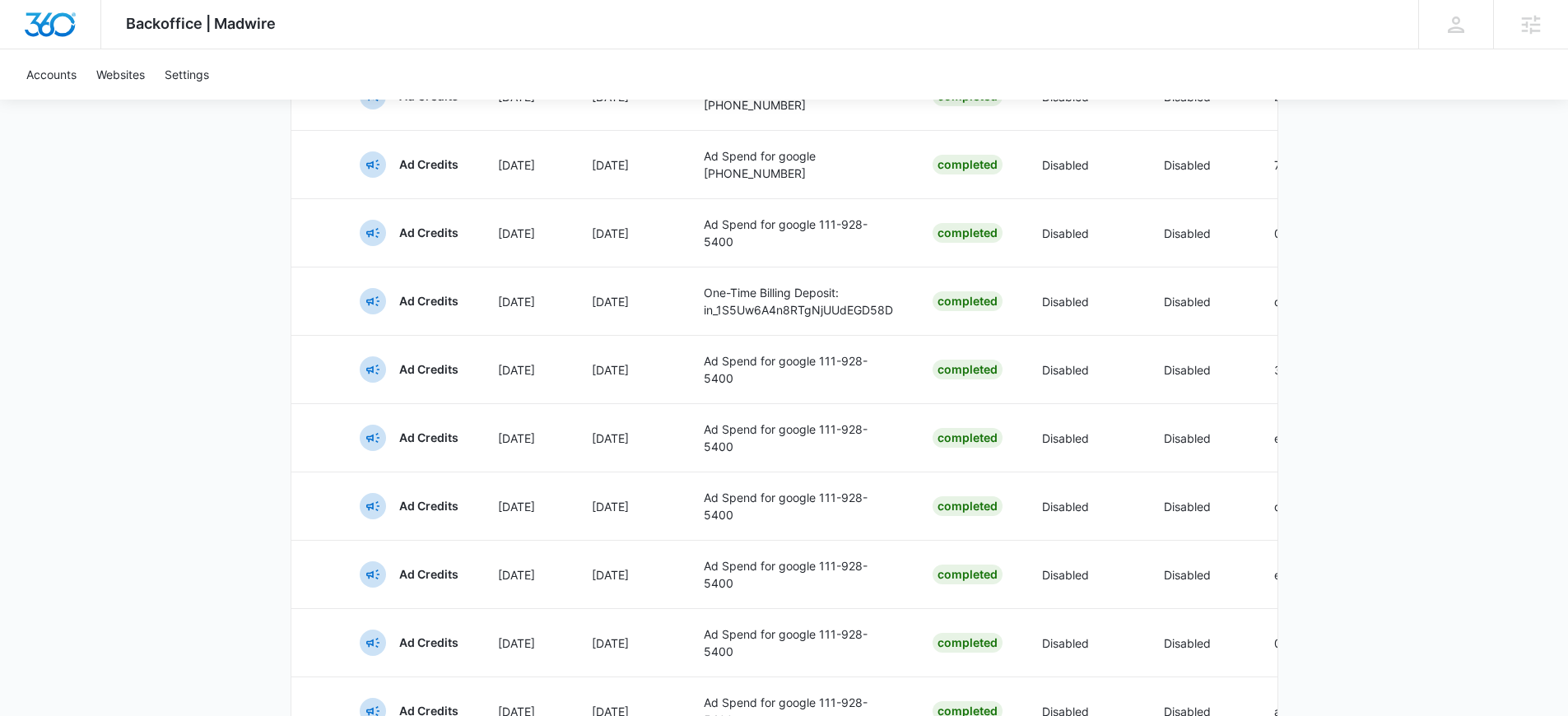
scroll to position [1535, 0]
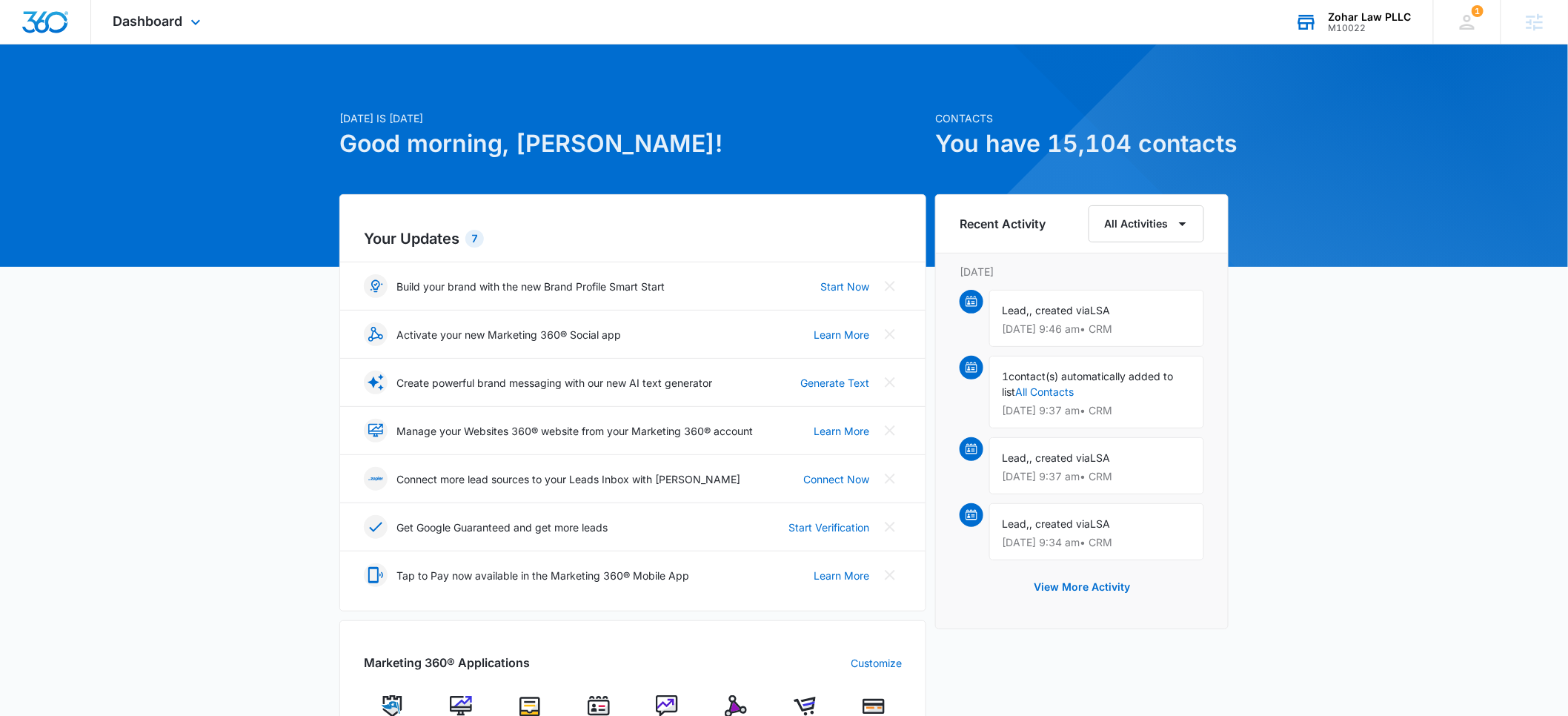
click at [1366, 19] on div "Zohar Law PLLC" at bounding box center [1370, 17] width 83 height 11
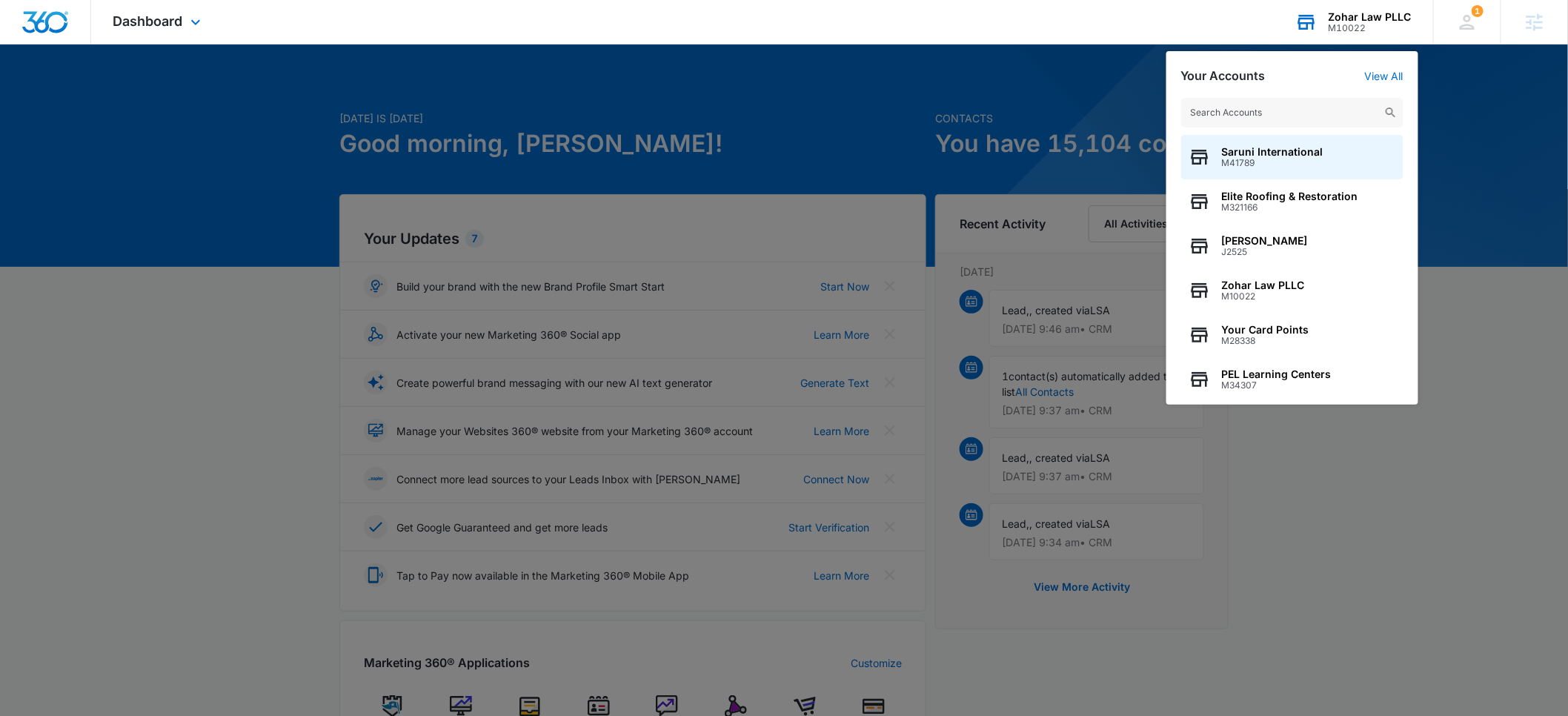
click at [1251, 115] on input "text" at bounding box center [1291, 113] width 222 height 30
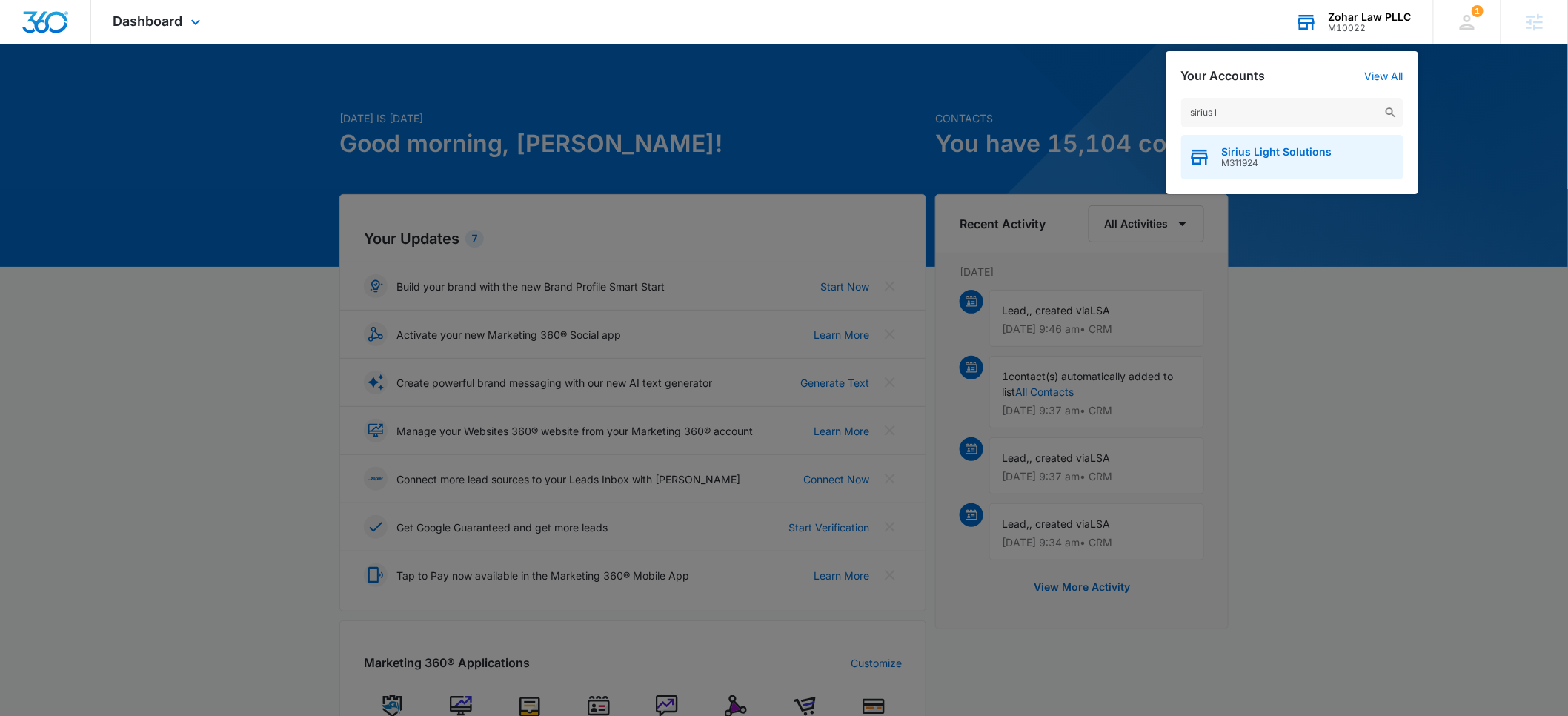
type input "sirius l"
click at [1271, 162] on span "M311924" at bounding box center [1276, 164] width 110 height 11
